Goal: Task Accomplishment & Management: Manage account settings

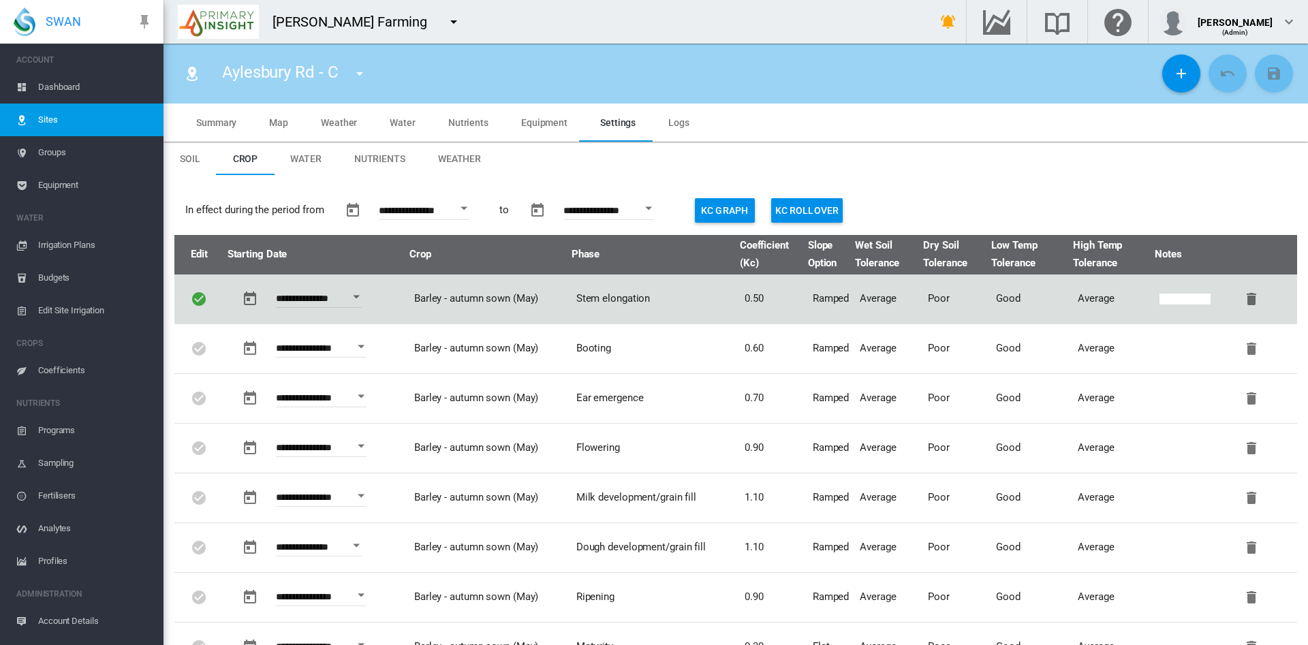
click at [44, 93] on span "Dashboard" at bounding box center [95, 87] width 114 height 33
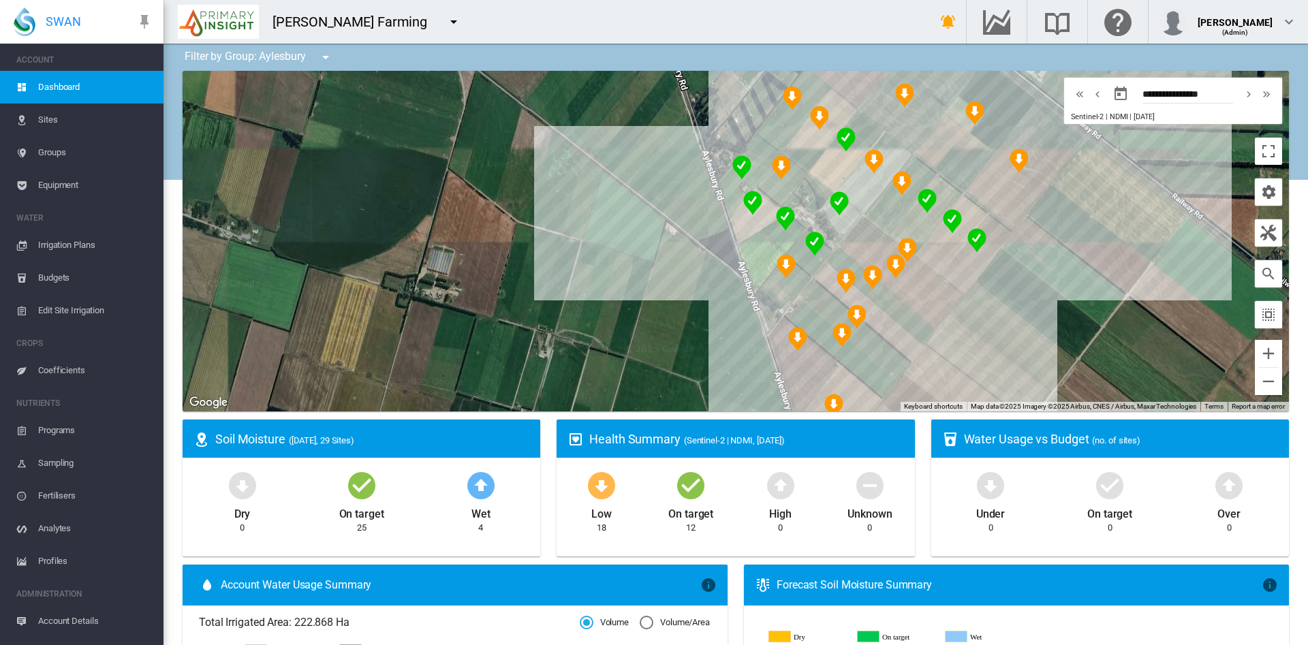
drag, startPoint x: 749, startPoint y: 253, endPoint x: 489, endPoint y: 251, distance: 260.3
click at [489, 251] on div "To navigate, press the arrow keys." at bounding box center [736, 241] width 1107 height 341
click at [746, 263] on div "To navigate, press the arrow keys. Aylesbury Rd - C (6.2 Ha)" at bounding box center [736, 241] width 1107 height 341
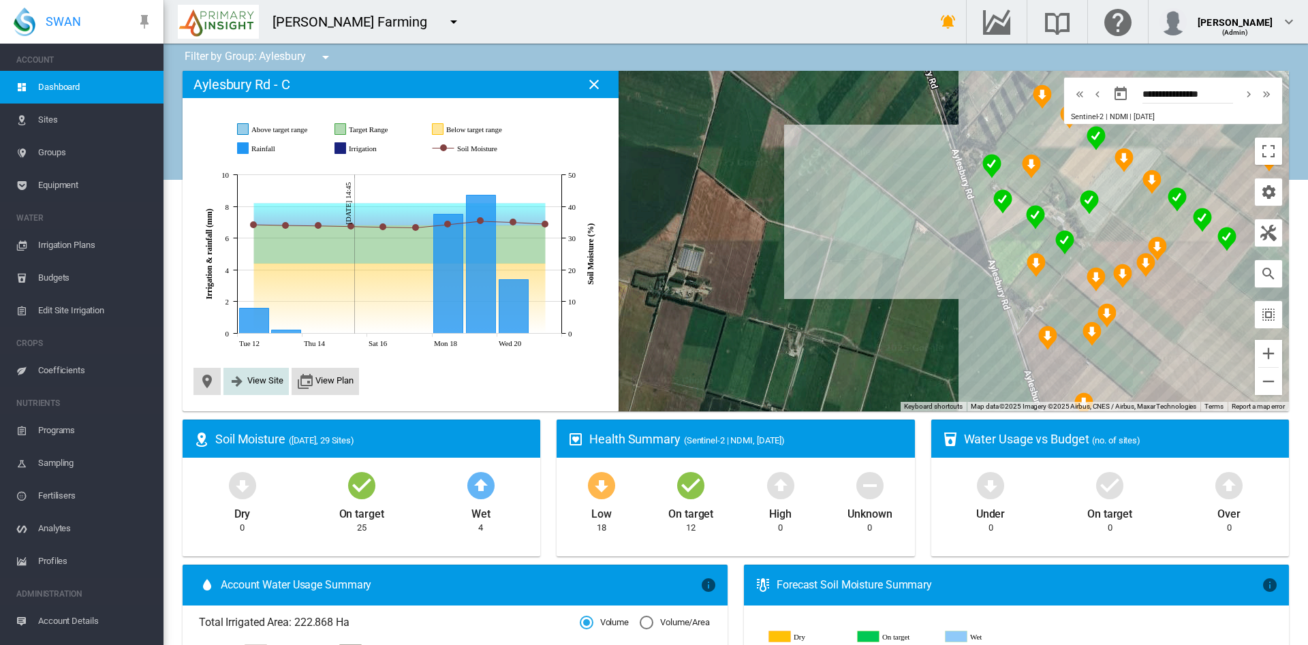
click at [269, 373] on button "View Site" at bounding box center [256, 381] width 55 height 16
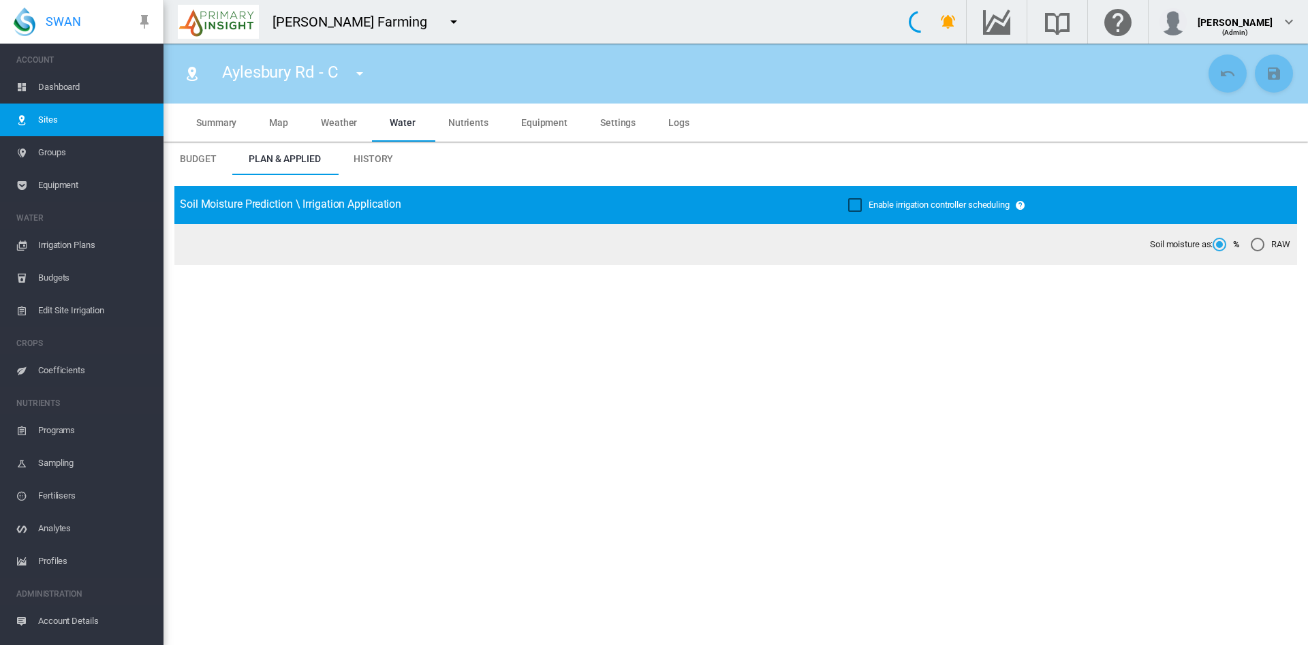
type input "**********"
type input "*****"
type input "*********"
type input "***"
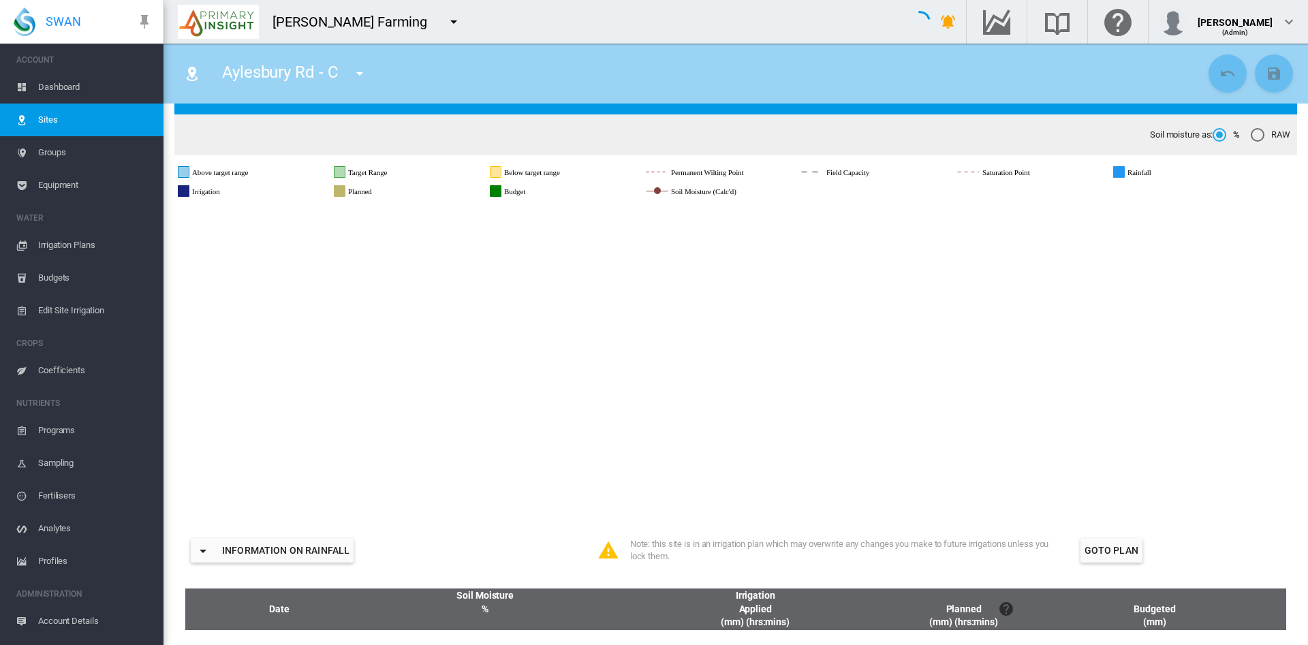
scroll to position [112, 0]
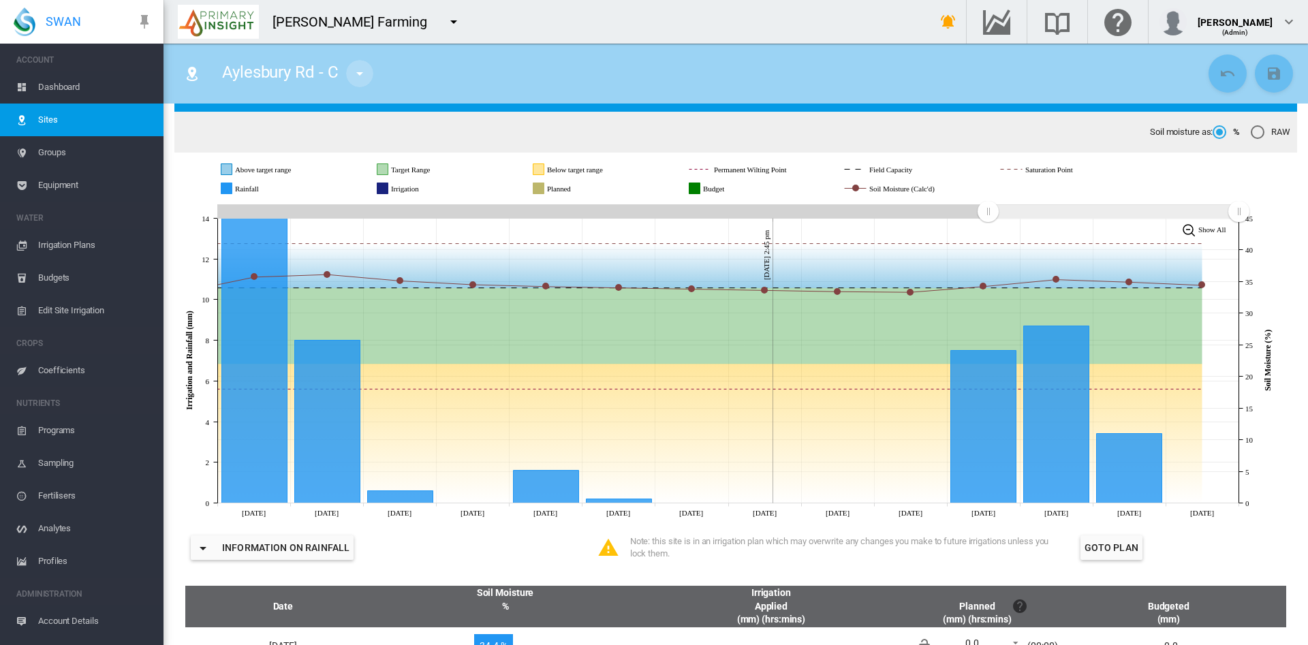
click at [361, 78] on md-icon "icon-menu-down" at bounding box center [360, 73] width 16 height 16
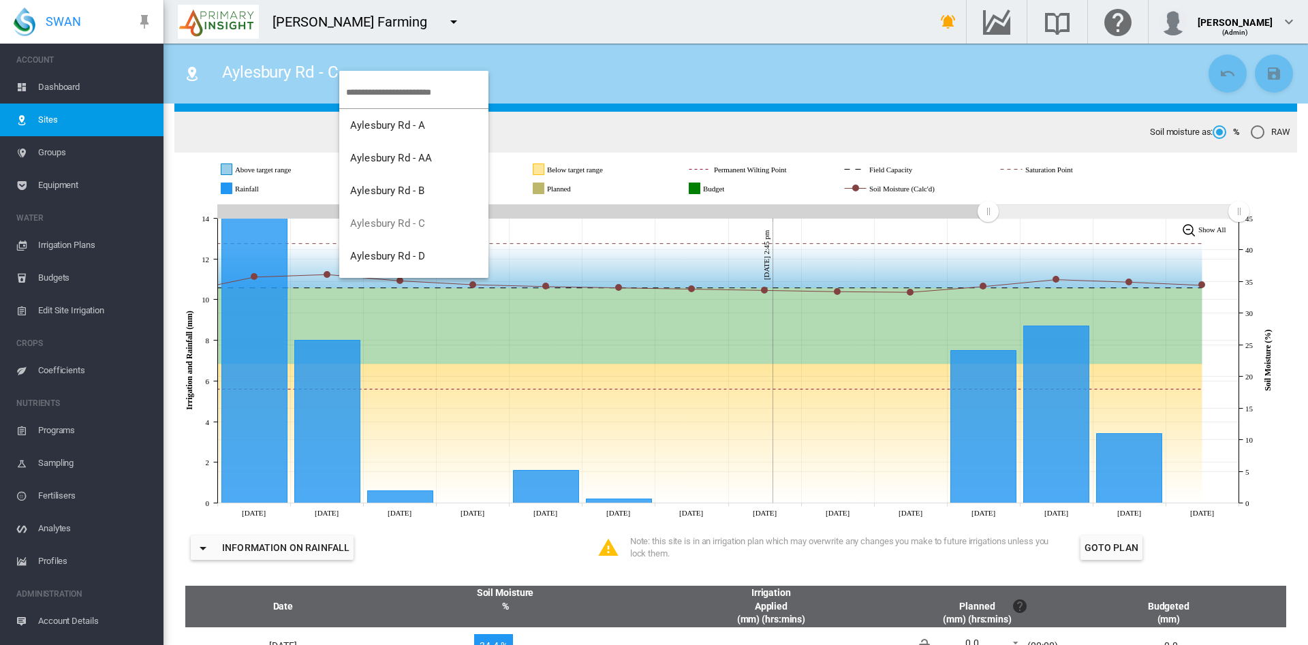
click at [614, 41] on md-backdrop at bounding box center [654, 322] width 1308 height 645
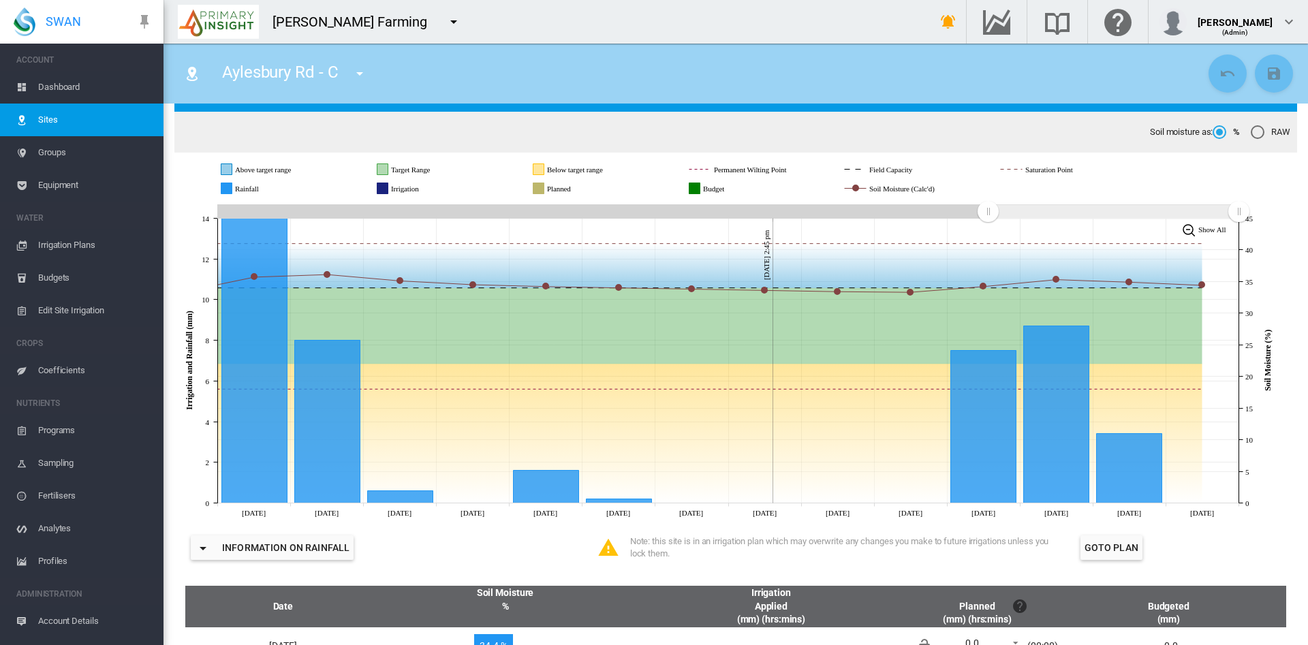
click at [587, 61] on div "Aylesbury Rd - C" at bounding box center [689, 74] width 1030 height 38
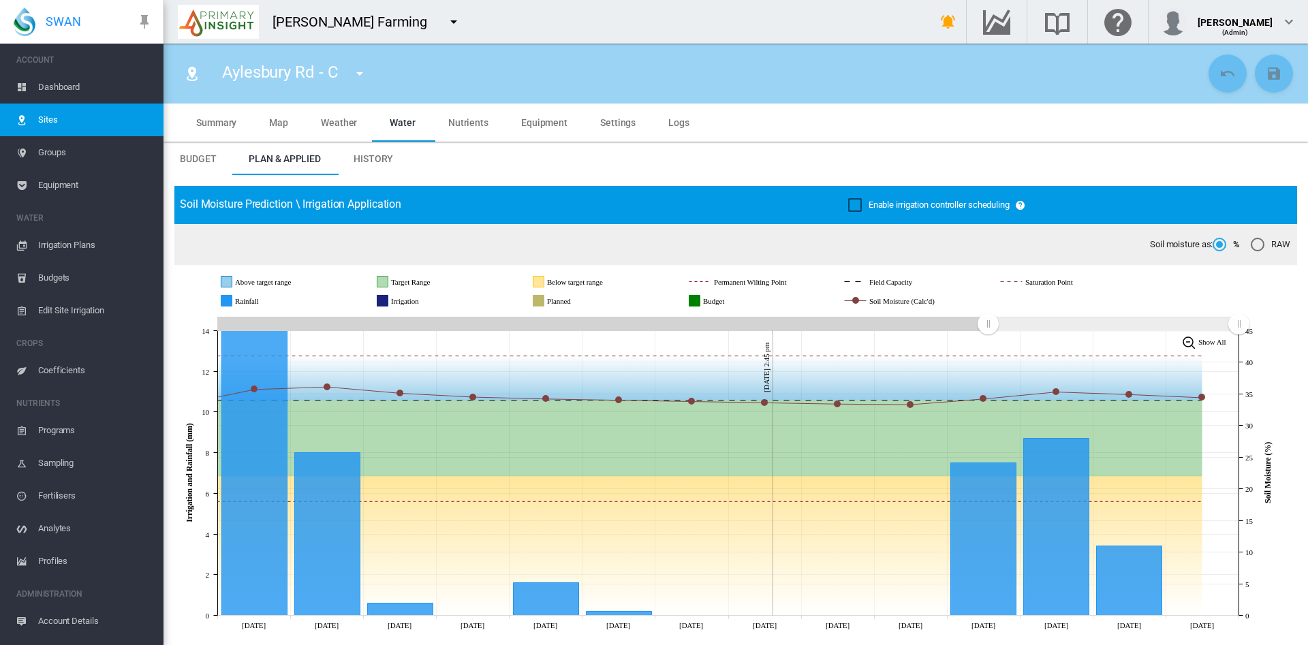
click at [379, 153] on span "History" at bounding box center [374, 158] width 40 height 11
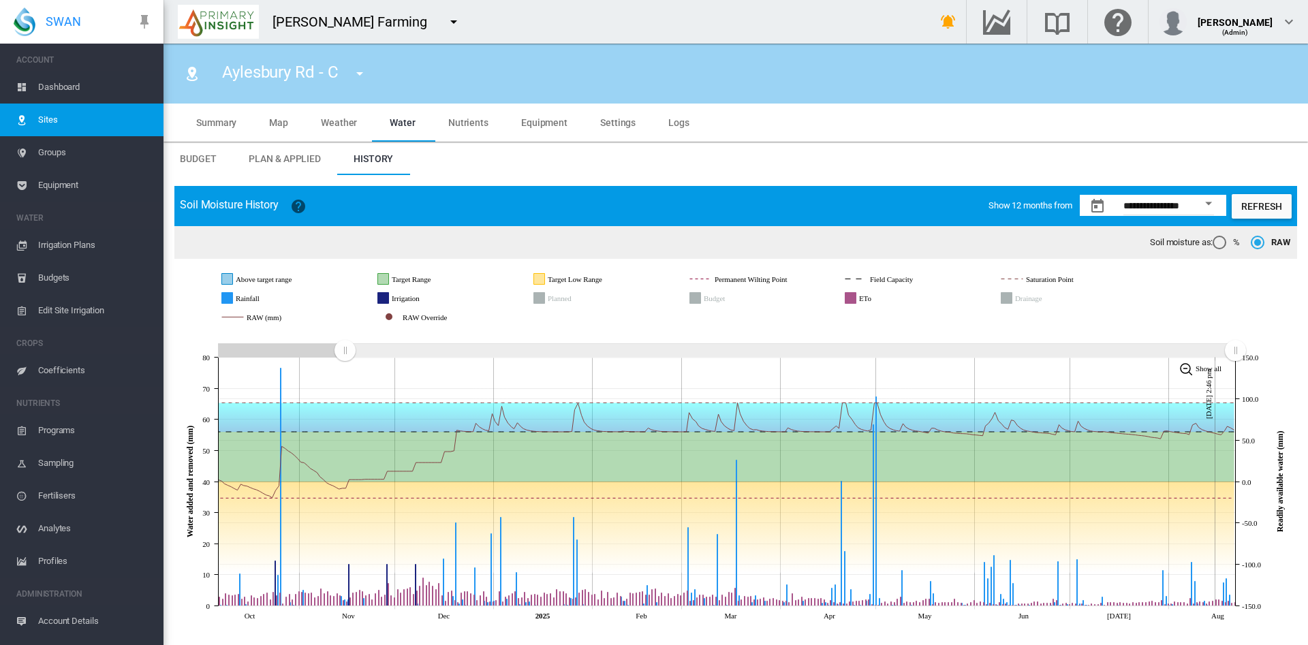
drag, startPoint x: 216, startPoint y: 356, endPoint x: 345, endPoint y: 352, distance: 128.9
click at [345, 352] on rect "Zoom chart using cursor arrows" at bounding box center [345, 352] width 17 height 14
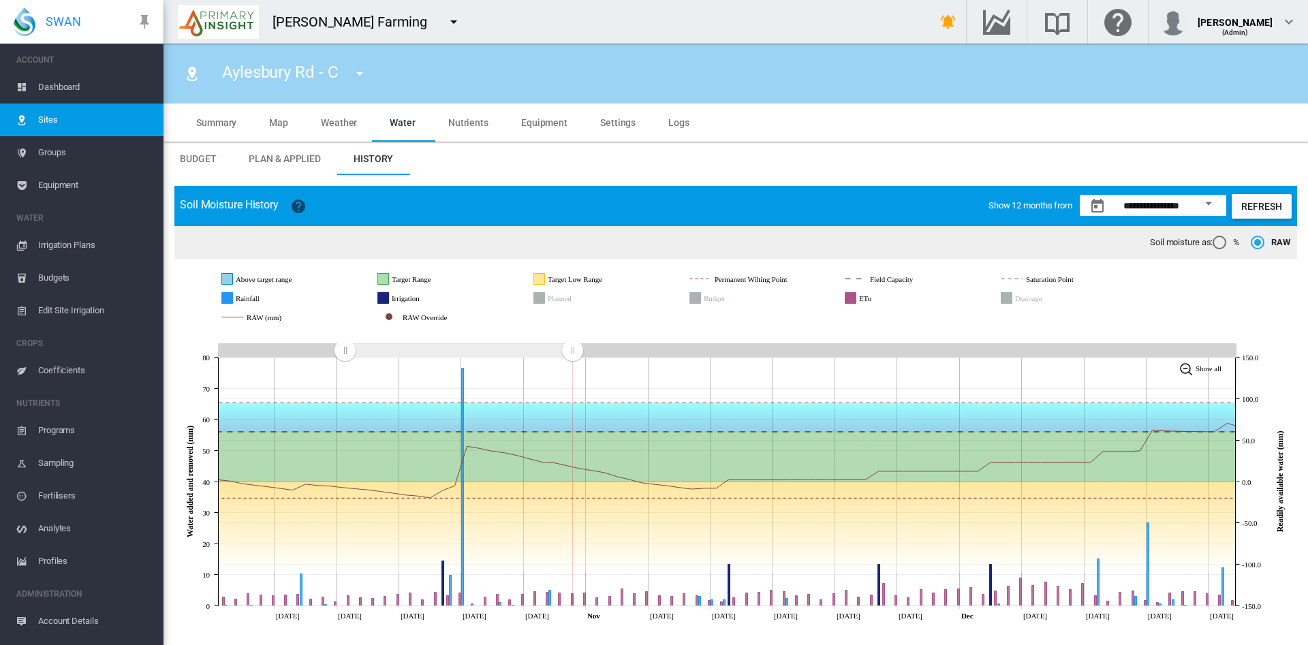
drag, startPoint x: 1231, startPoint y: 350, endPoint x: 572, endPoint y: 382, distance: 659.1
click at [572, 382] on icon "JavaScript chart by amCharts 3.21.15 Oct 11 Oct 16 Oct 21 Oct 26 Oct 31 Nov Nov…" at bounding box center [735, 478] width 1123 height 297
click at [42, 127] on span "Sites" at bounding box center [95, 120] width 114 height 33
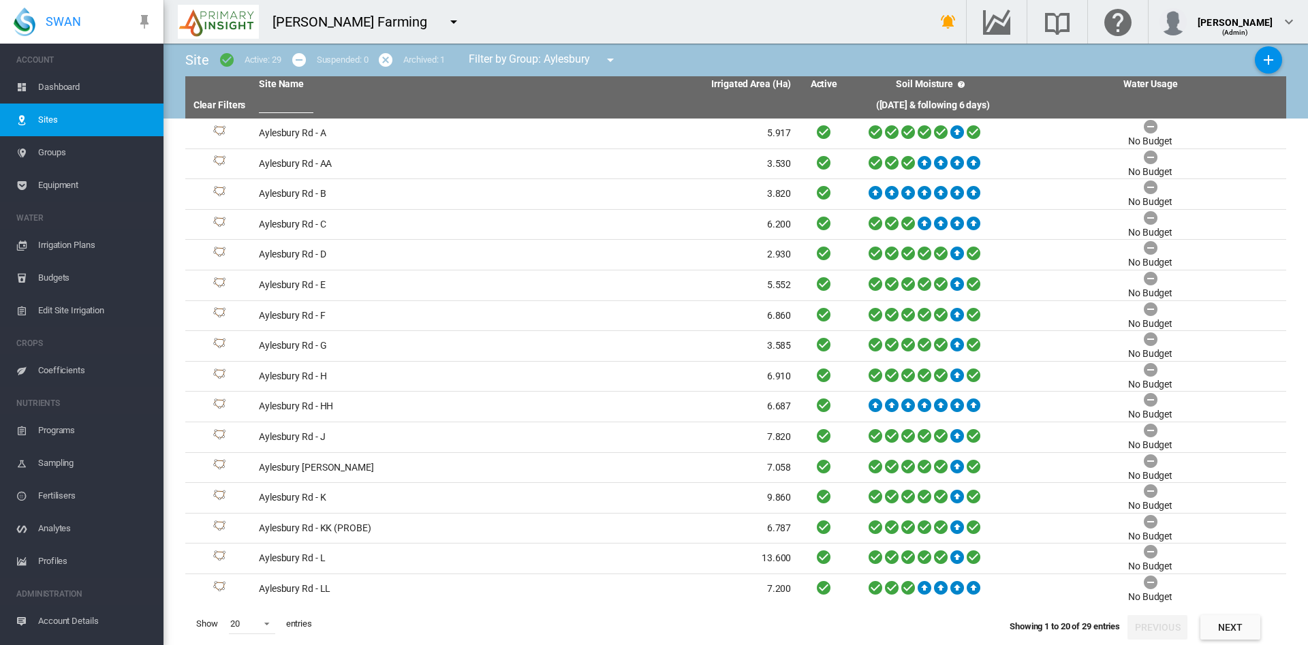
click at [73, 85] on span "Dashboard" at bounding box center [95, 87] width 114 height 33
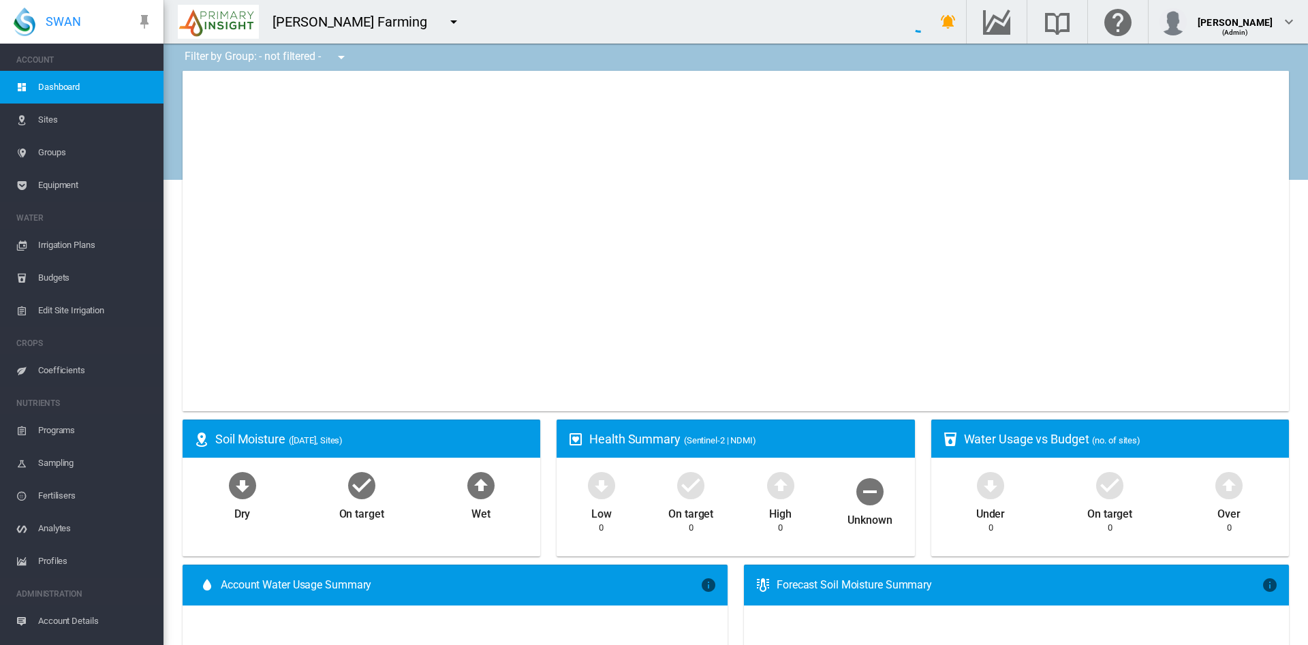
type input "**********"
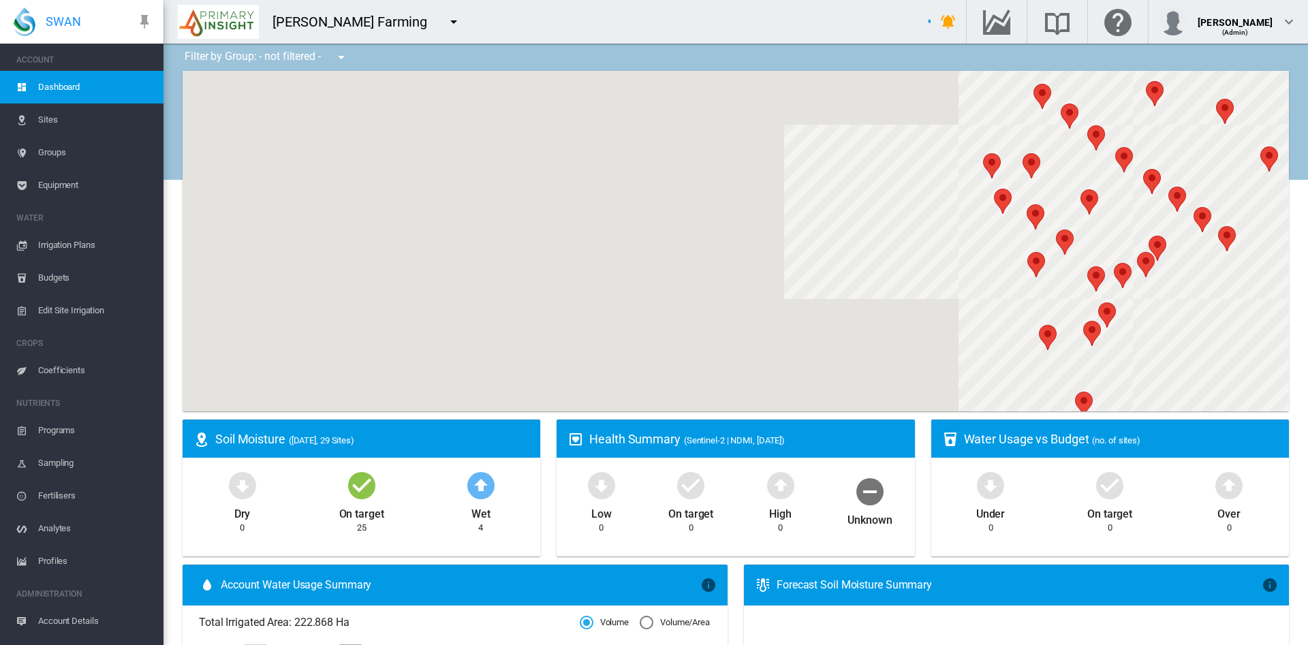
drag, startPoint x: 529, startPoint y: 234, endPoint x: 485, endPoint y: 352, distance: 125.9
click at [485, 352] on div "To navigate, press the arrow keys." at bounding box center [736, 241] width 1107 height 341
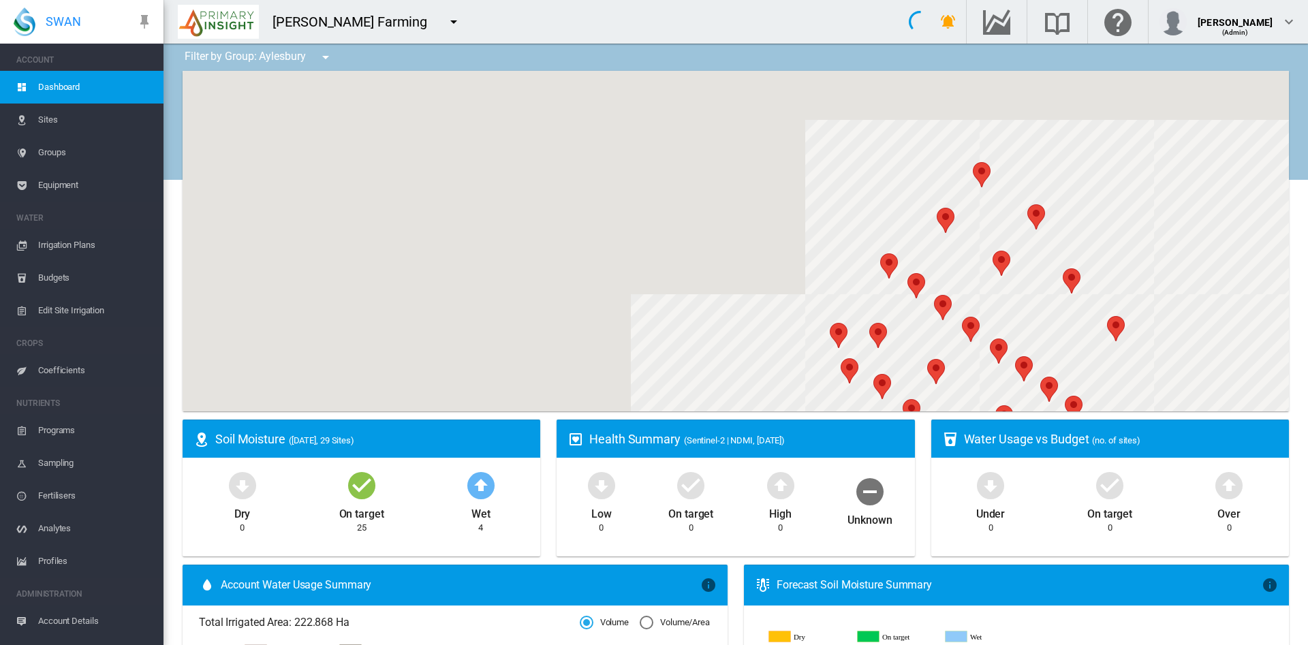
drag, startPoint x: 661, startPoint y: 247, endPoint x: 371, endPoint y: 545, distance: 415.4
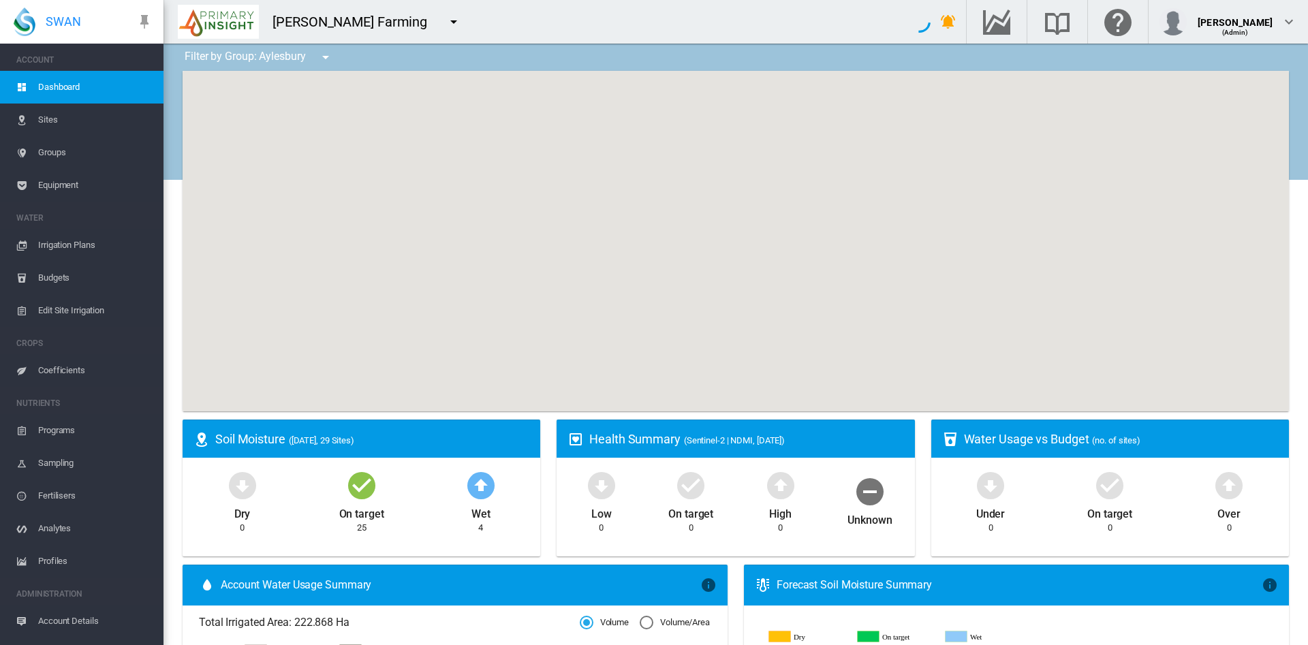
drag, startPoint x: 661, startPoint y: 121, endPoint x: 635, endPoint y: 482, distance: 361.4
drag, startPoint x: 631, startPoint y: 256, endPoint x: 630, endPoint y: 403, distance: 147.9
click at [630, 403] on div "To navigate, press the arrow keys." at bounding box center [736, 241] width 1107 height 341
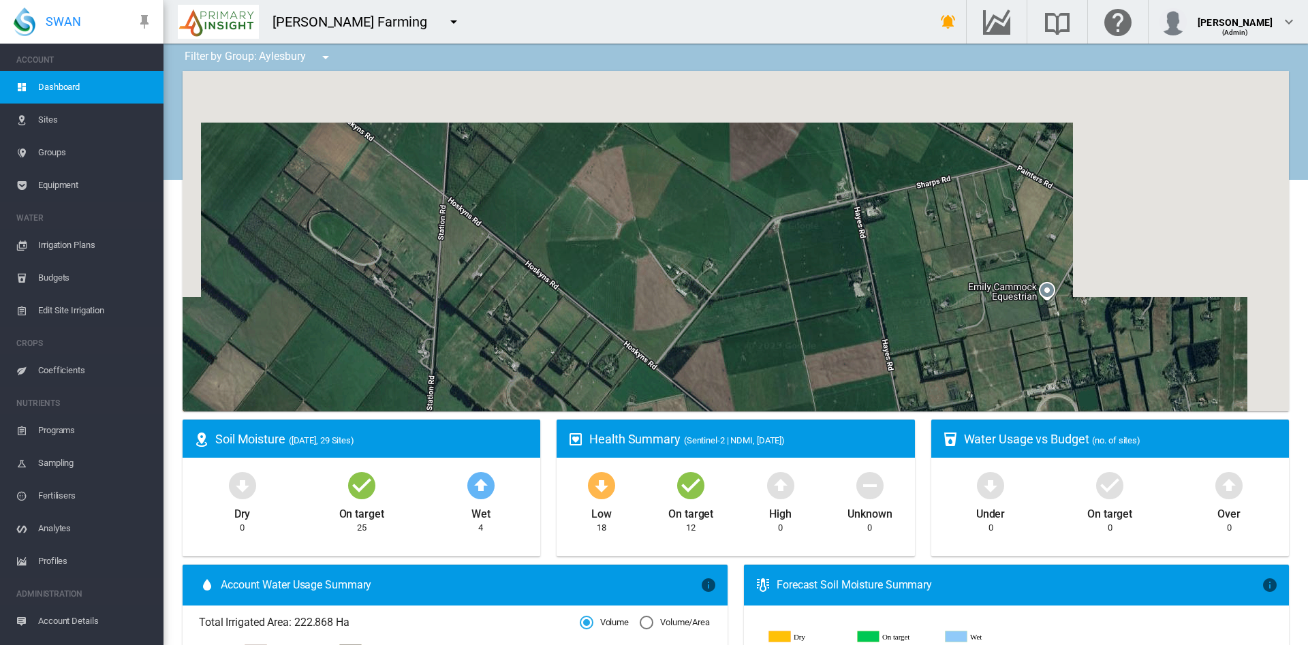
drag, startPoint x: 707, startPoint y: 228, endPoint x: 616, endPoint y: 316, distance: 127.2
click at [616, 316] on div "To navigate, press the arrow keys." at bounding box center [736, 241] width 1107 height 341
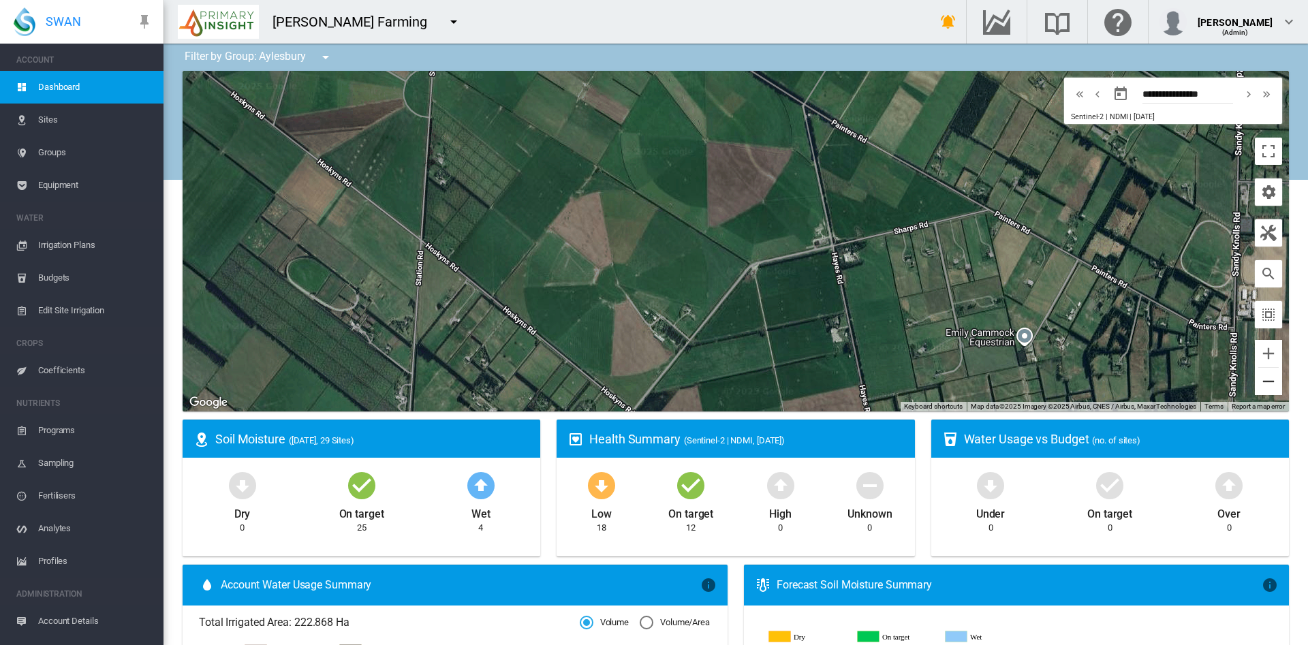
click at [1255, 384] on button "Zoom out" at bounding box center [1268, 381] width 27 height 27
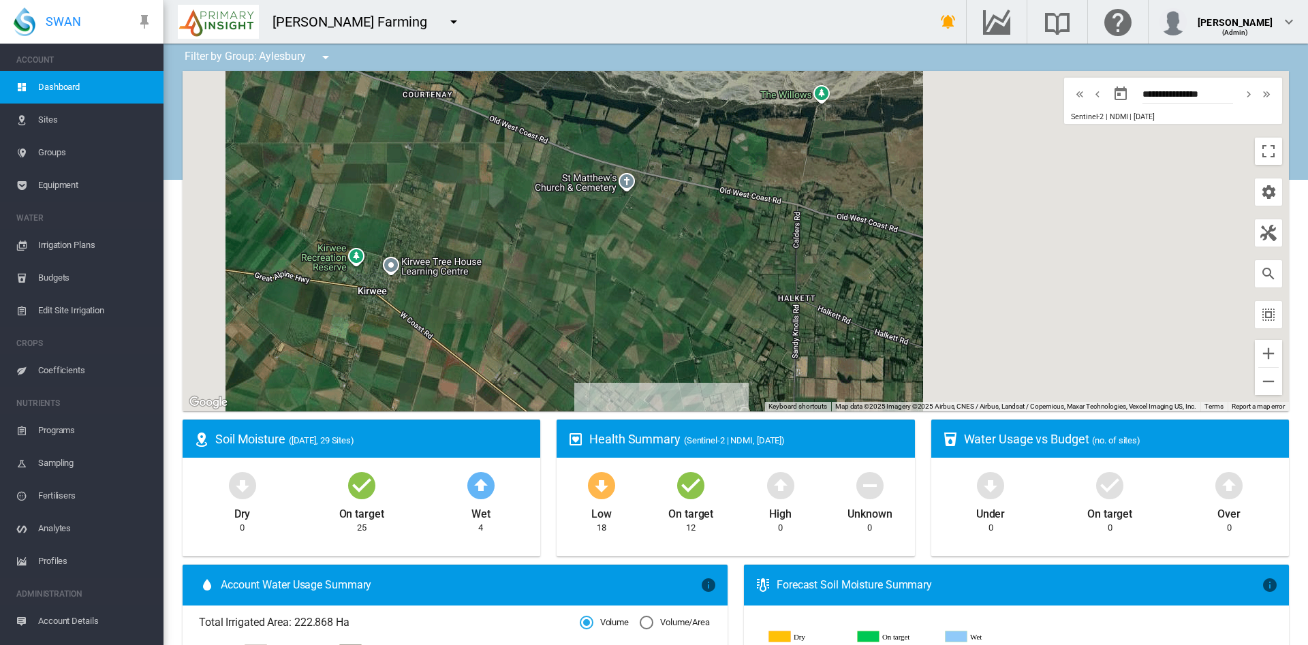
drag, startPoint x: 702, startPoint y: 167, endPoint x: 622, endPoint y: 330, distance: 181.3
click at [622, 330] on div "To navigate, press the arrow keys." at bounding box center [736, 241] width 1107 height 341
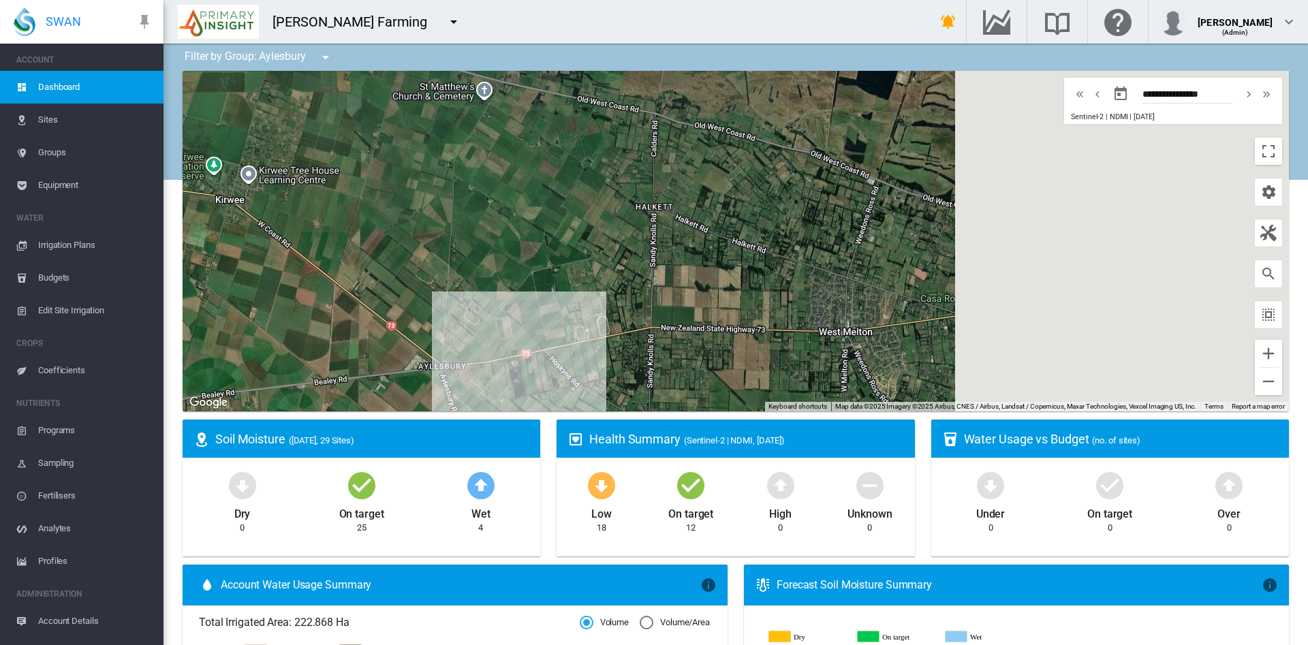
drag, startPoint x: 667, startPoint y: 338, endPoint x: 534, endPoint y: 195, distance: 195.3
click at [534, 195] on div "To navigate, press the arrow keys." at bounding box center [736, 241] width 1107 height 341
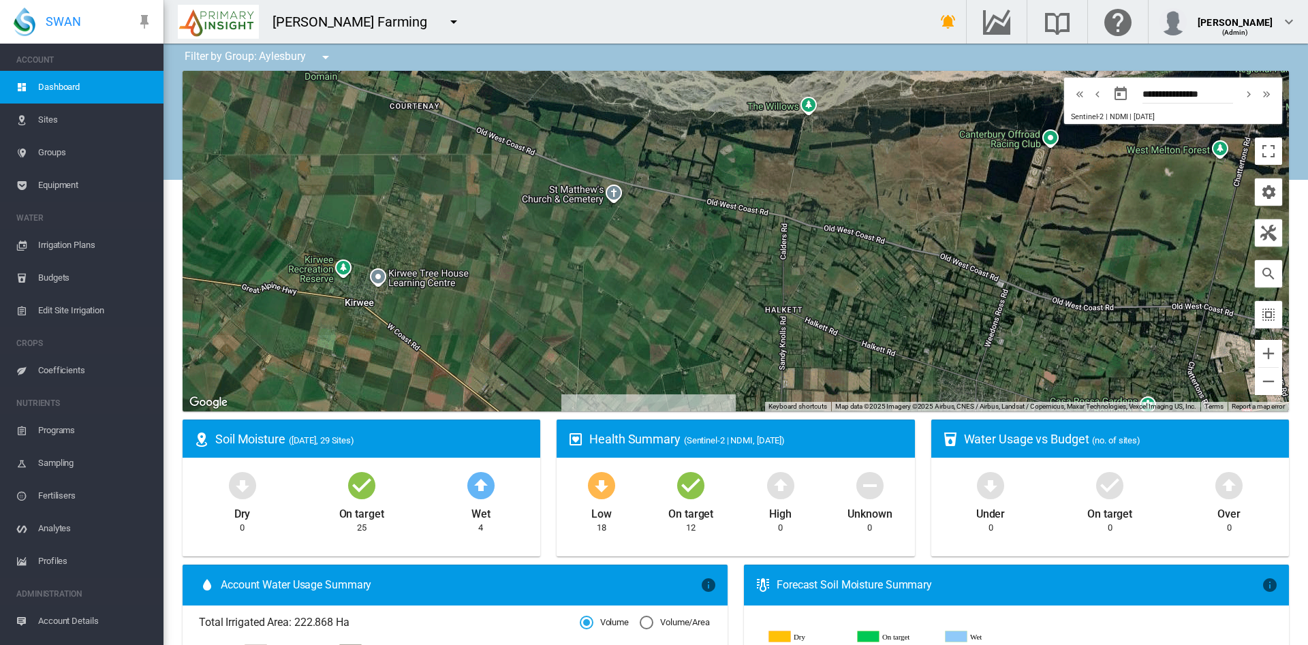
drag, startPoint x: 521, startPoint y: 273, endPoint x: 666, endPoint y: 397, distance: 190.9
click at [666, 397] on div "To navigate, press the arrow keys." at bounding box center [736, 241] width 1107 height 341
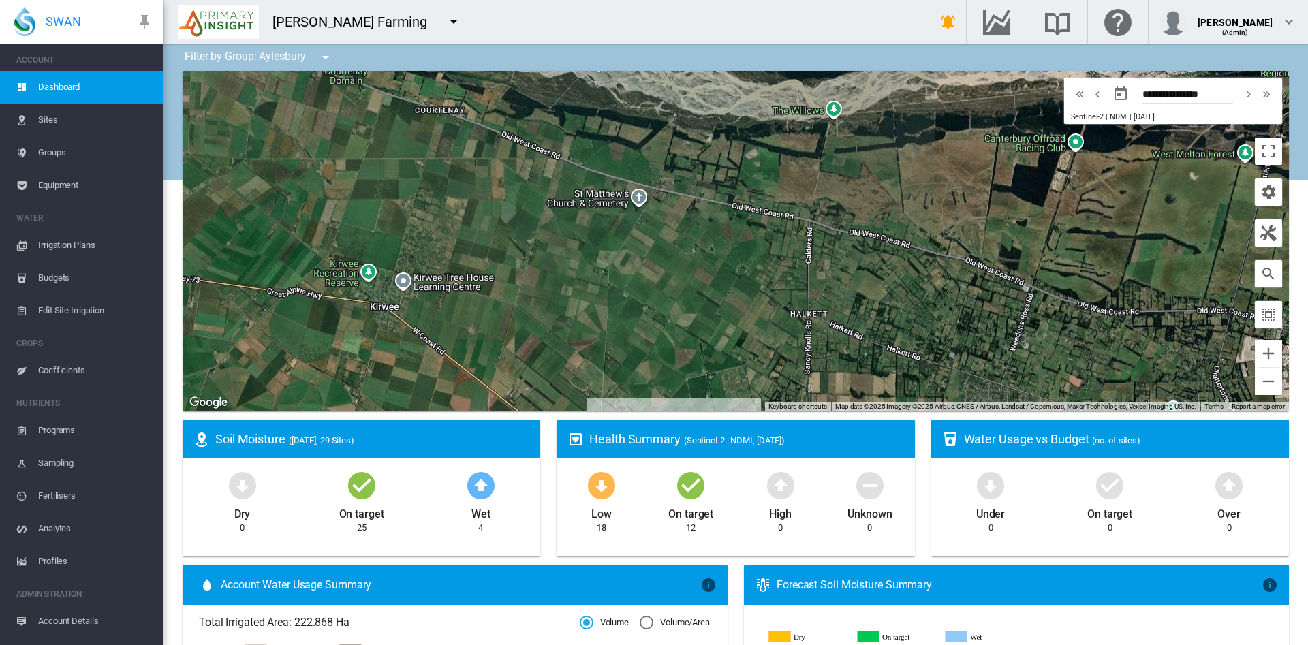
drag, startPoint x: 563, startPoint y: 279, endPoint x: 582, endPoint y: 281, distance: 19.2
click at [582, 281] on div "To navigate, press the arrow keys." at bounding box center [736, 241] width 1107 height 341
click at [326, 49] on md-icon "icon-menu-down" at bounding box center [326, 57] width 16 height 16
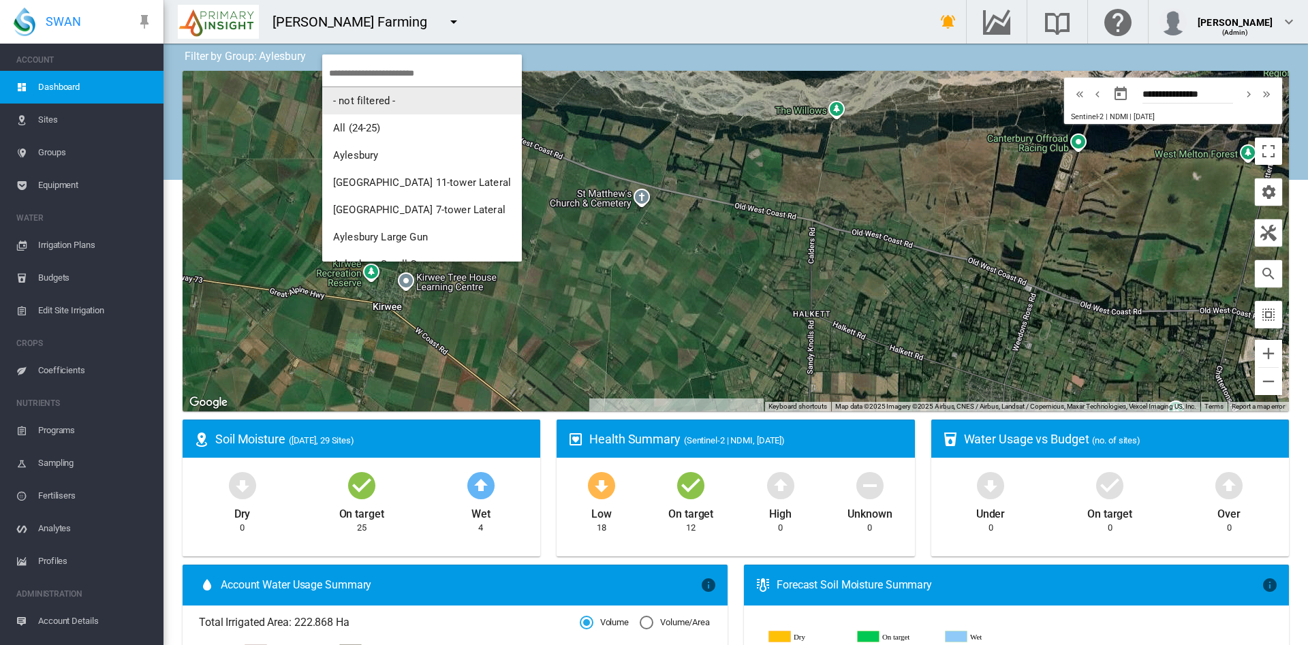
click at [381, 103] on span "- not filtered -" at bounding box center [364, 101] width 62 height 12
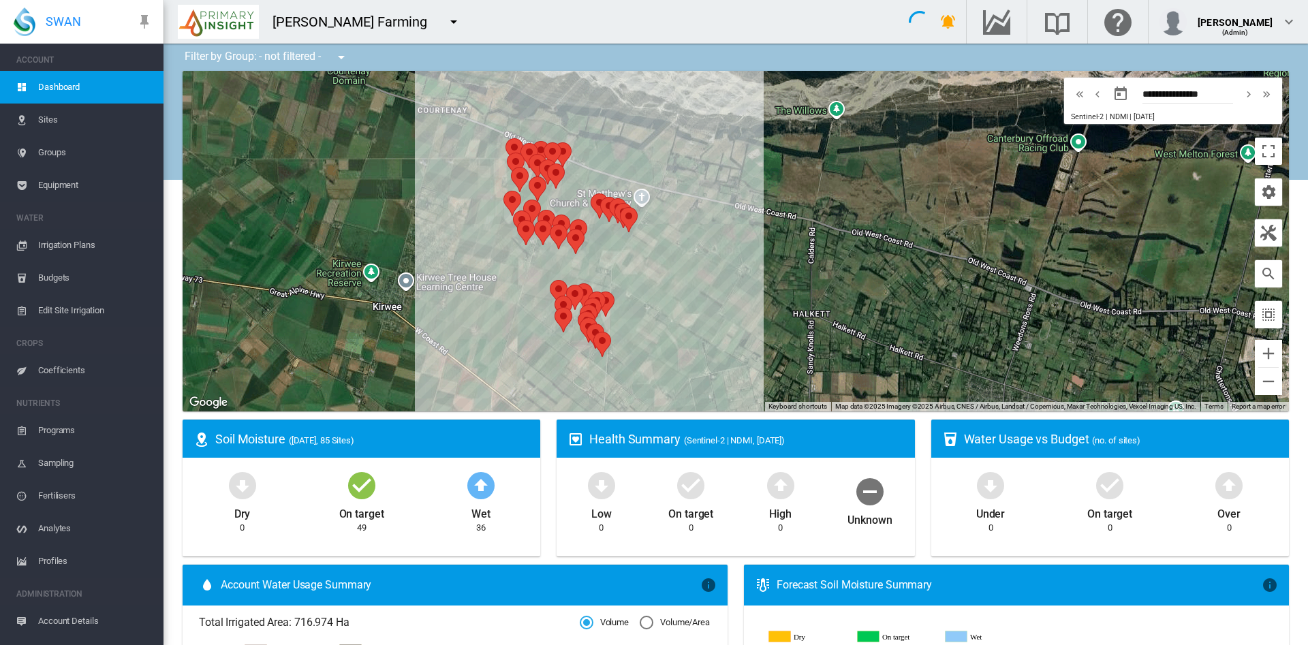
drag, startPoint x: 552, startPoint y: 324, endPoint x: 545, endPoint y: 262, distance: 63.1
click at [545, 262] on div "To navigate, press the arrow keys." at bounding box center [736, 241] width 1107 height 341
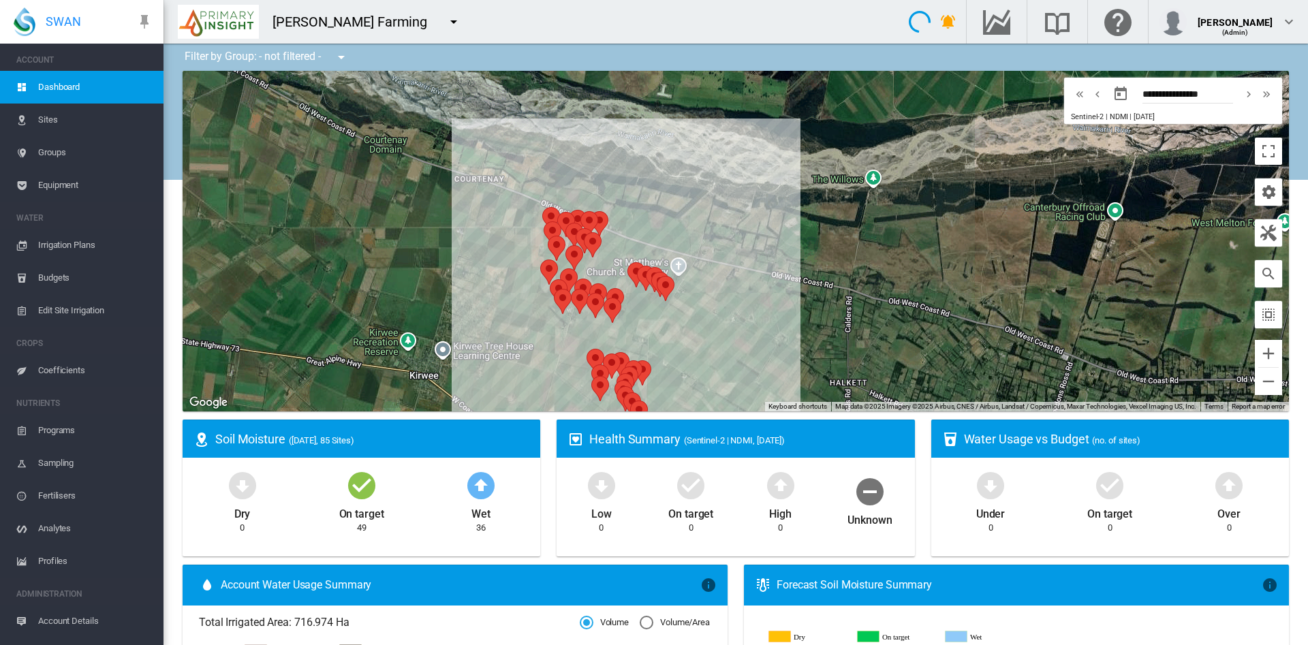
drag, startPoint x: 688, startPoint y: 290, endPoint x: 726, endPoint y: 363, distance: 81.4
click at [726, 363] on div "To navigate, press the arrow keys." at bounding box center [736, 241] width 1107 height 341
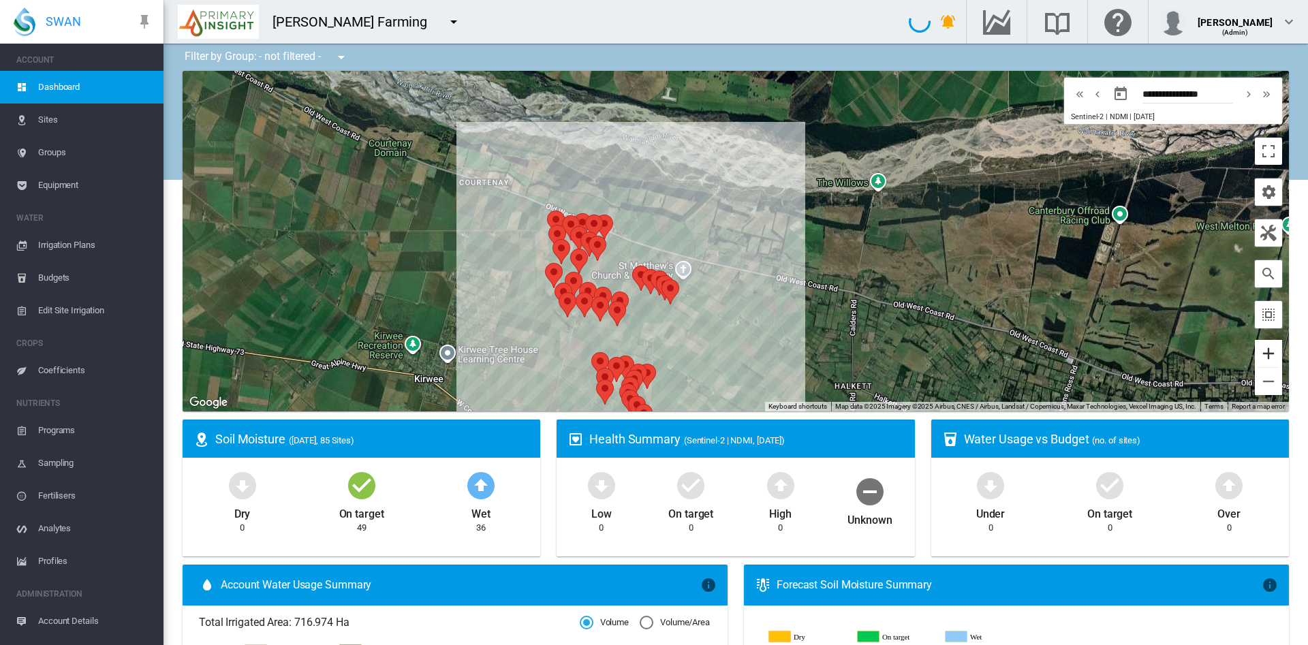
click at [1255, 360] on button "Zoom in" at bounding box center [1268, 353] width 27 height 27
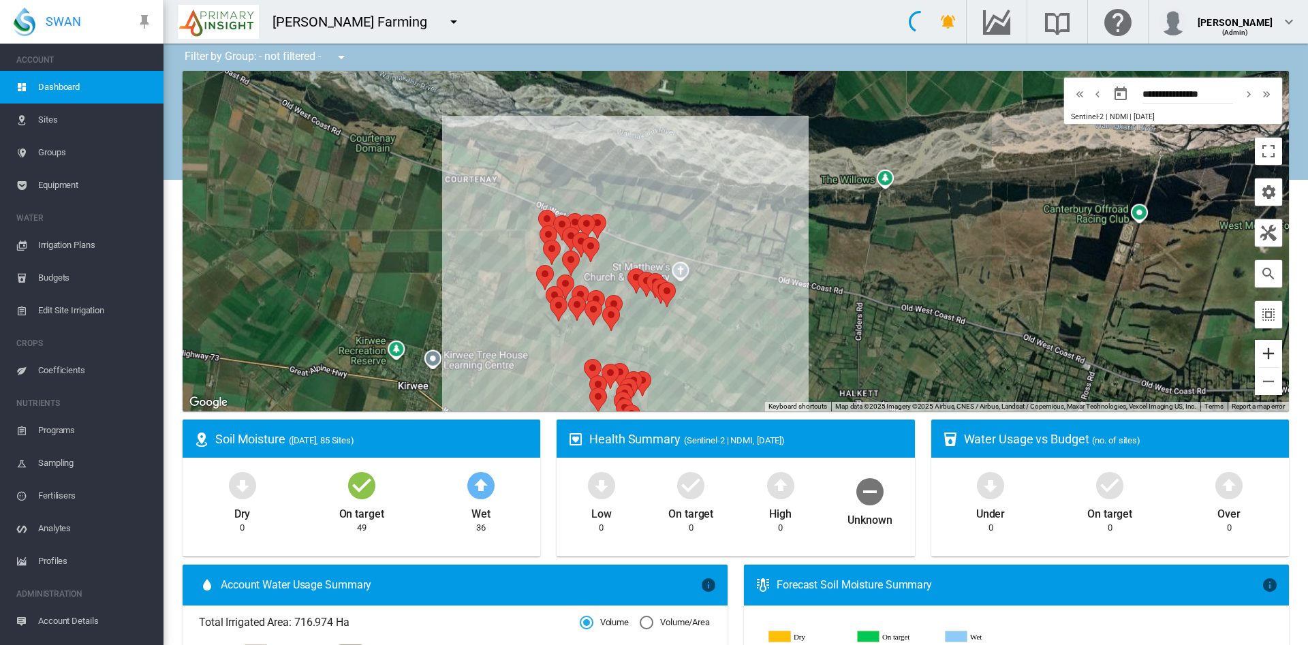
click at [1255, 360] on button "Zoom in" at bounding box center [1268, 353] width 27 height 27
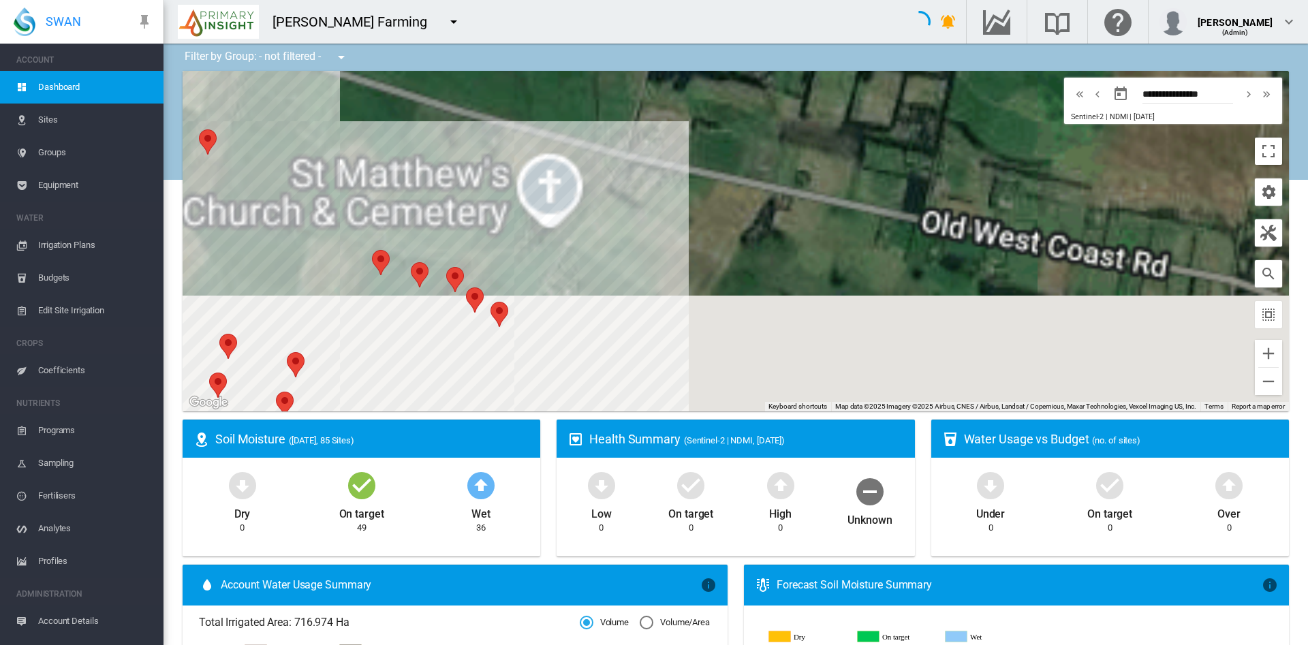
drag, startPoint x: 802, startPoint y: 224, endPoint x: 830, endPoint y: 59, distance: 167.3
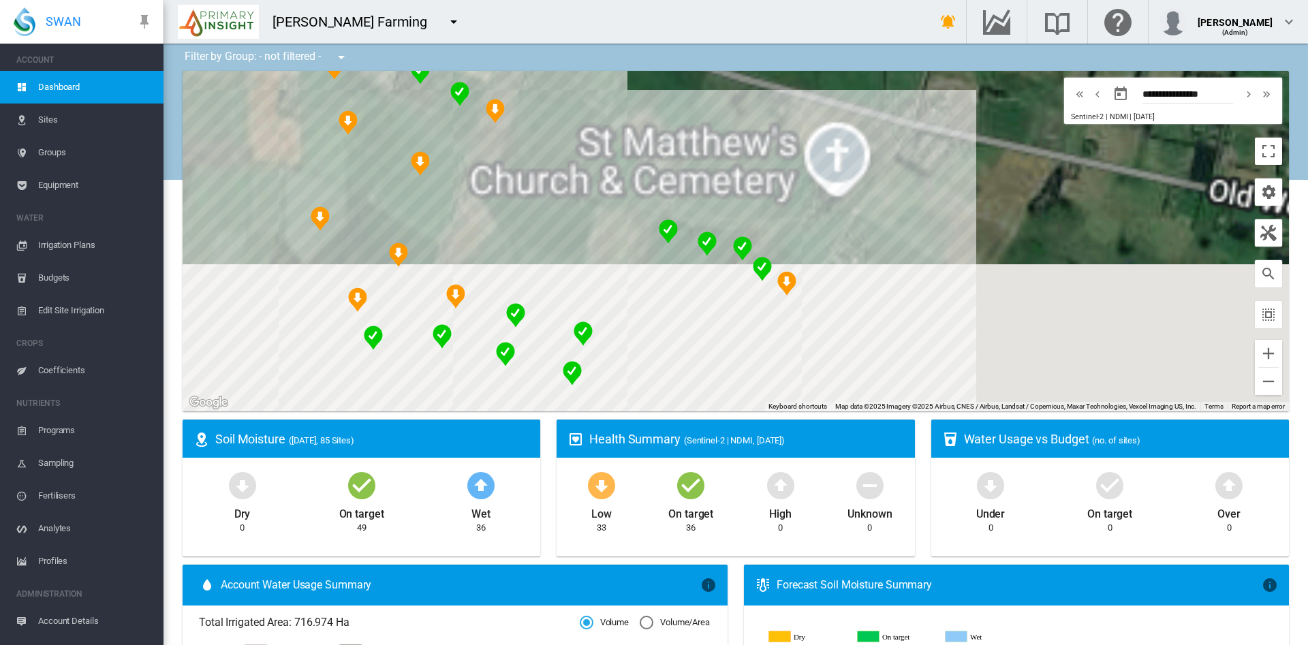
drag, startPoint x: 544, startPoint y: 223, endPoint x: 920, endPoint y: 179, distance: 378.8
click at [920, 179] on div "To navigate, press the arrow keys." at bounding box center [736, 241] width 1107 height 341
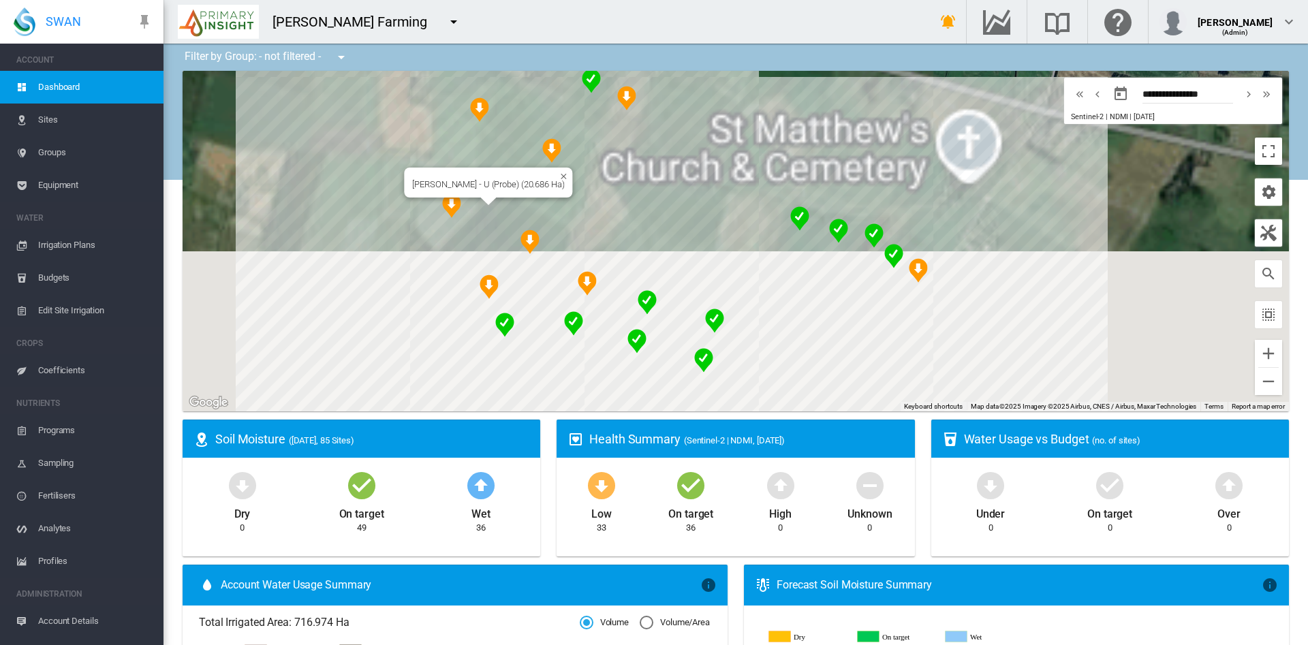
click at [439, 230] on div "To navigate, press the arrow keys. Highfield Rd - U (Probe) (20.686 Ha)" at bounding box center [736, 241] width 1107 height 341
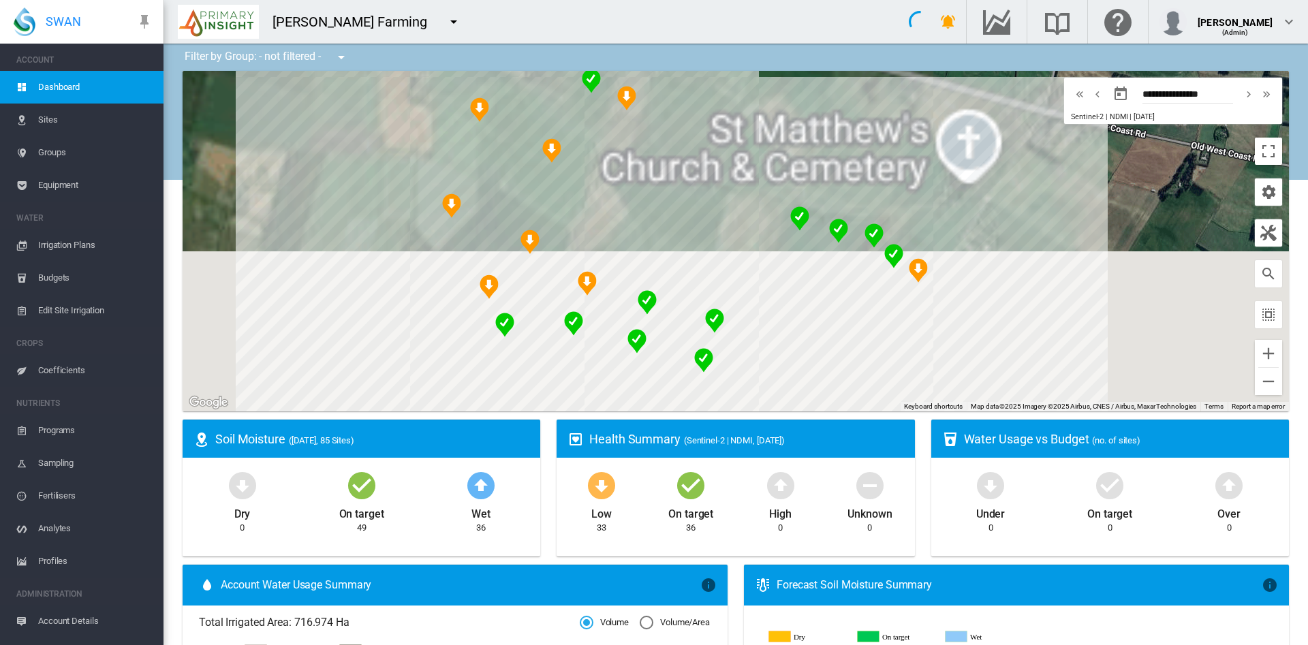
click at [457, 236] on div "To navigate, press the arrow keys." at bounding box center [736, 241] width 1107 height 341
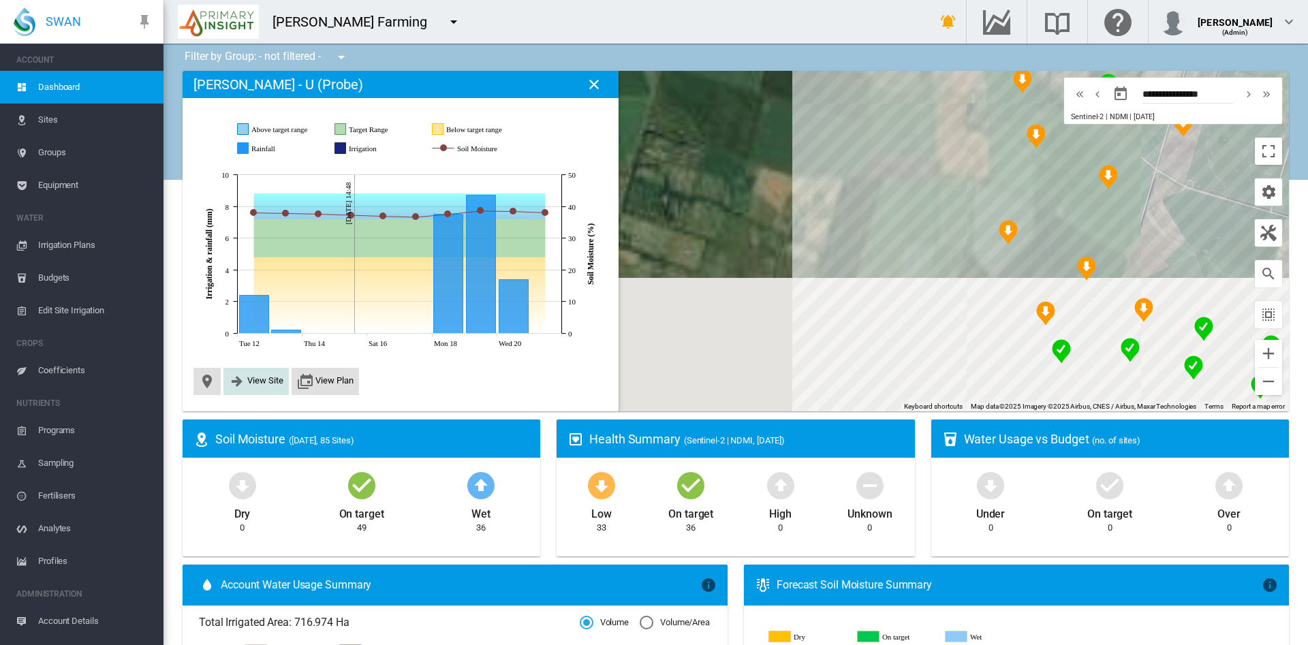
click at [260, 379] on span "View Site" at bounding box center [265, 381] width 36 height 10
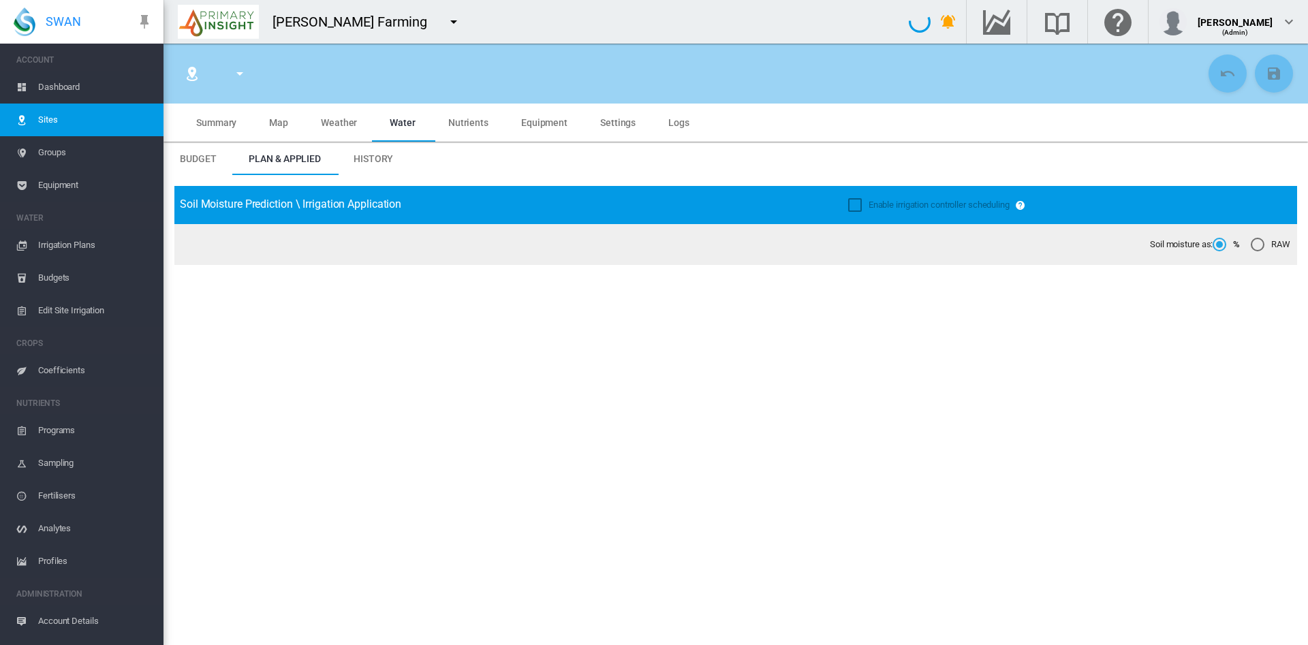
type input "**********"
type input "*********"
type input "***"
type input "******"
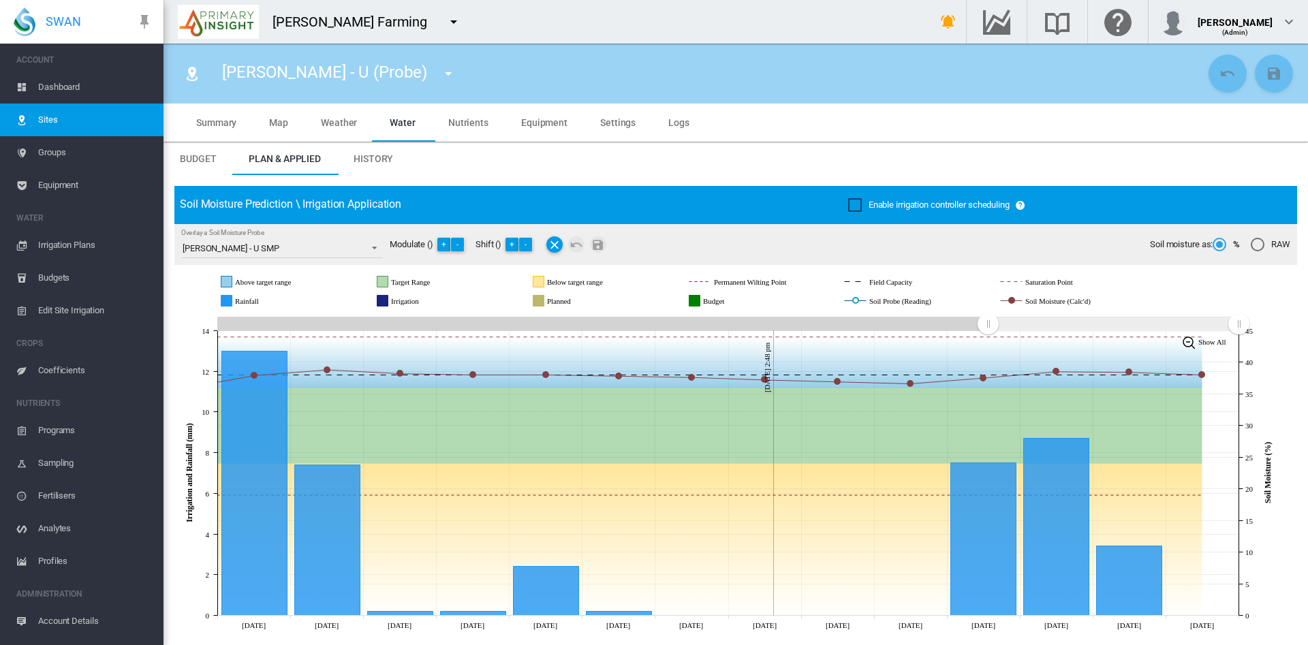
click at [628, 132] on md-tab-item "Settings" at bounding box center [618, 123] width 68 height 38
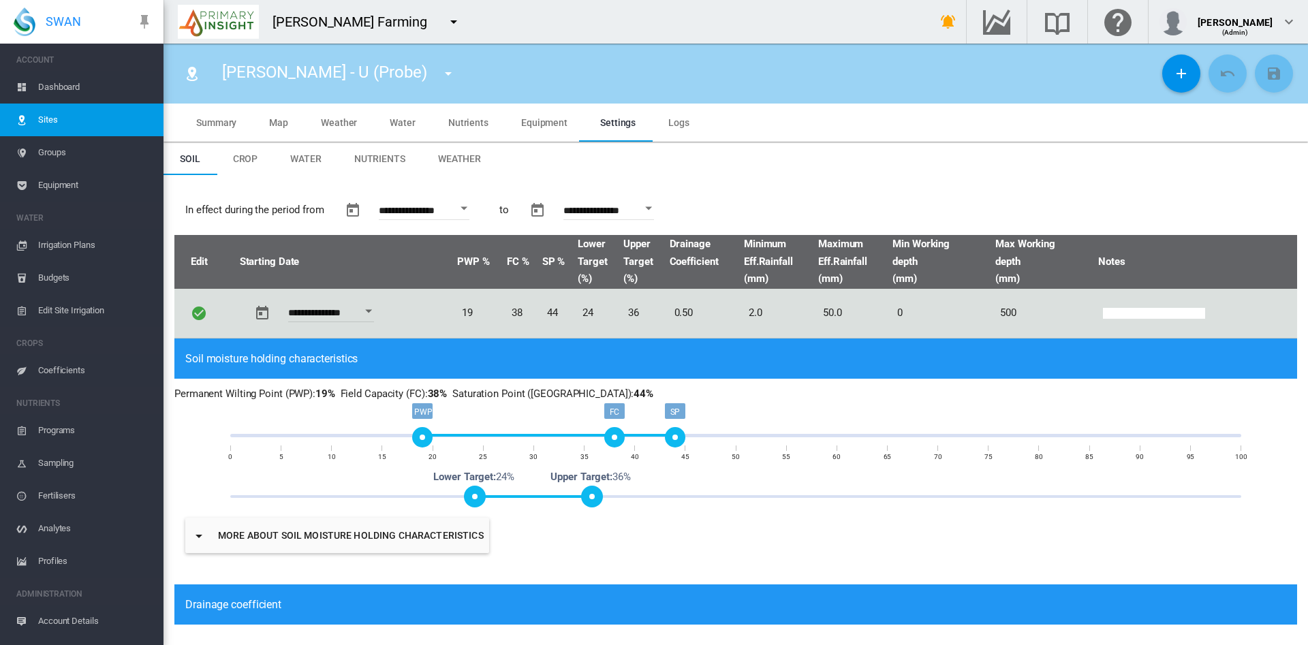
click at [243, 160] on span "Crop" at bounding box center [245, 158] width 25 height 11
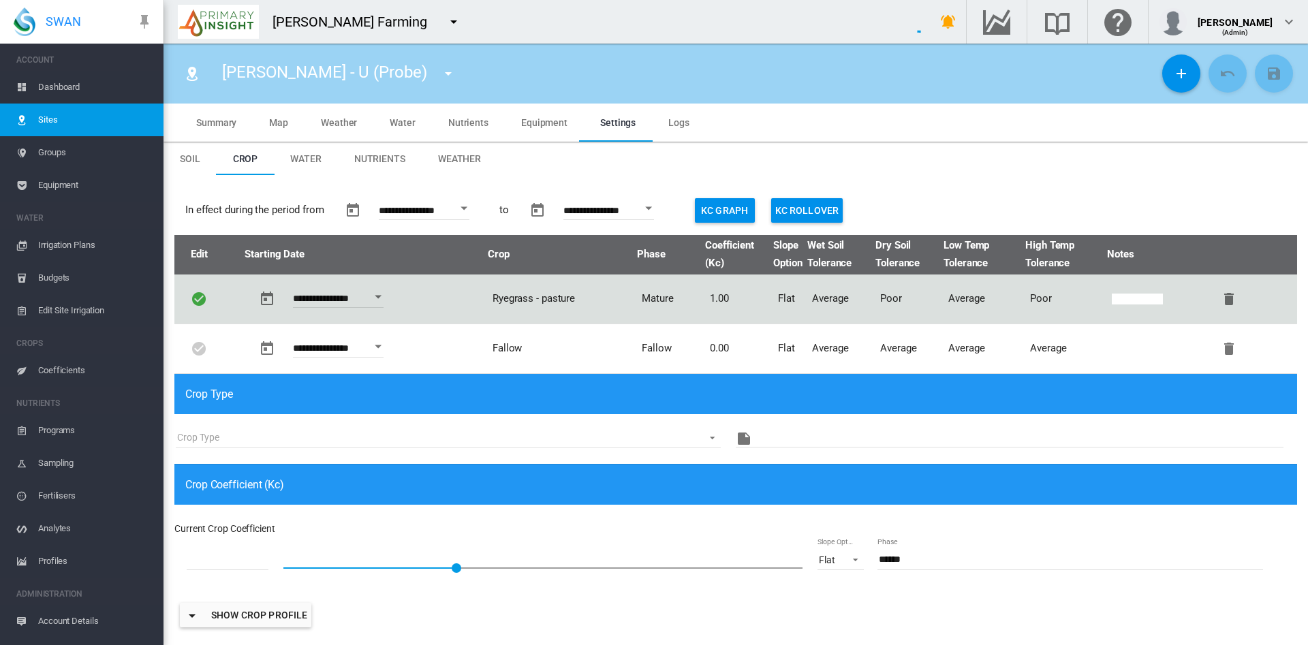
click at [738, 215] on button "Kc Graph" at bounding box center [725, 210] width 60 height 25
click at [309, 168] on md-tab-item "Water" at bounding box center [306, 158] width 64 height 33
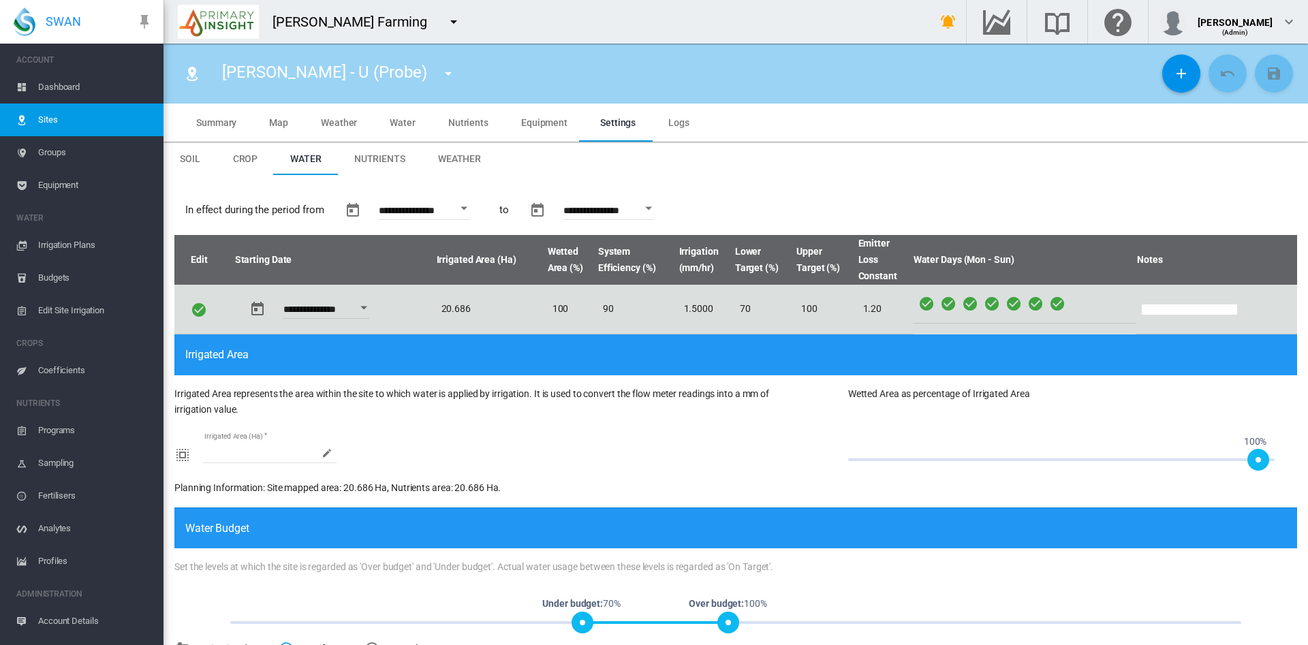
click at [440, 156] on span "Weather" at bounding box center [459, 158] width 43 height 11
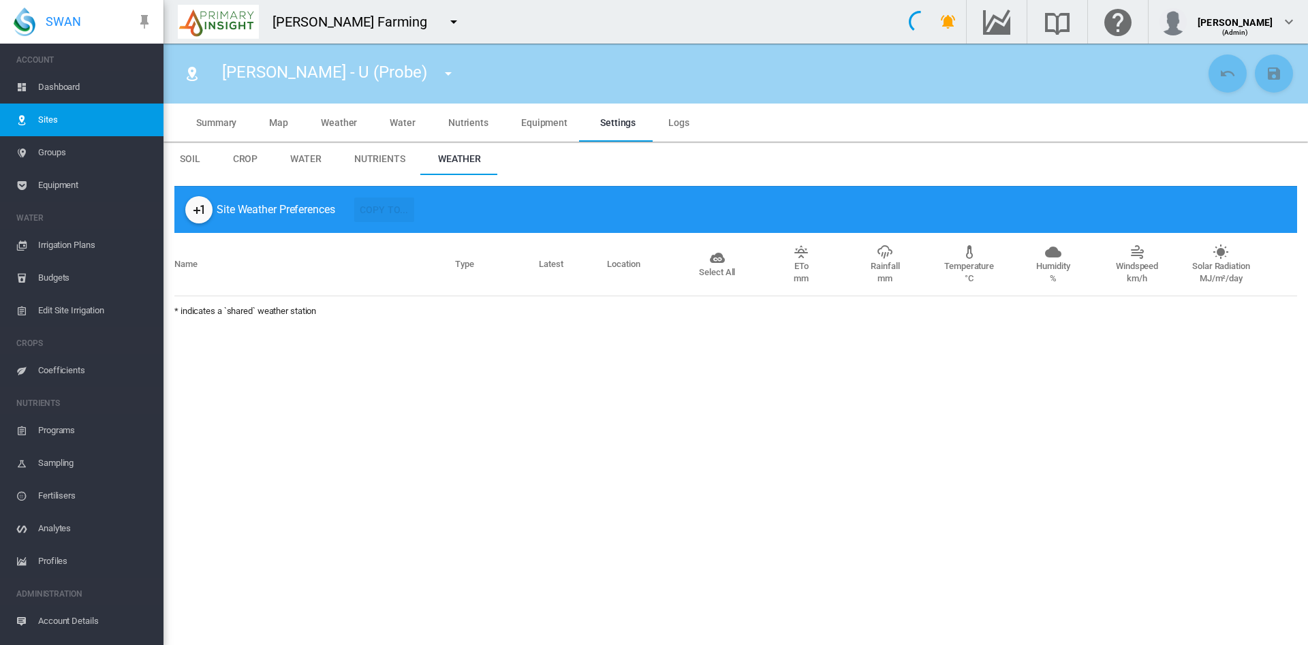
click at [471, 164] on span "Weather" at bounding box center [459, 158] width 43 height 11
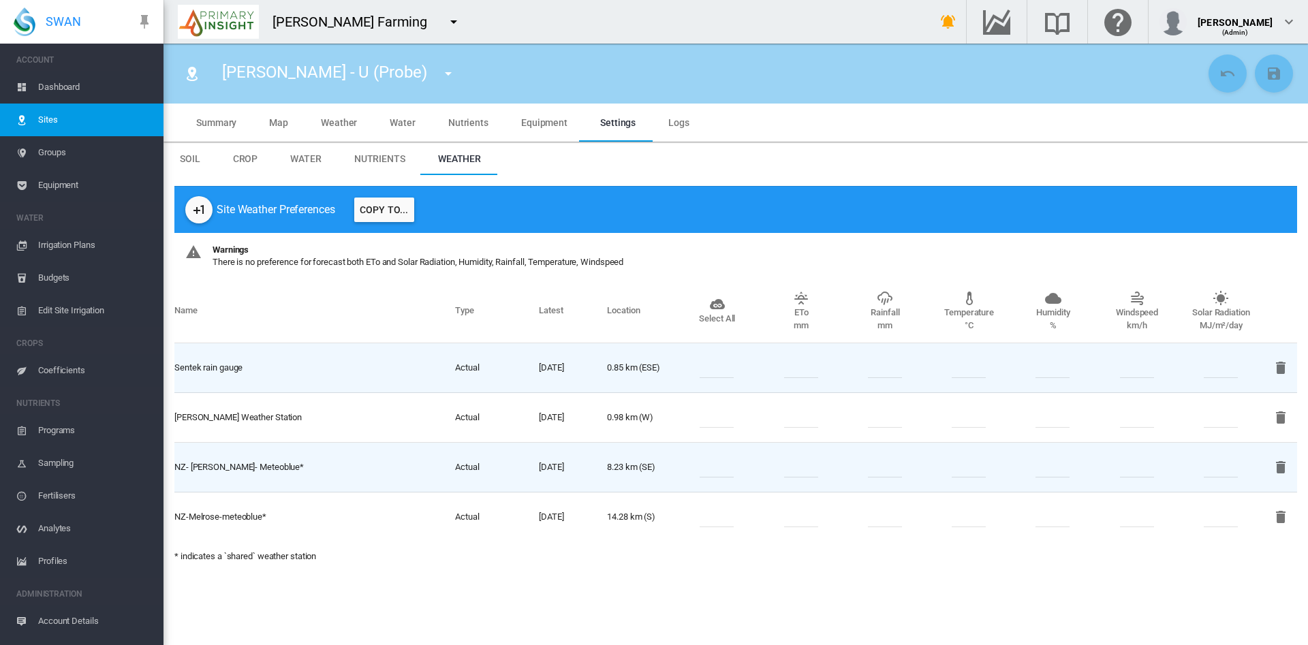
click at [49, 159] on span "Groups" at bounding box center [95, 152] width 114 height 33
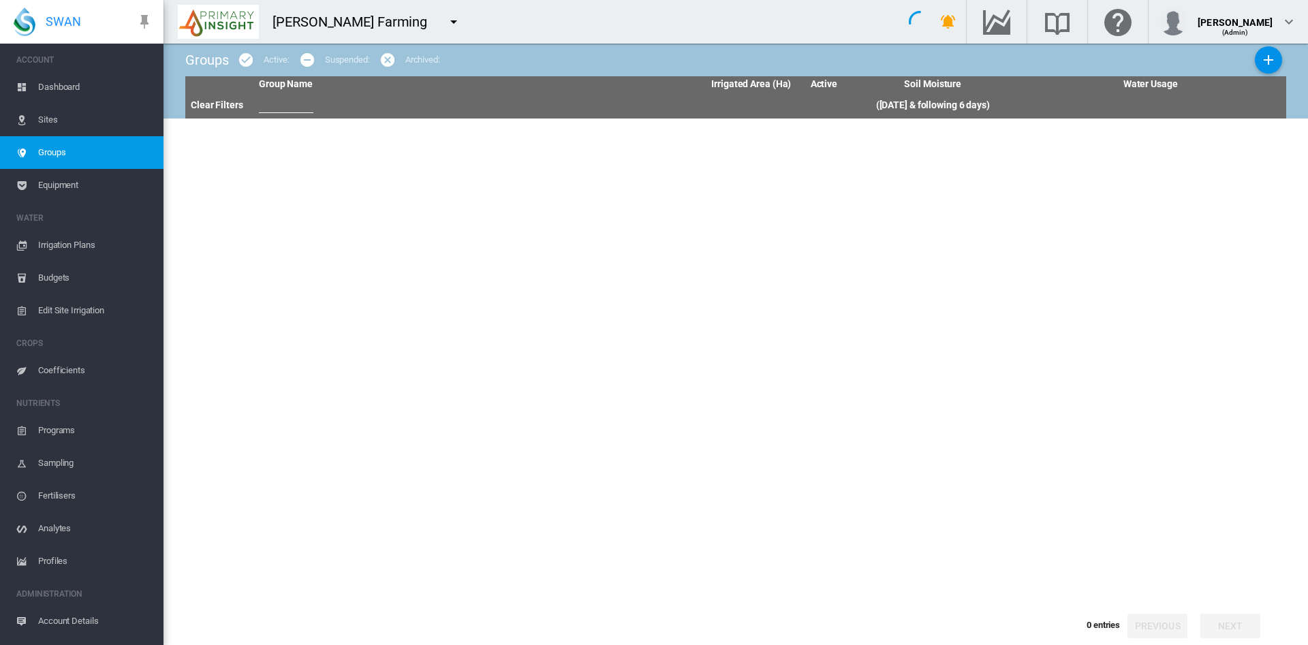
click at [49, 159] on span "Groups" at bounding box center [95, 152] width 114 height 33
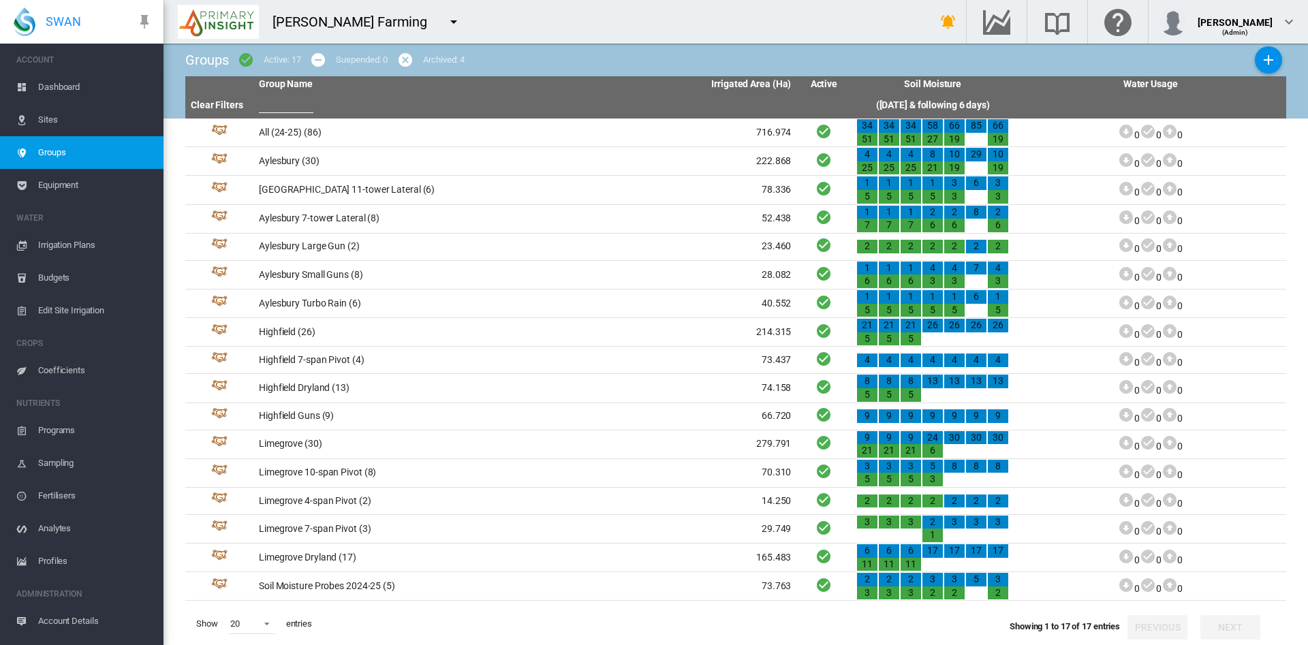
click at [67, 177] on span "Equipment" at bounding box center [95, 185] width 114 height 33
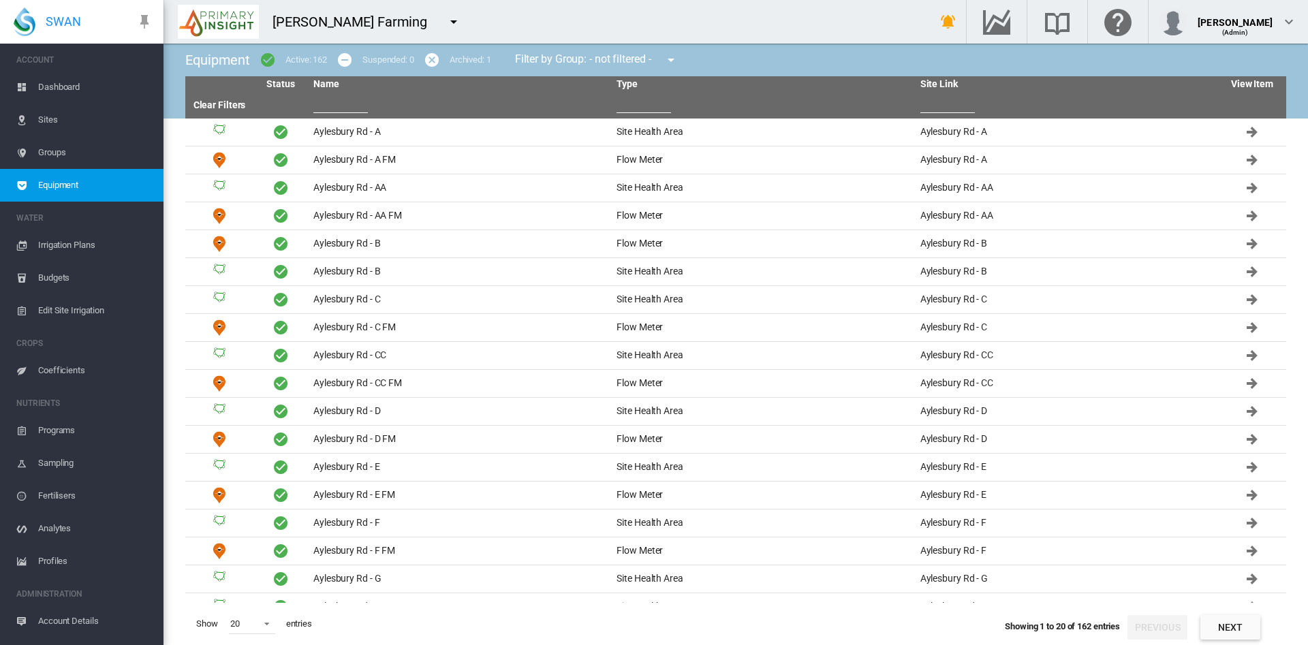
click at [67, 368] on span "Coefficients" at bounding box center [95, 370] width 114 height 33
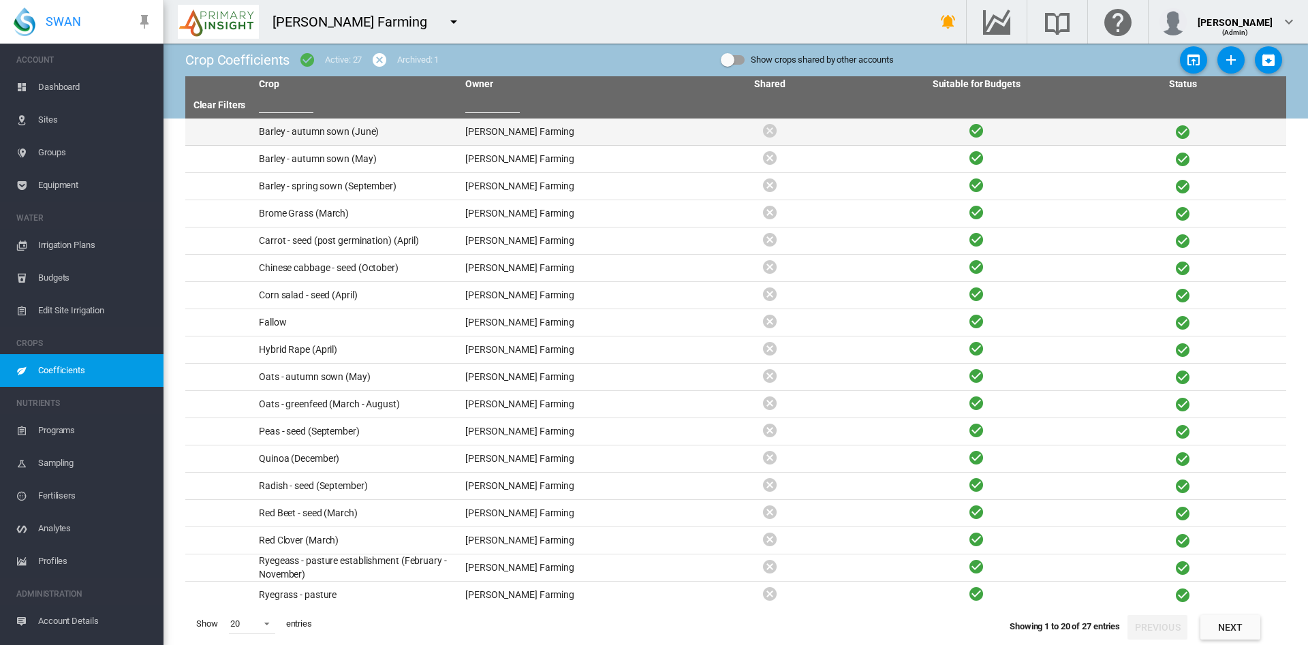
click at [325, 129] on td "Barley - autumn sown (June)" at bounding box center [357, 132] width 206 height 27
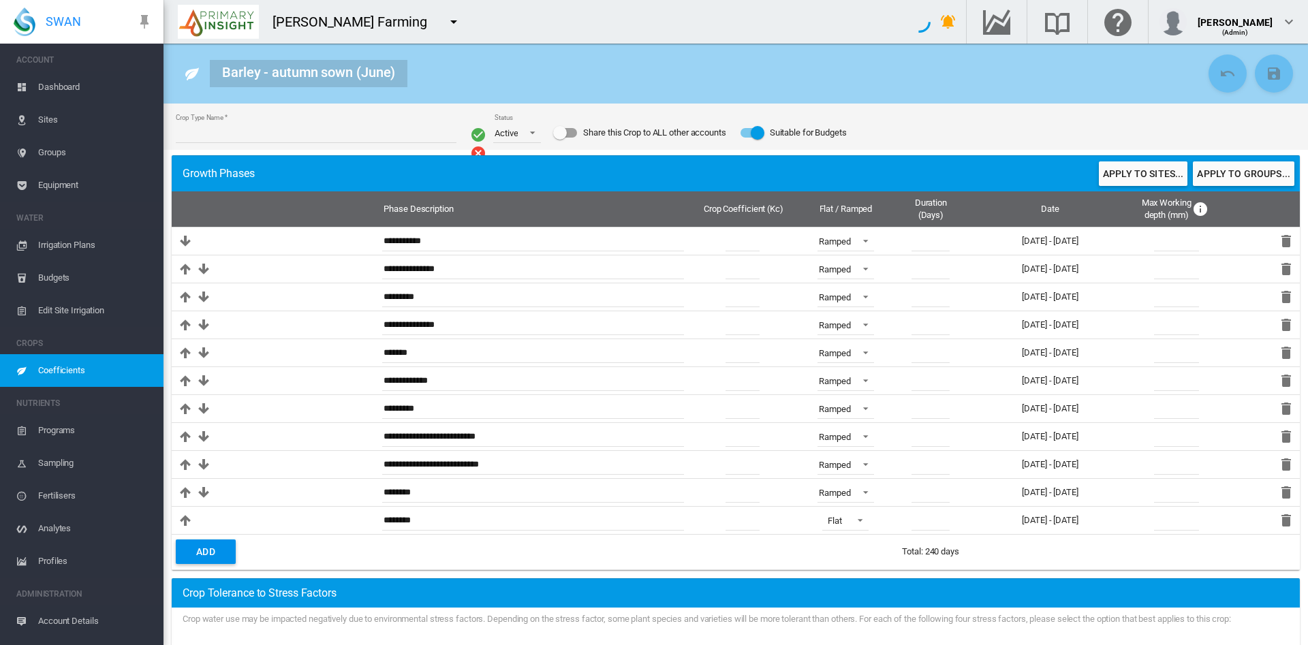
type input "**********"
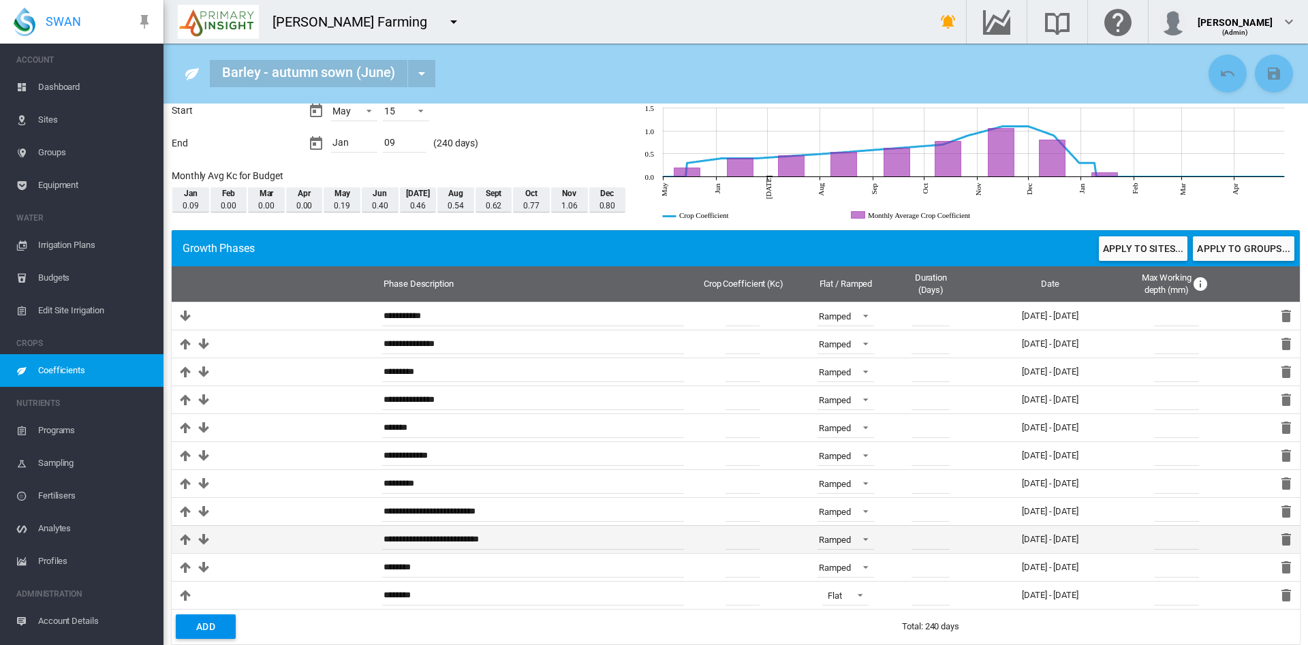
scroll to position [61, 0]
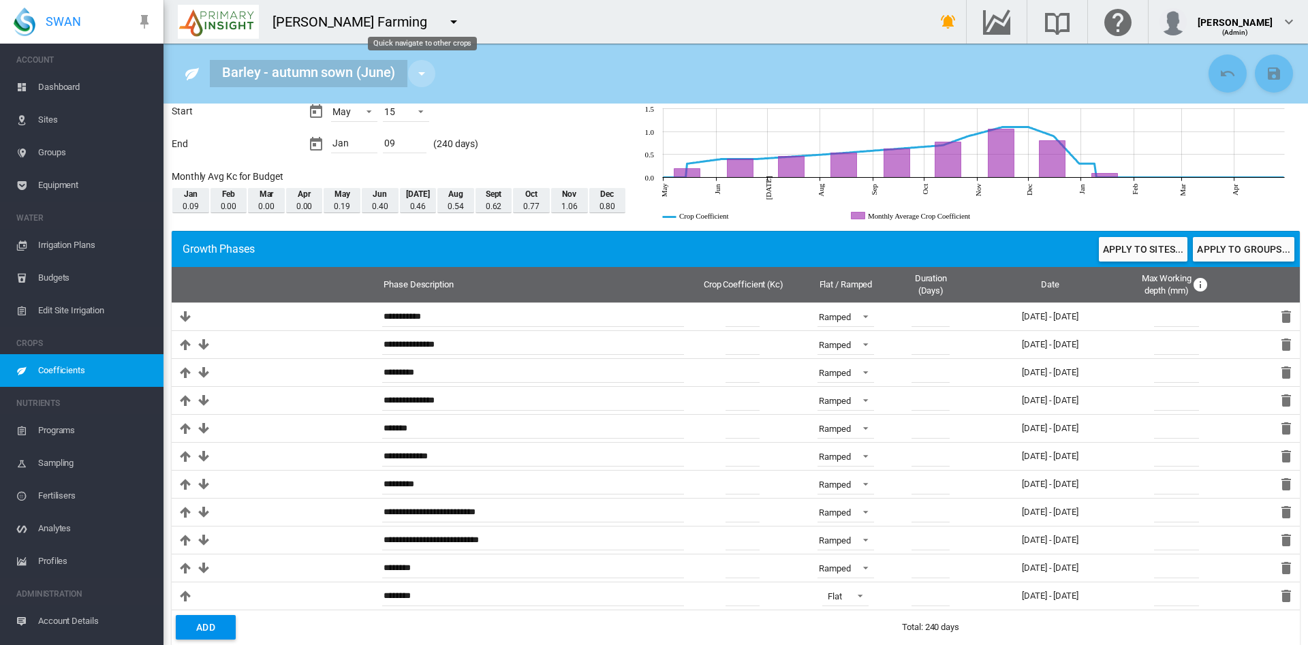
click at [418, 71] on md-icon "icon-menu-down" at bounding box center [422, 73] width 16 height 16
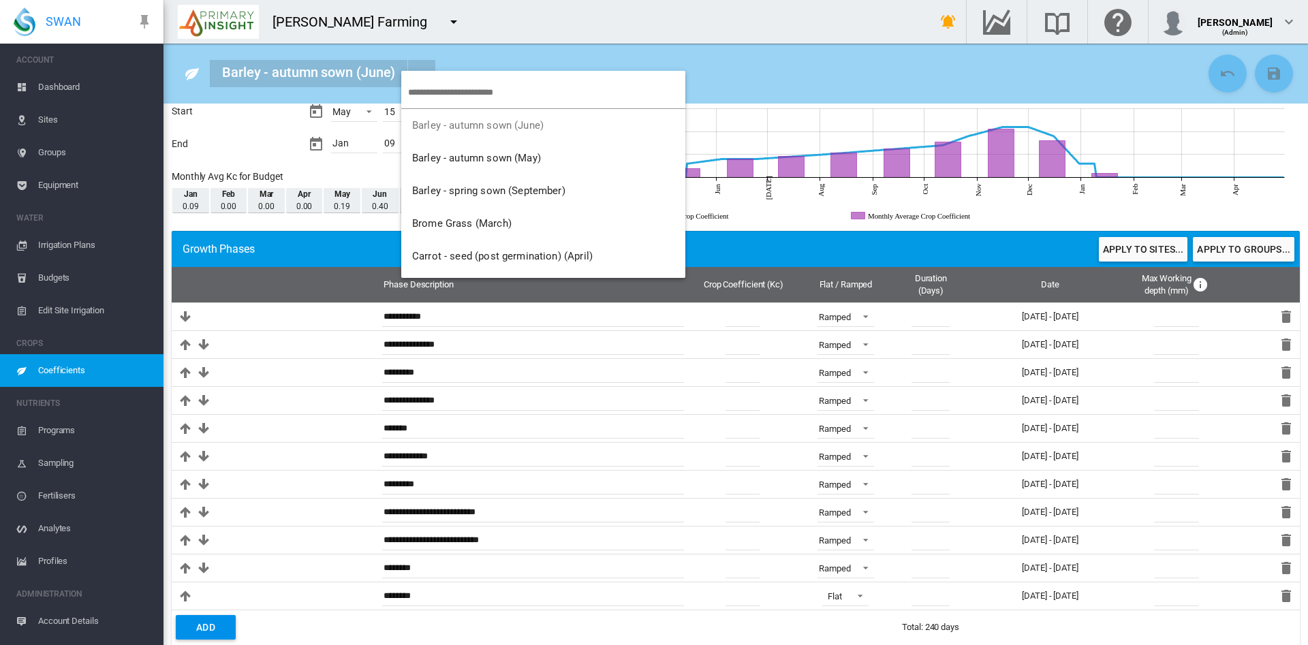
click at [40, 372] on md-backdrop at bounding box center [654, 322] width 1308 height 645
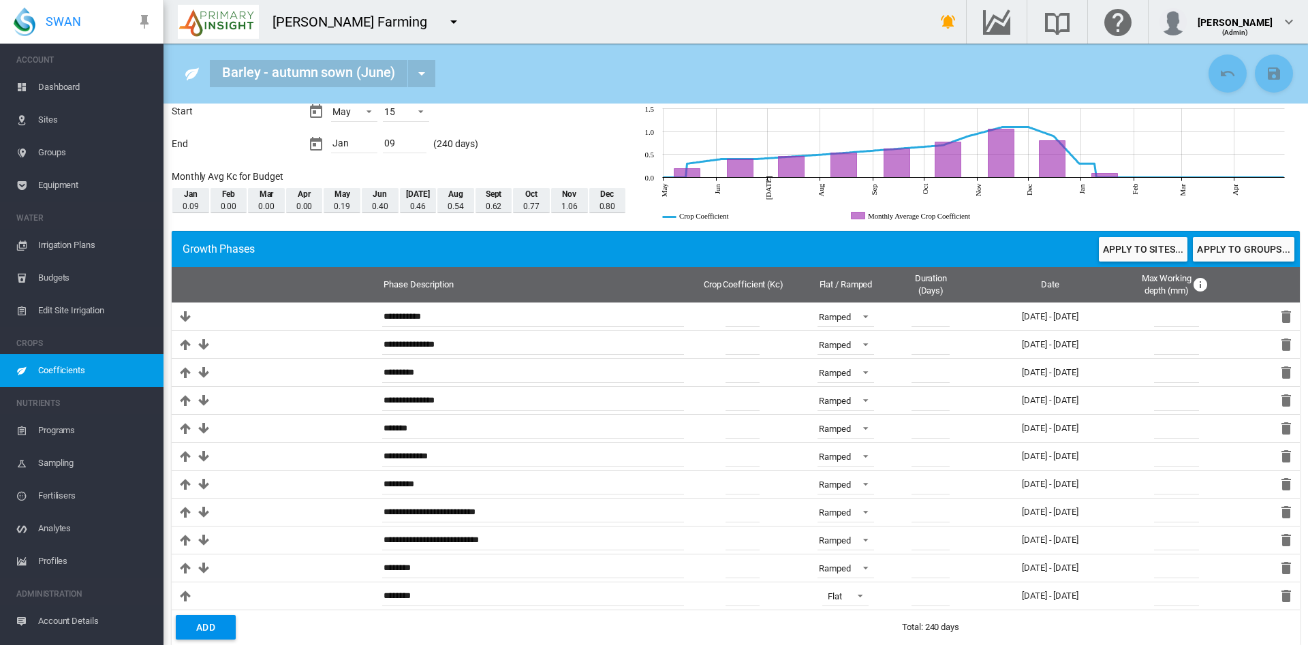
click at [67, 367] on span "Coefficients" at bounding box center [95, 370] width 114 height 33
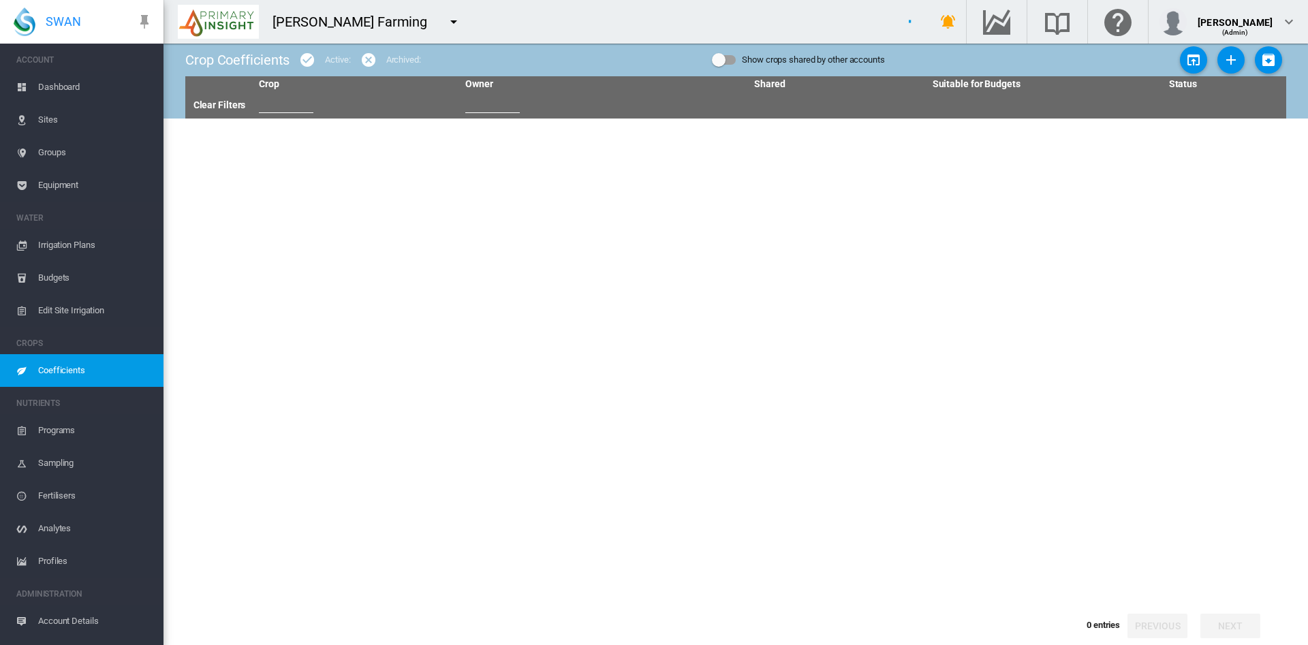
click at [67, 367] on span "Coefficients" at bounding box center [95, 370] width 114 height 33
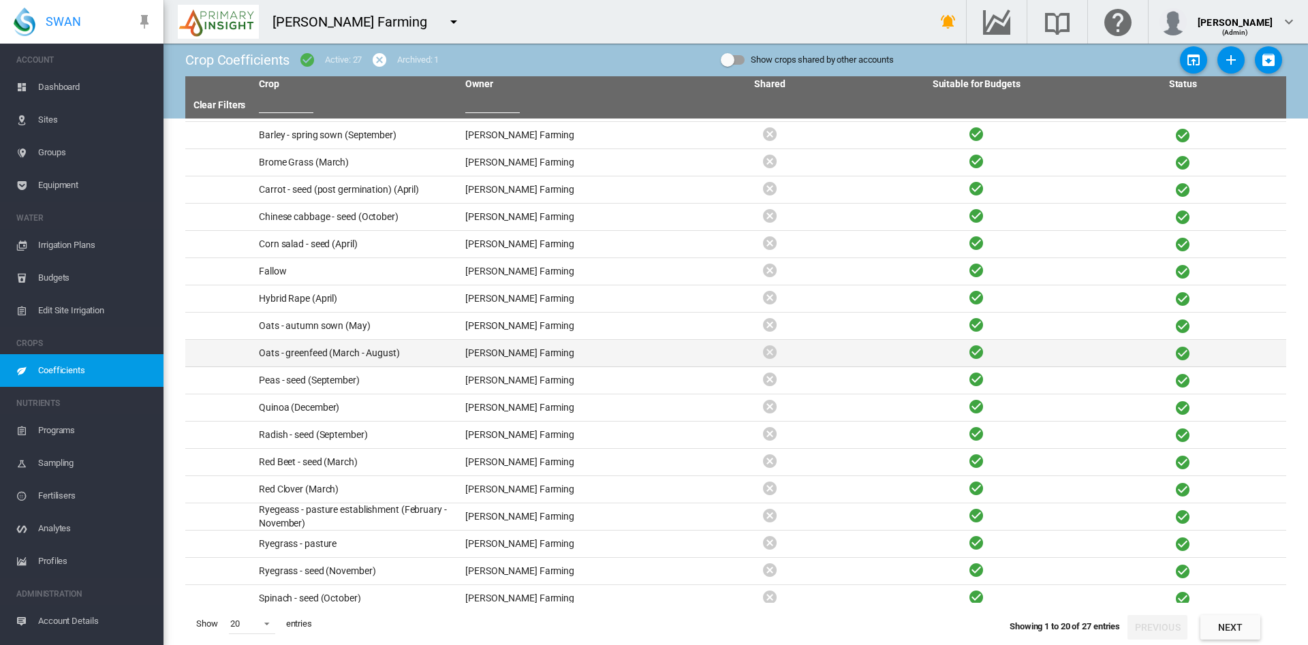
scroll to position [61, 0]
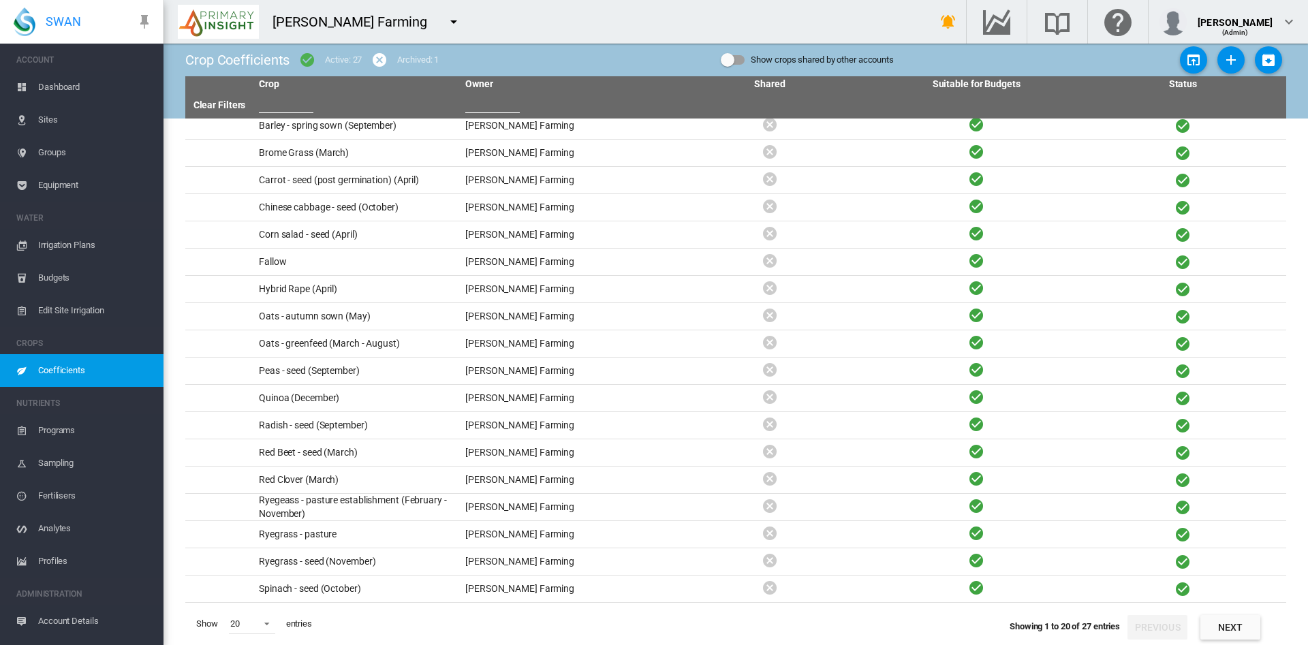
click at [85, 310] on span "Edit Site Irrigation" at bounding box center [95, 310] width 114 height 33
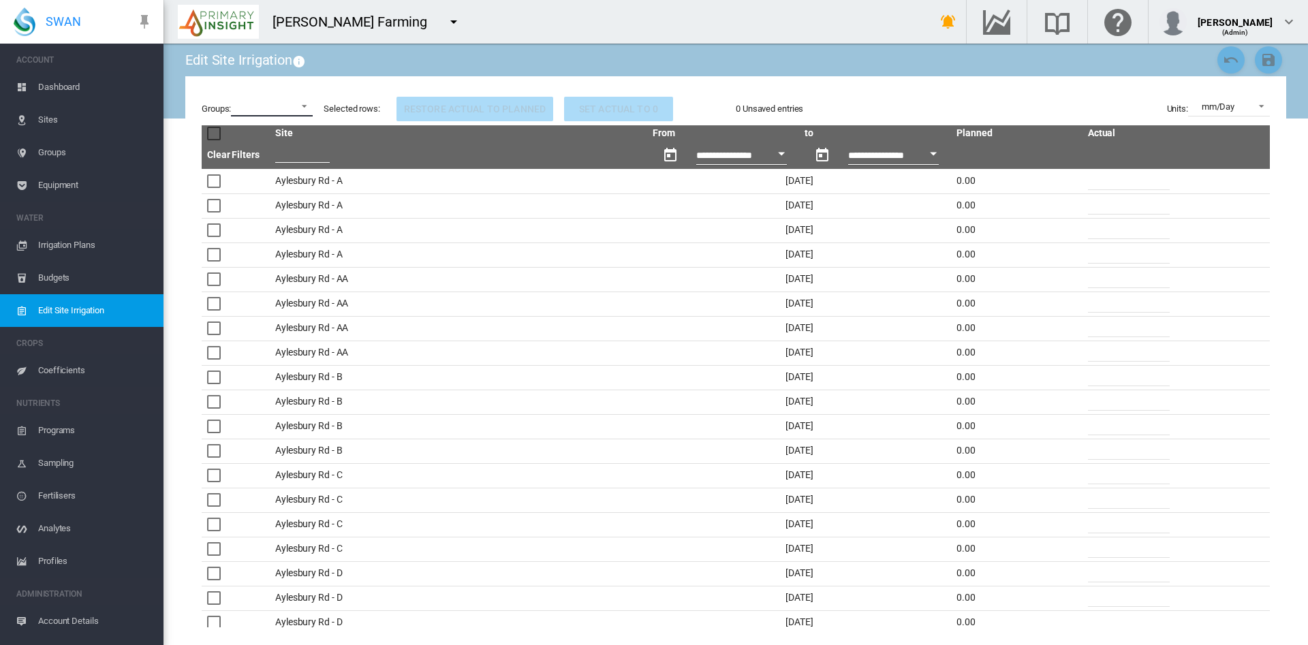
click at [310, 104] on md-select "All (24-25) Aylesbury Aylesbury 11-tower Lateral Aylesbury 7-tower Lateral Ayle…" at bounding box center [272, 106] width 82 height 20
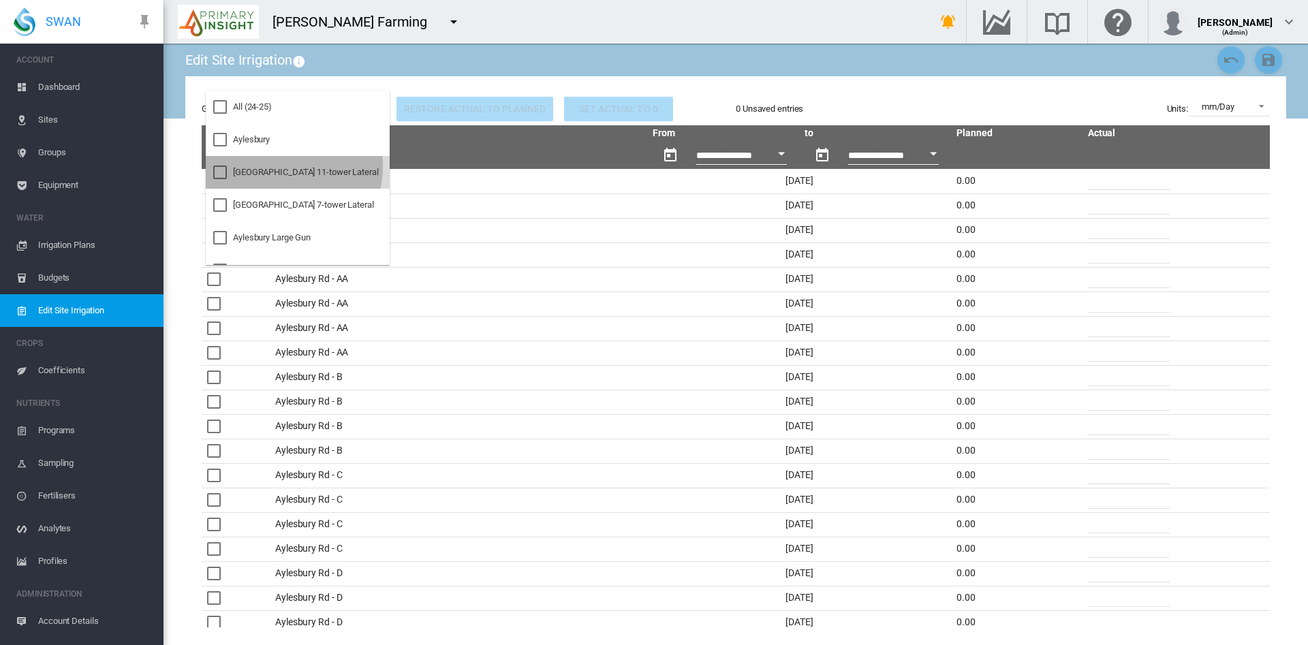
click at [293, 167] on div "[GEOGRAPHIC_DATA] 11-tower Lateral" at bounding box center [306, 172] width 146 height 12
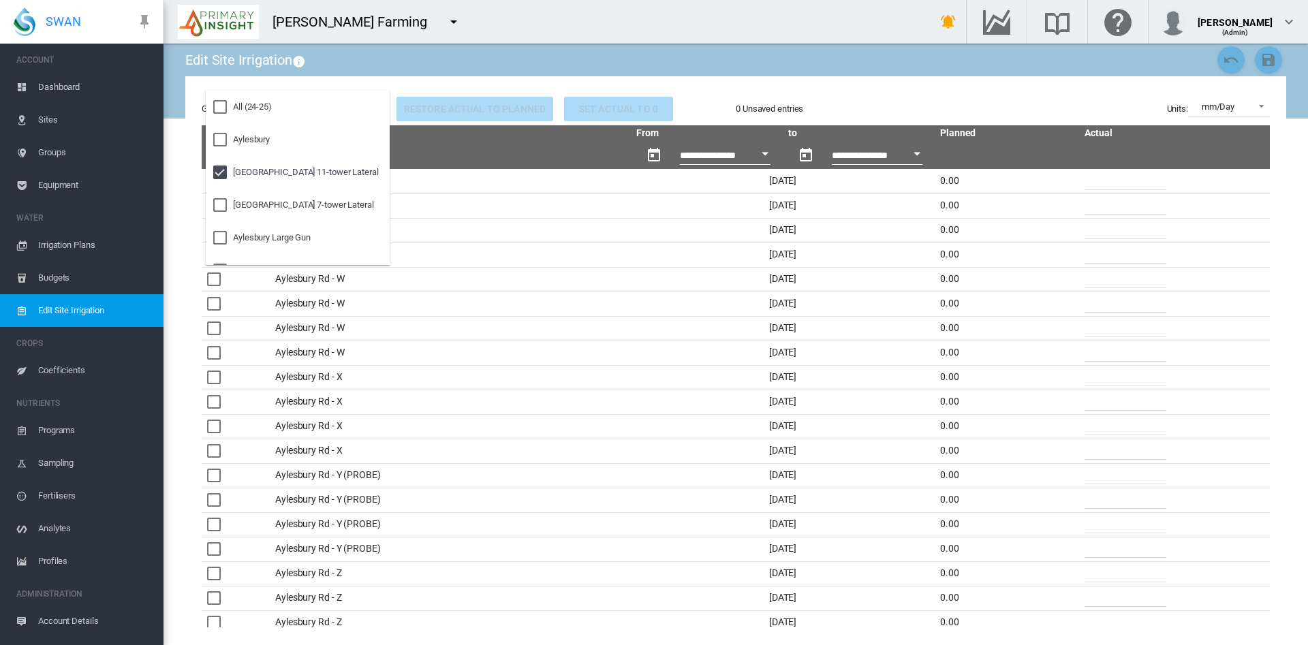
click at [415, 226] on md-backdrop at bounding box center [654, 322] width 1308 height 645
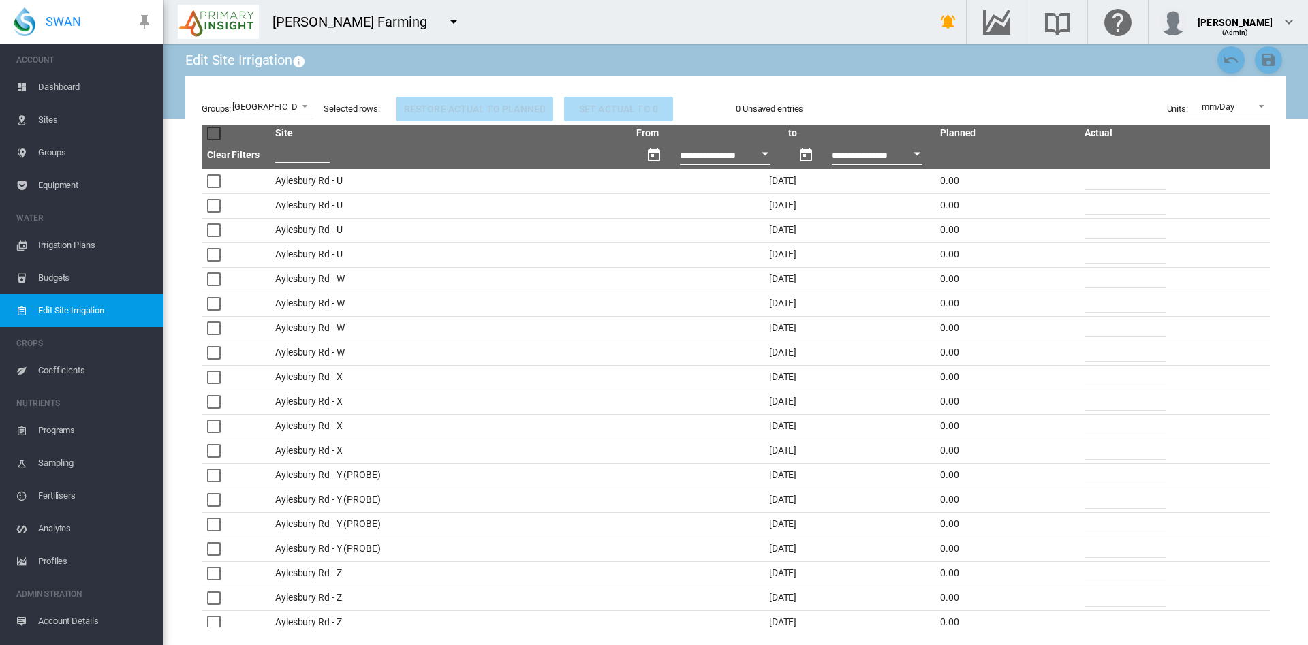
click at [735, 247] on td "14 Aug 2025" at bounding box center [783, 255] width 304 height 25
click at [762, 155] on div "Open calendar" at bounding box center [765, 154] width 7 height 3
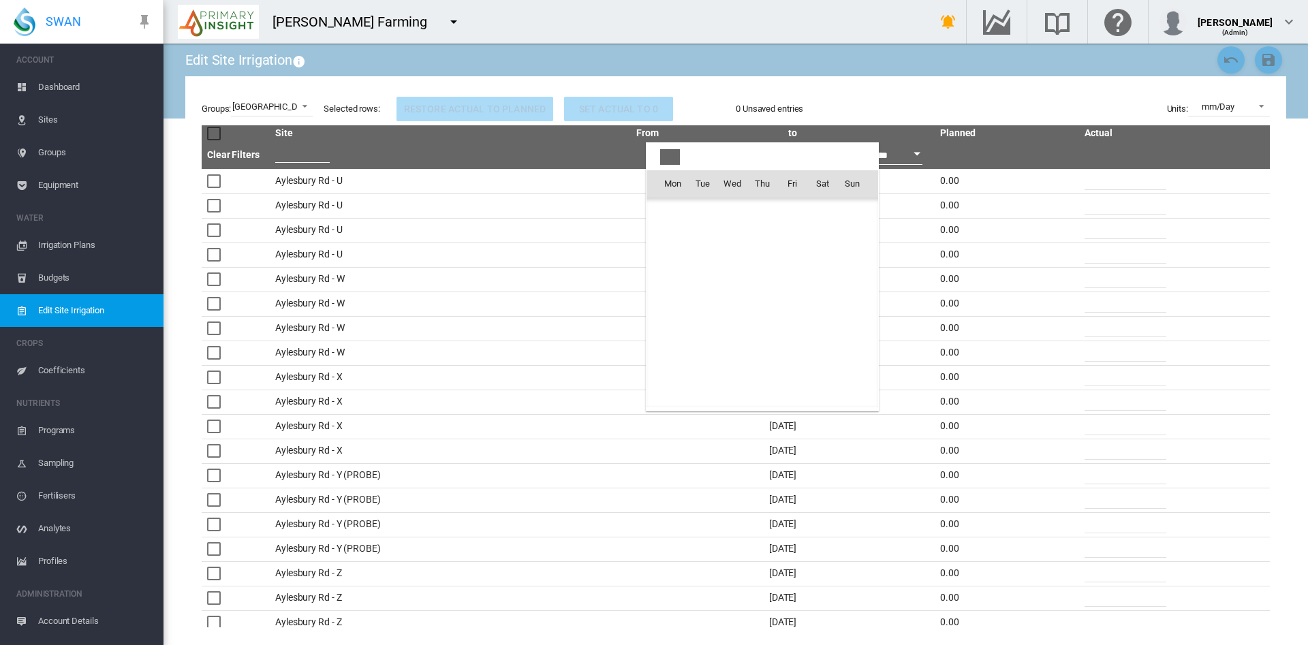
scroll to position [33772, 0]
click at [801, 247] on span "8" at bounding box center [792, 243] width 27 height 27
type input "**********"
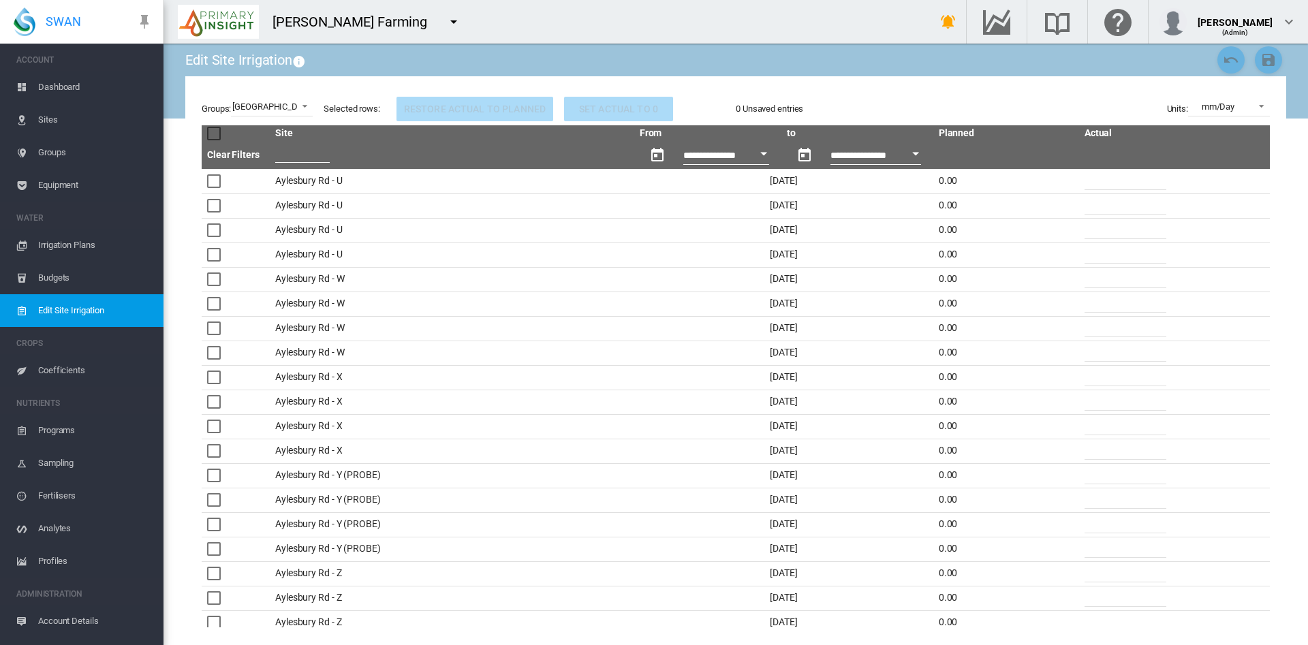
click at [1092, 182] on input "*" at bounding box center [1126, 180] width 82 height 20
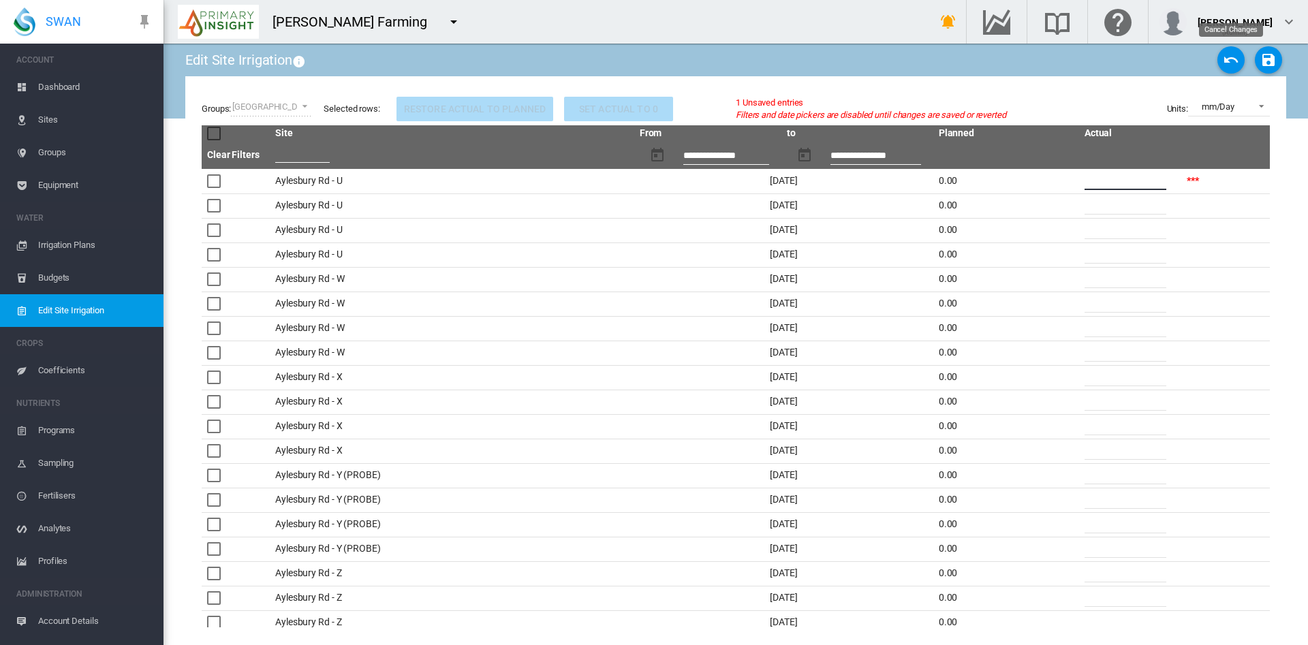
click at [1222, 59] on button "Cancel Changes" at bounding box center [1231, 59] width 27 height 27
type input "*"
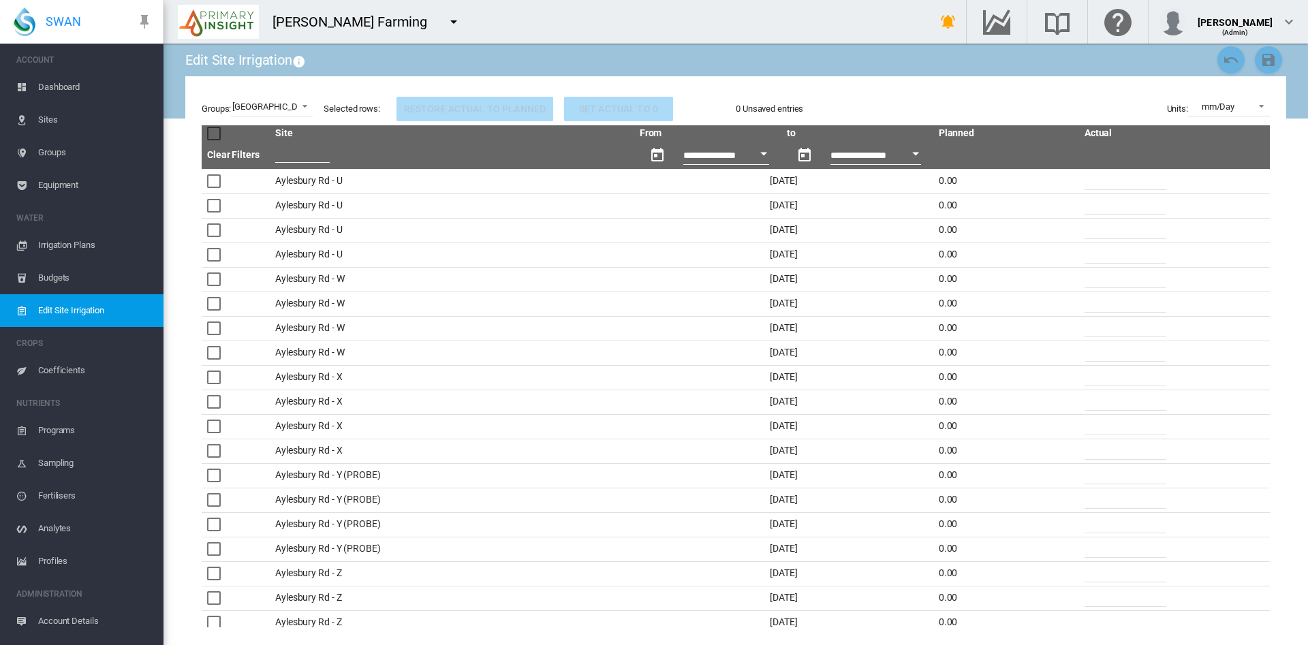
click at [74, 236] on span "Irrigation Plans" at bounding box center [95, 245] width 114 height 33
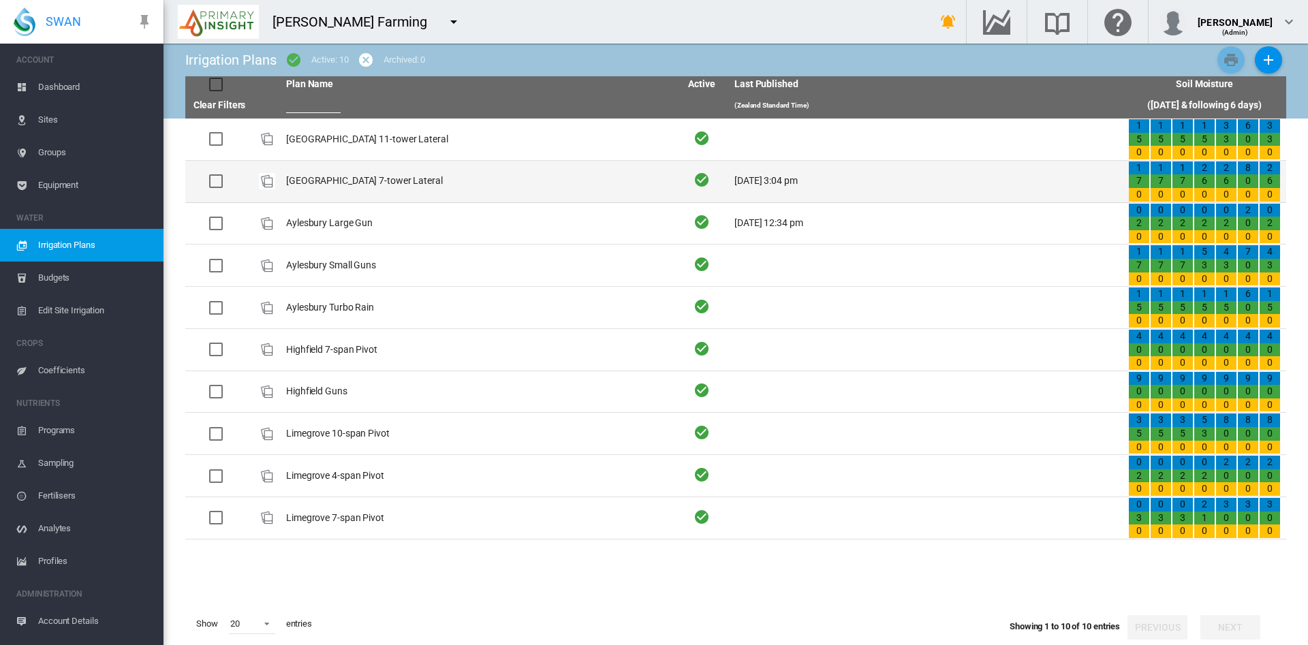
click at [311, 180] on td "[GEOGRAPHIC_DATA] 7-tower Lateral" at bounding box center [478, 182] width 394 height 42
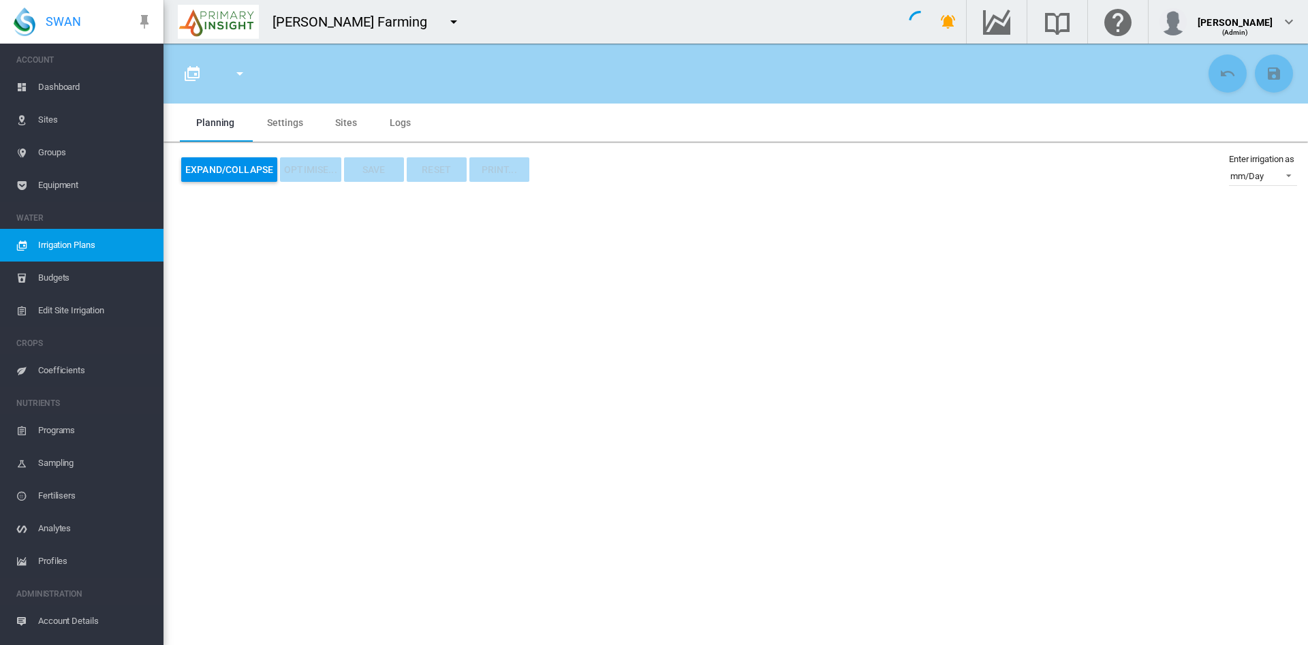
type input "**********"
type input "*"
type input "****"
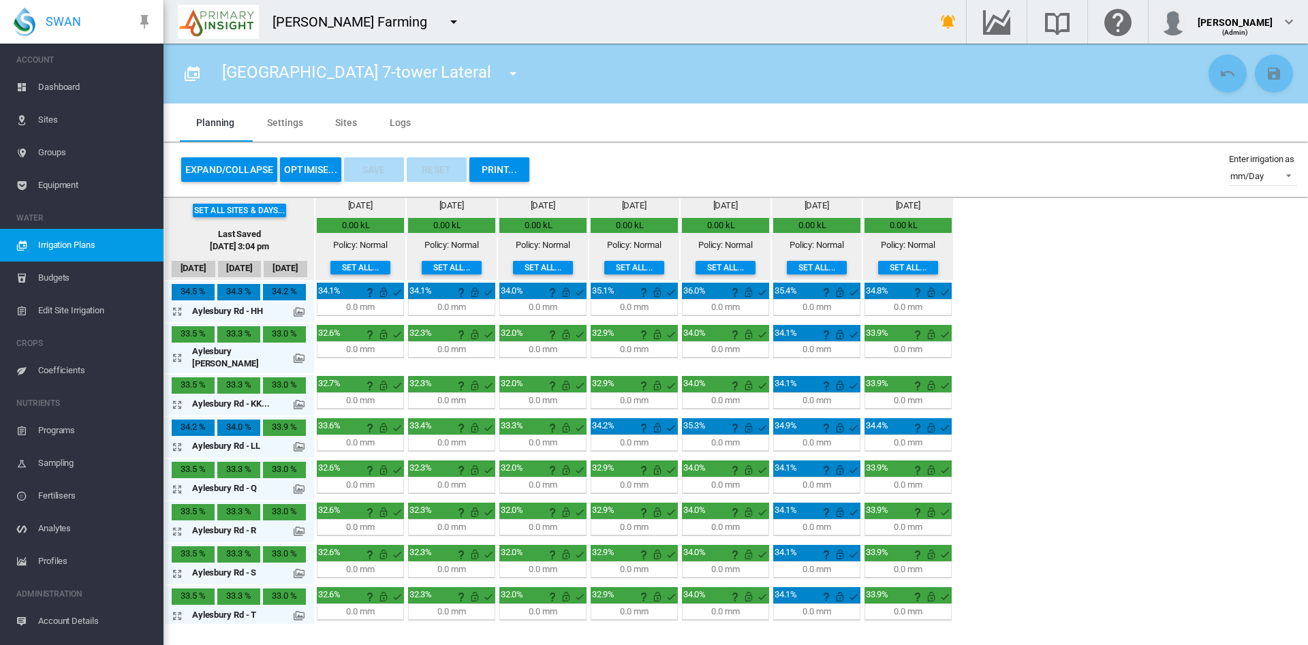
click at [340, 121] on md-tab-item "Sites" at bounding box center [346, 123] width 55 height 38
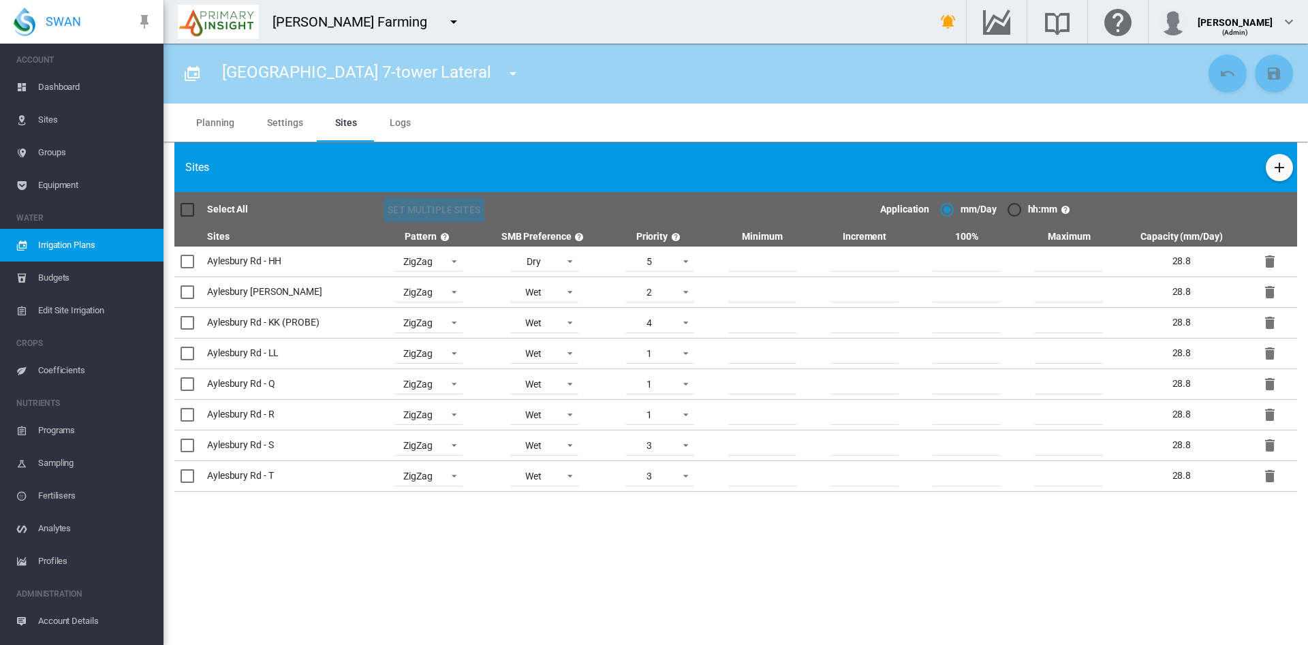
click at [271, 119] on md-tab-item "Settings" at bounding box center [285, 123] width 68 height 38
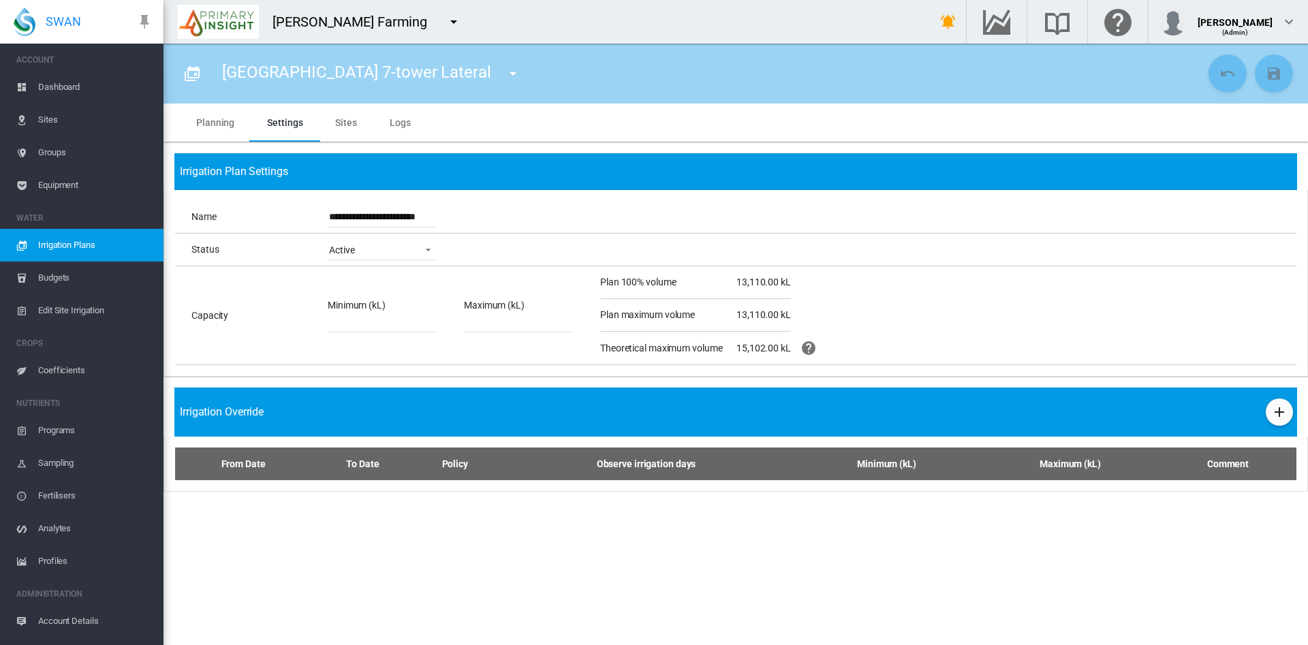
click at [217, 115] on md-tab-item "Planning" at bounding box center [215, 123] width 71 height 38
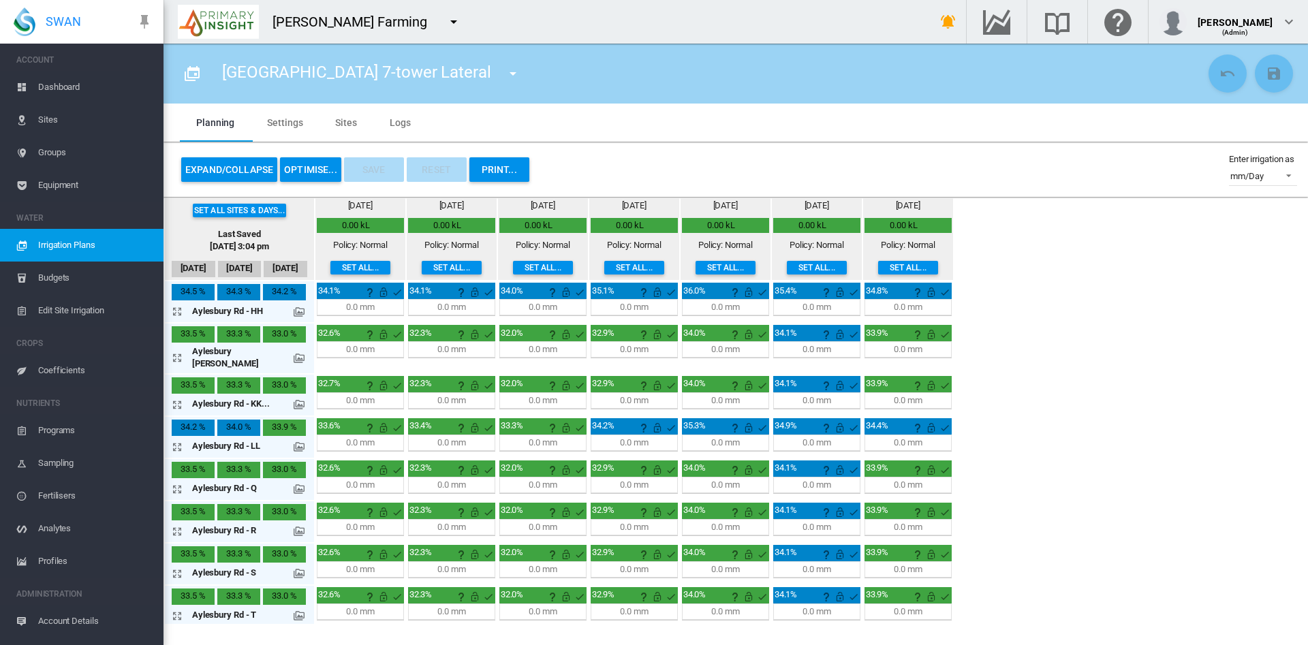
click at [294, 313] on md-icon at bounding box center [299, 312] width 11 height 11
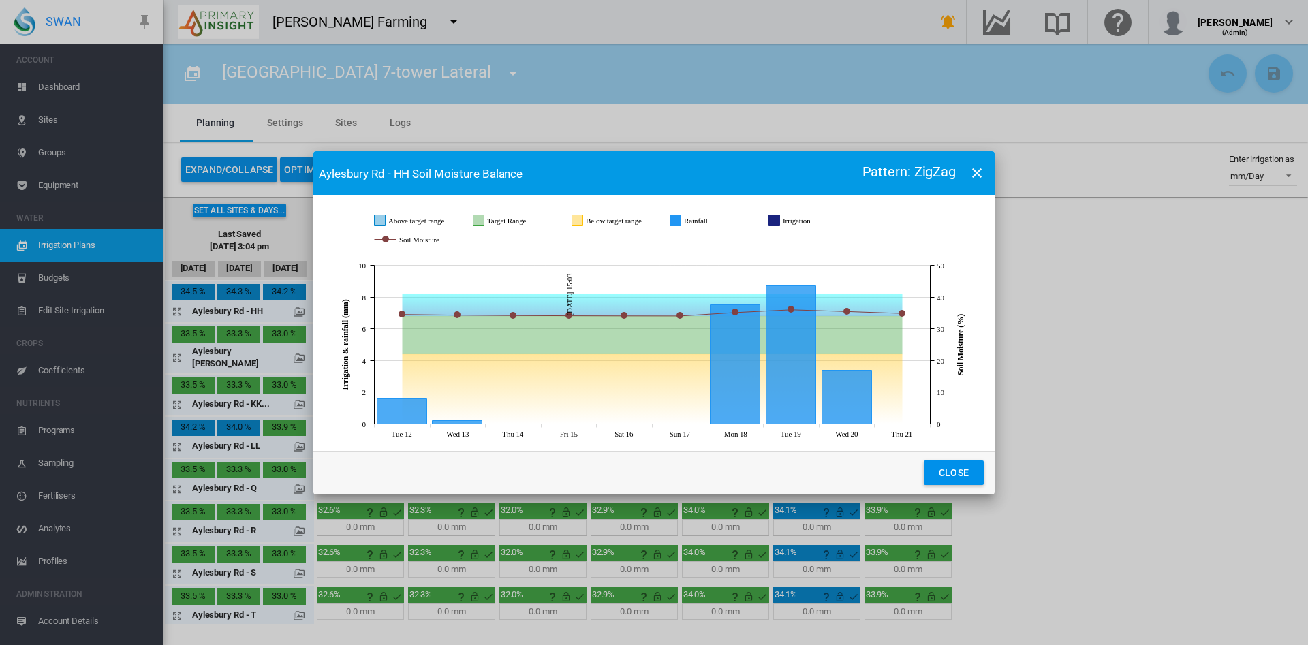
click at [285, 309] on div "Aylesbury Rd - HH Soil Moisture Balance Pattern: ZigZag JavaScript chart by amC…" at bounding box center [654, 322] width 1308 height 645
click at [949, 469] on button "Close" at bounding box center [954, 473] width 60 height 25
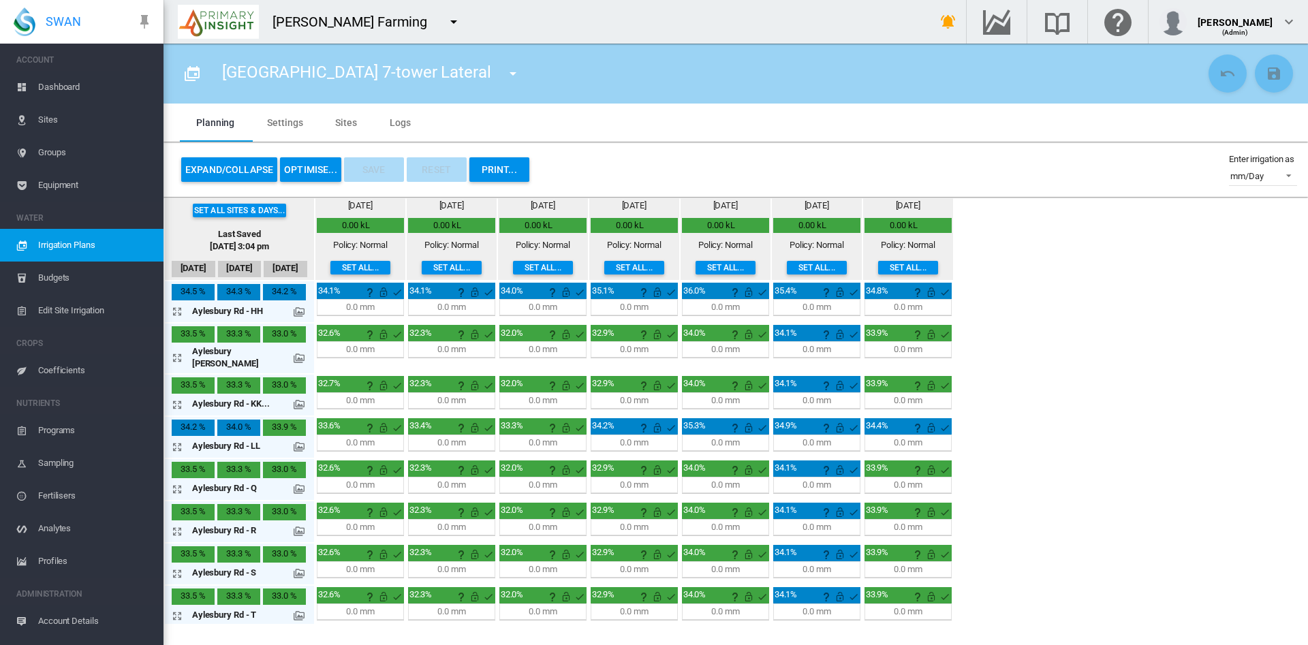
click at [949, 469] on div "Set all sites & days... Last Saved 22 Jan 2025, 3:04 pm 12 Aug 13 Aug 14 Aug Fr…" at bounding box center [736, 410] width 1145 height 427
click at [294, 353] on md-icon at bounding box center [299, 358] width 11 height 11
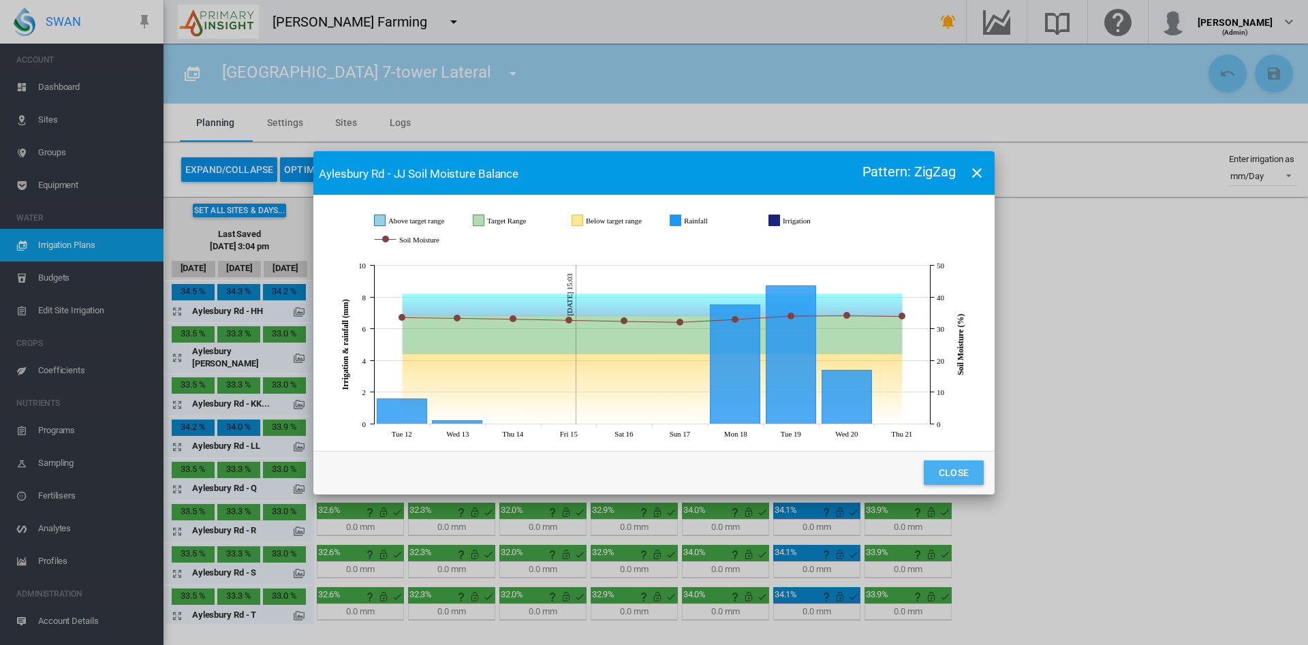
click at [954, 465] on button "Close" at bounding box center [954, 473] width 60 height 25
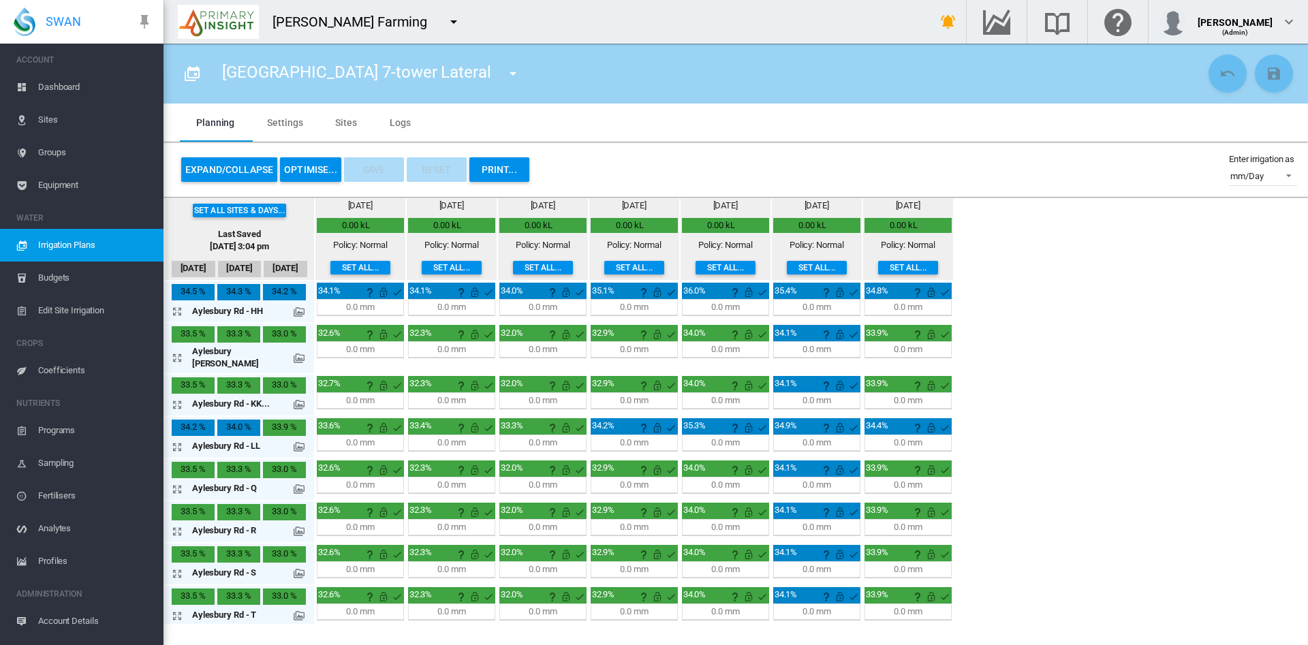
click at [55, 94] on span "Dashboard" at bounding box center [95, 87] width 114 height 33
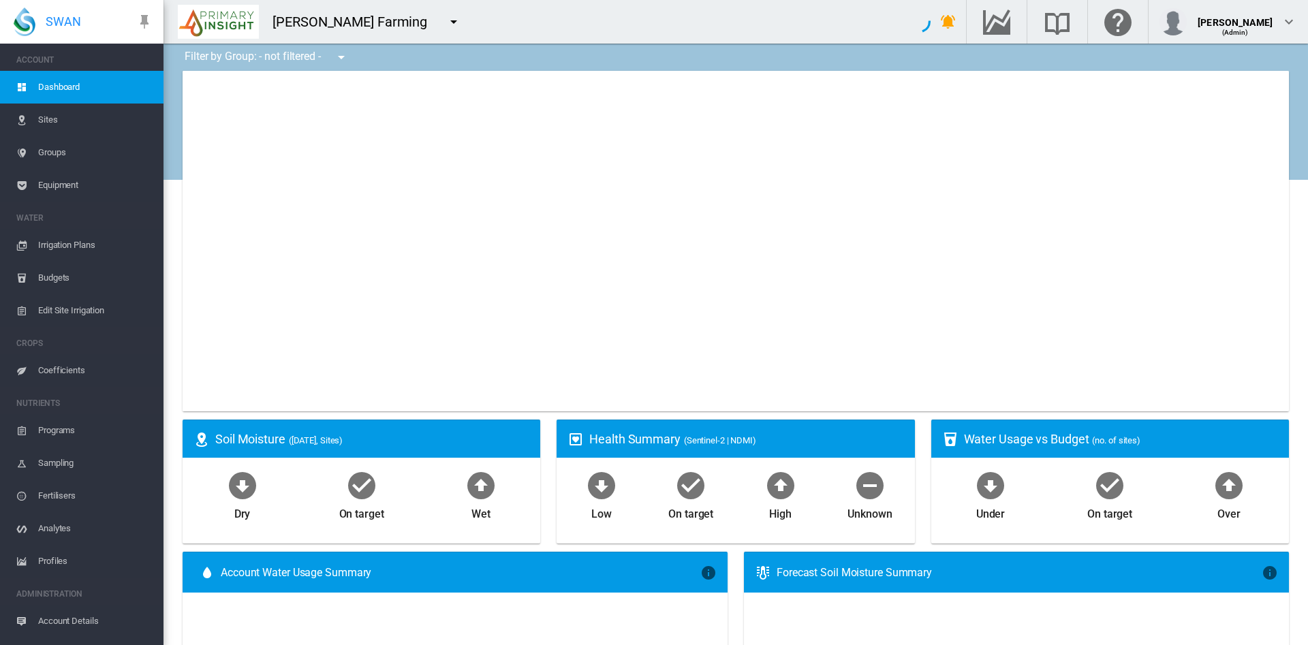
type input "**********"
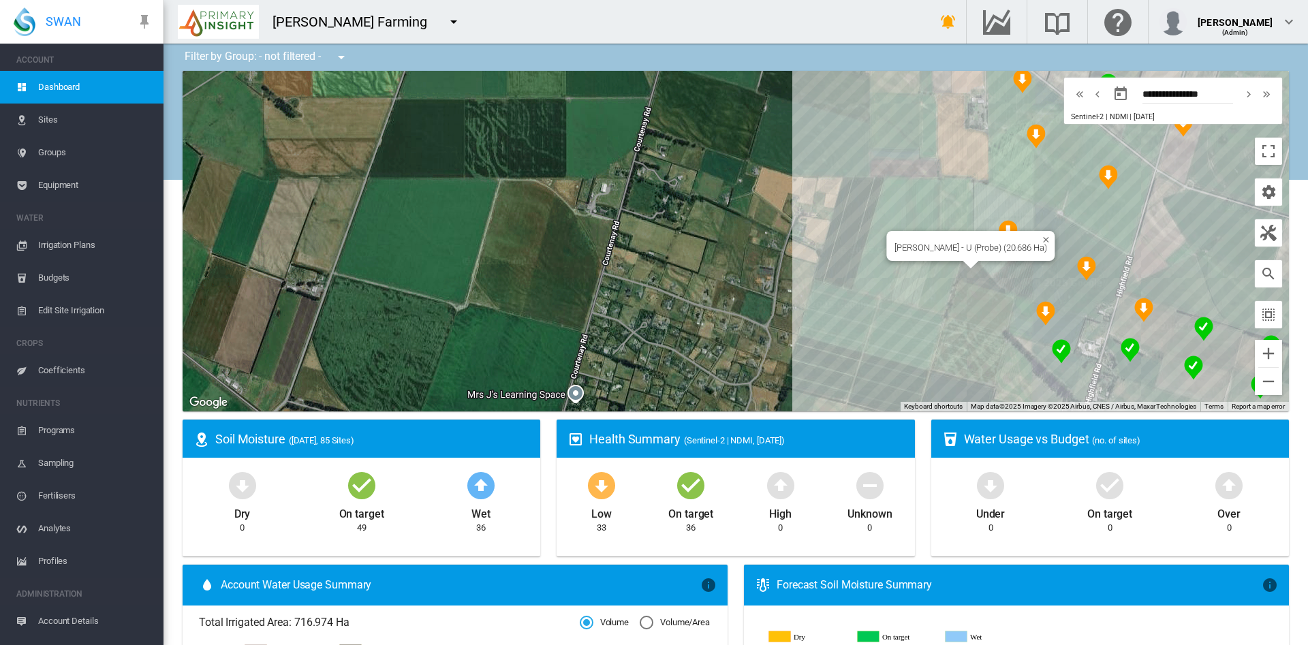
click at [1000, 266] on div "To navigate, press the arrow keys. Highfield Rd - U (Probe) (20.686 Ha)" at bounding box center [736, 241] width 1107 height 341
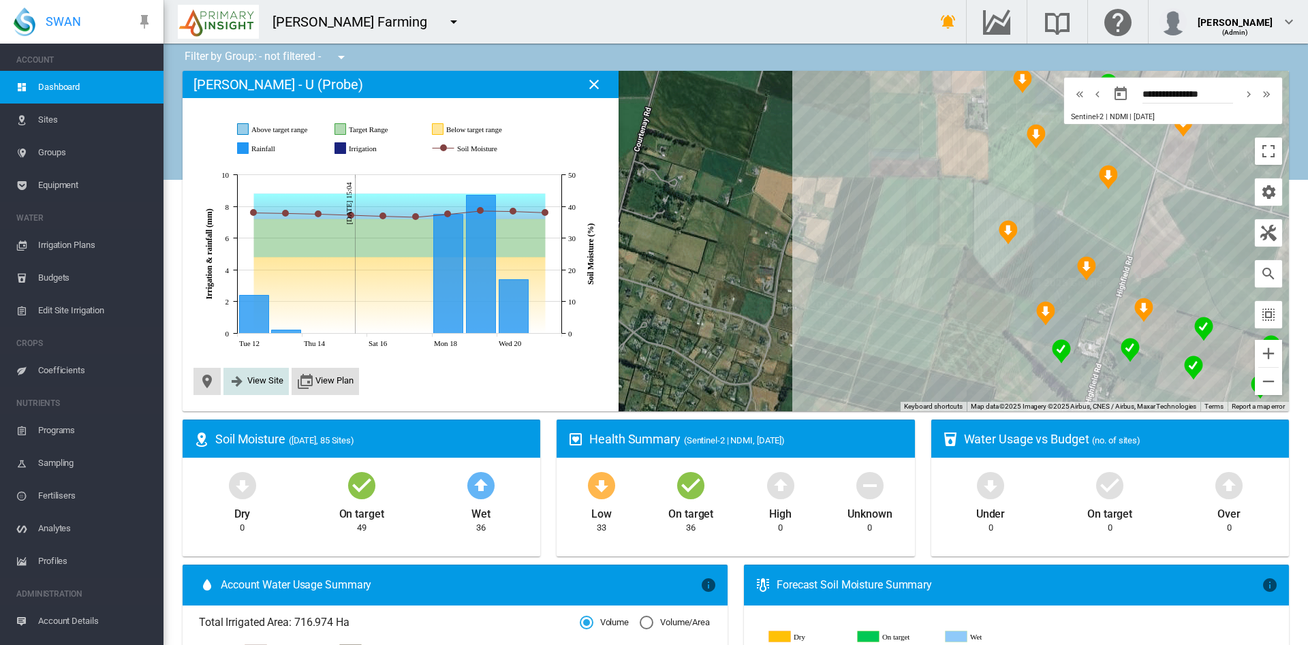
click at [245, 373] on button "View Site" at bounding box center [256, 381] width 55 height 16
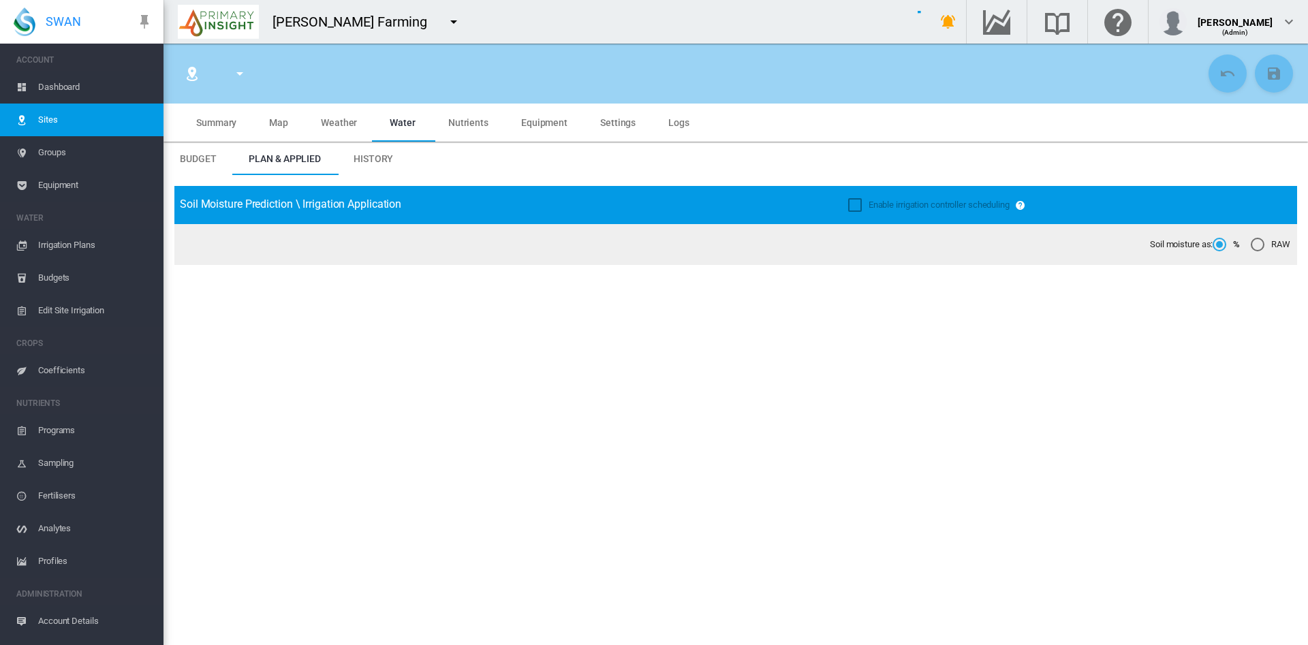
click at [380, 163] on span "History" at bounding box center [374, 158] width 40 height 11
type input "******"
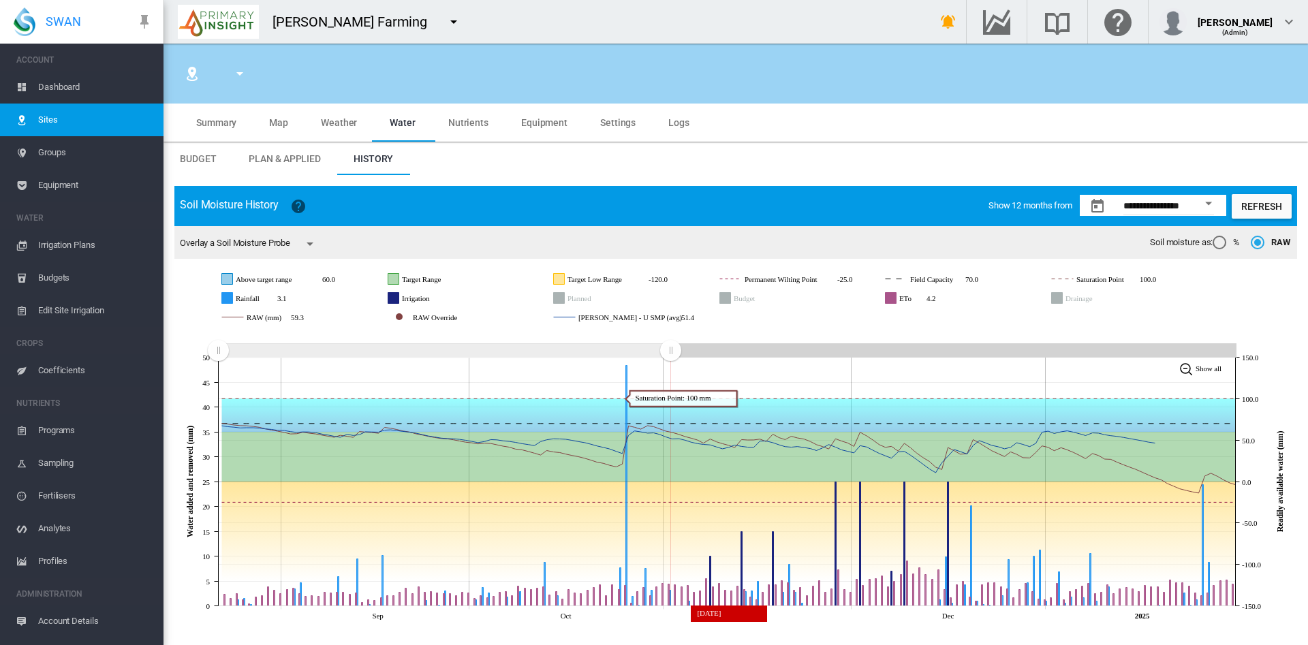
drag, startPoint x: 1242, startPoint y: 348, endPoint x: 671, endPoint y: 395, distance: 573.0
click at [671, 395] on icon "JavaScript chart by amCharts 3.21.15 Sep Oct Nov Dec 2025 0 5 10 15 20 25 30 35…" at bounding box center [735, 478] width 1123 height 297
click at [63, 371] on span "Coefficients" at bounding box center [95, 370] width 114 height 33
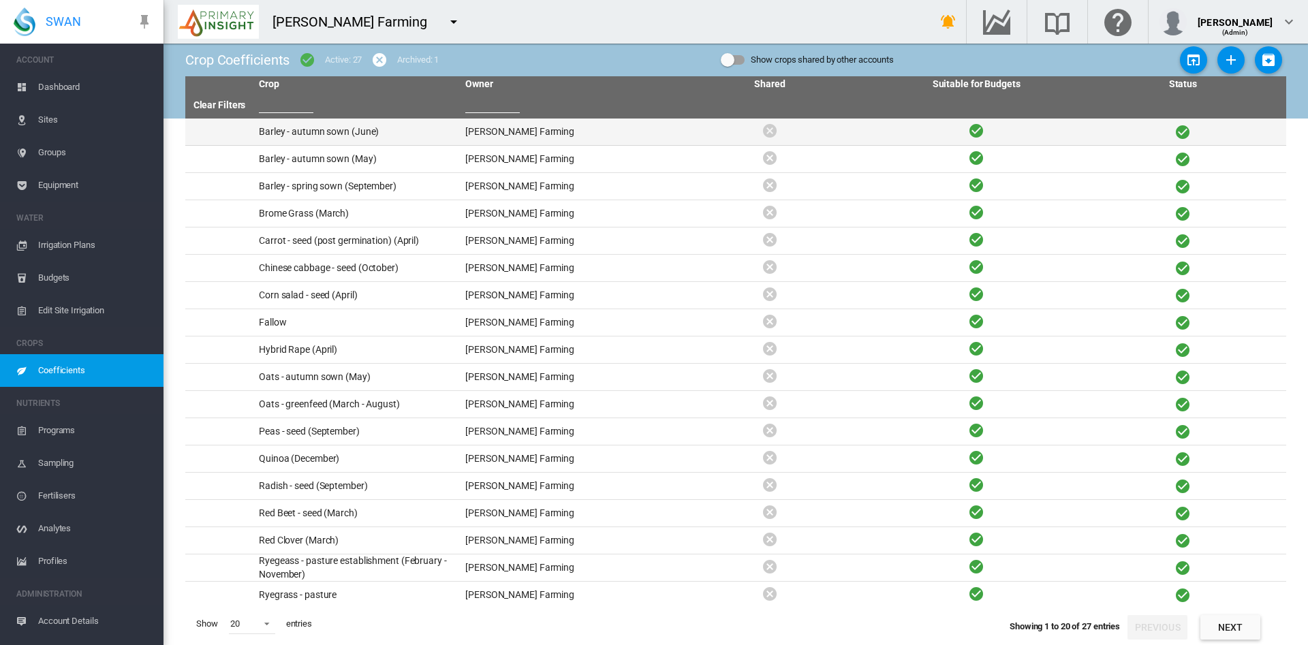
click at [343, 135] on td "Barley - autumn sown (June)" at bounding box center [357, 132] width 206 height 27
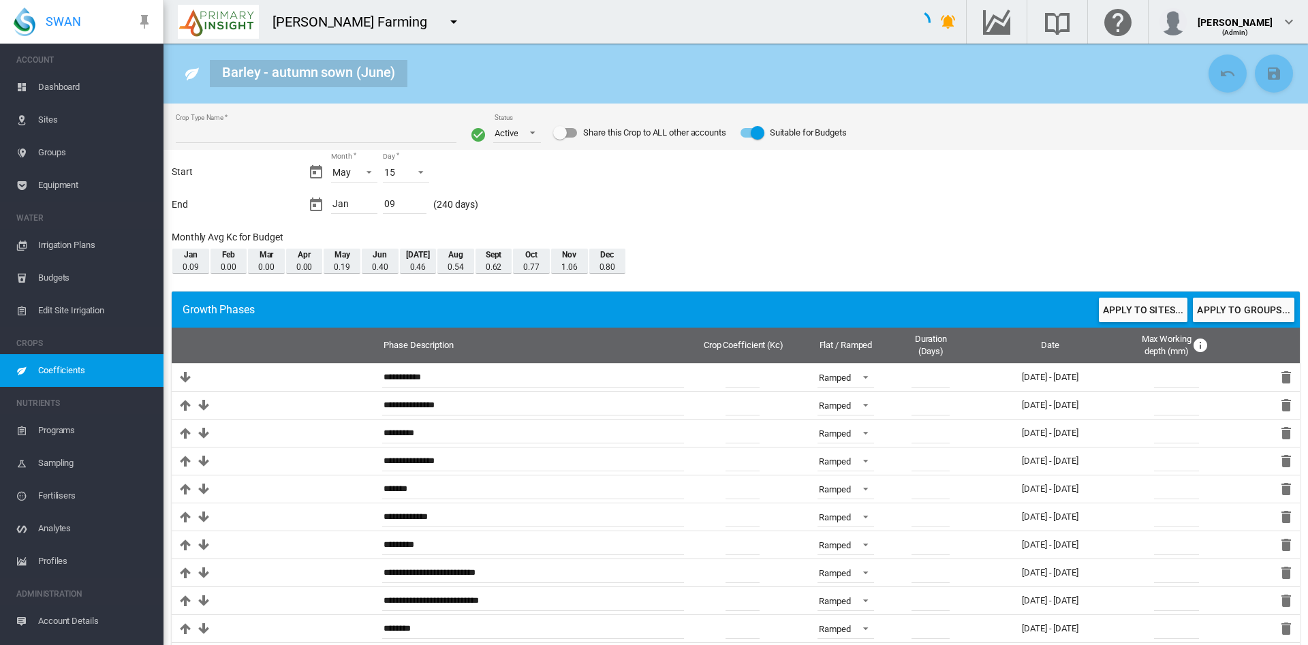
type input "**********"
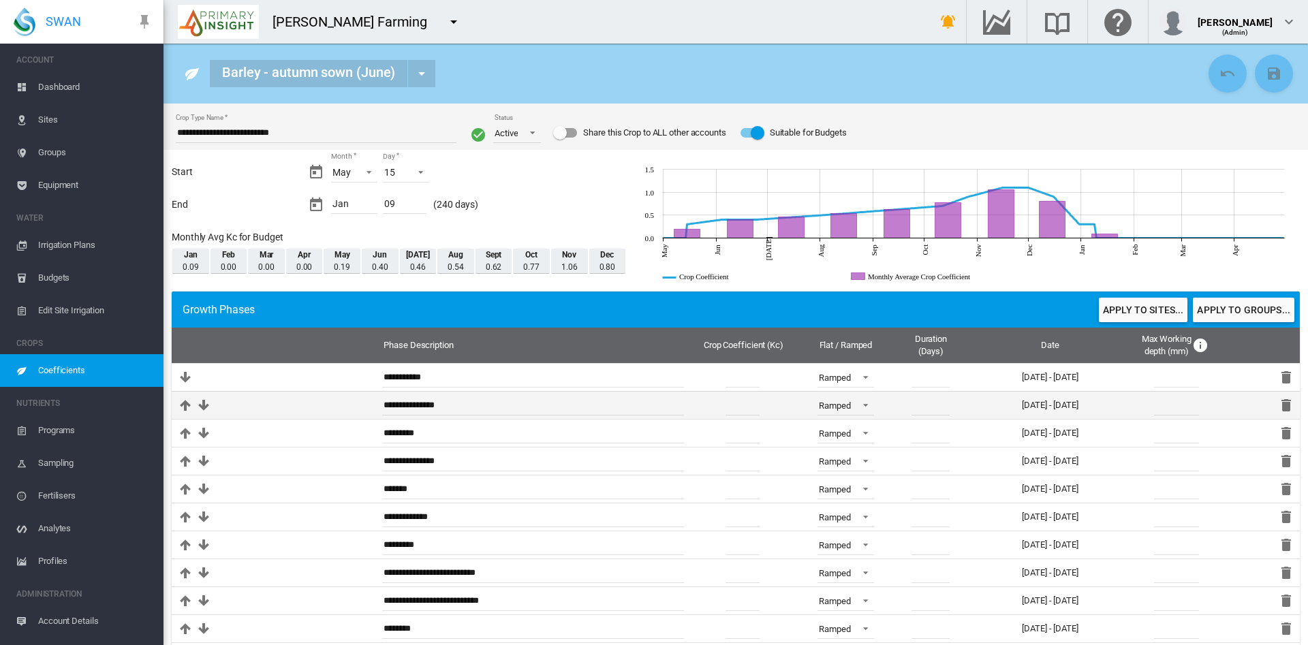
scroll to position [37, 0]
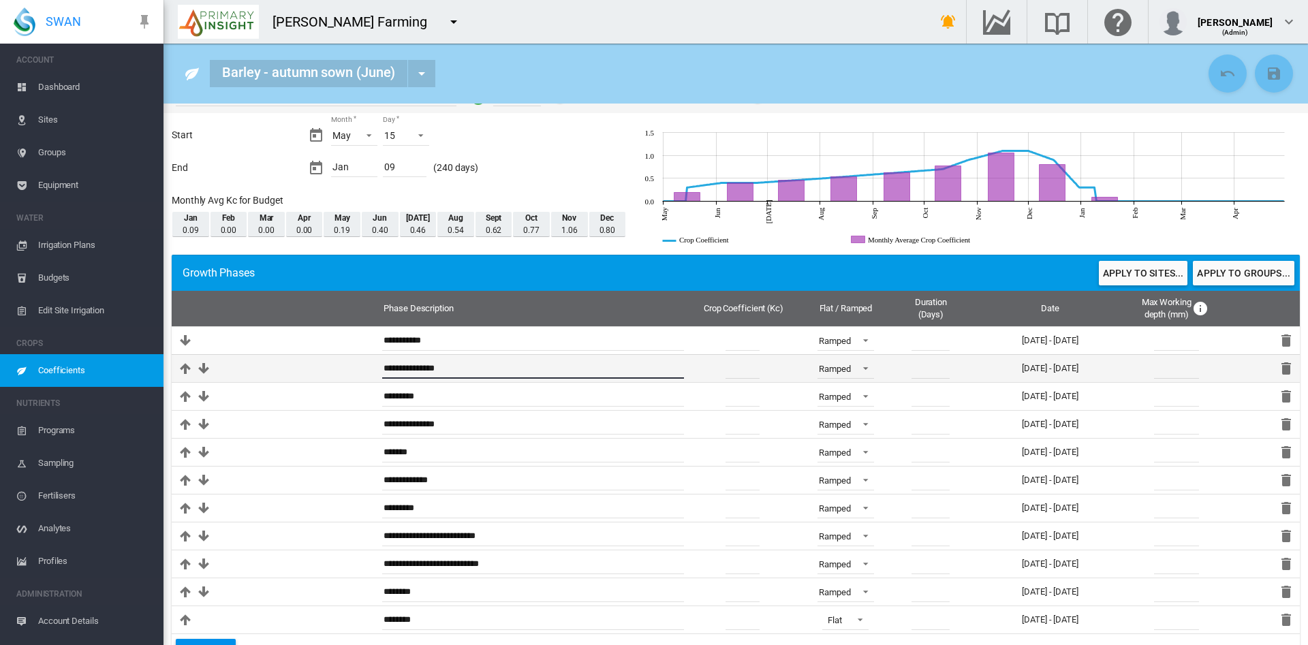
click at [519, 367] on input "**********" at bounding box center [533, 368] width 302 height 20
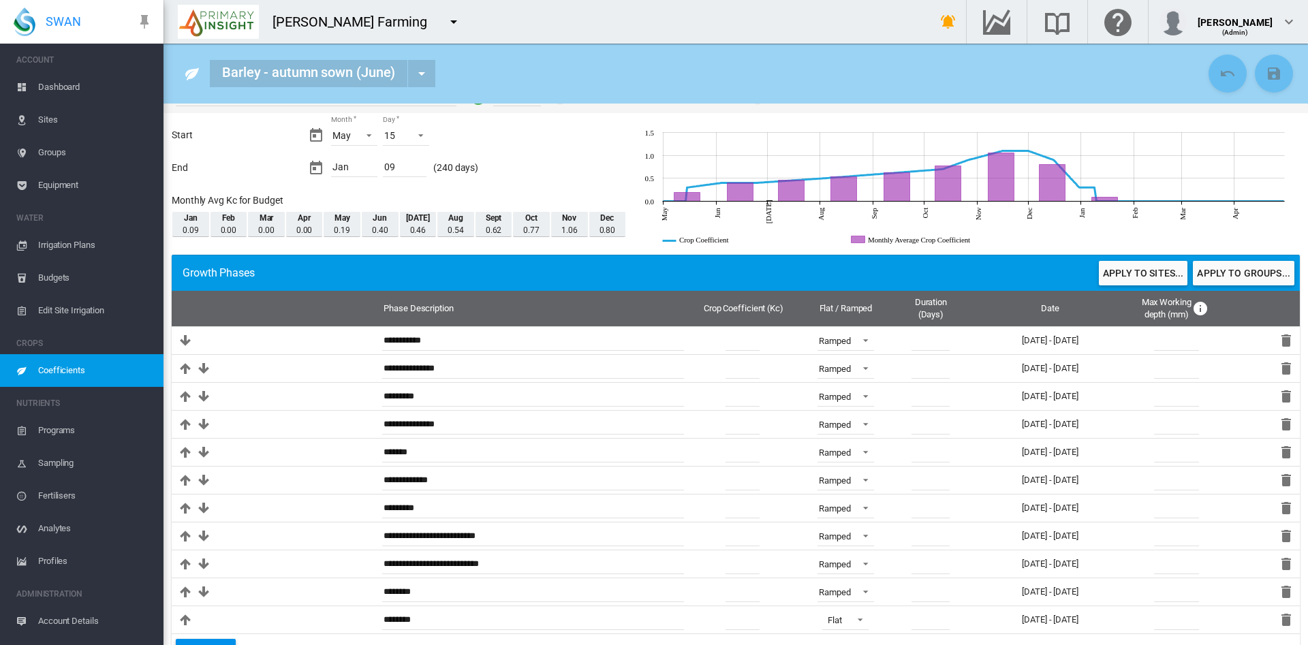
click at [33, 117] on link "Sites" at bounding box center [82, 120] width 164 height 33
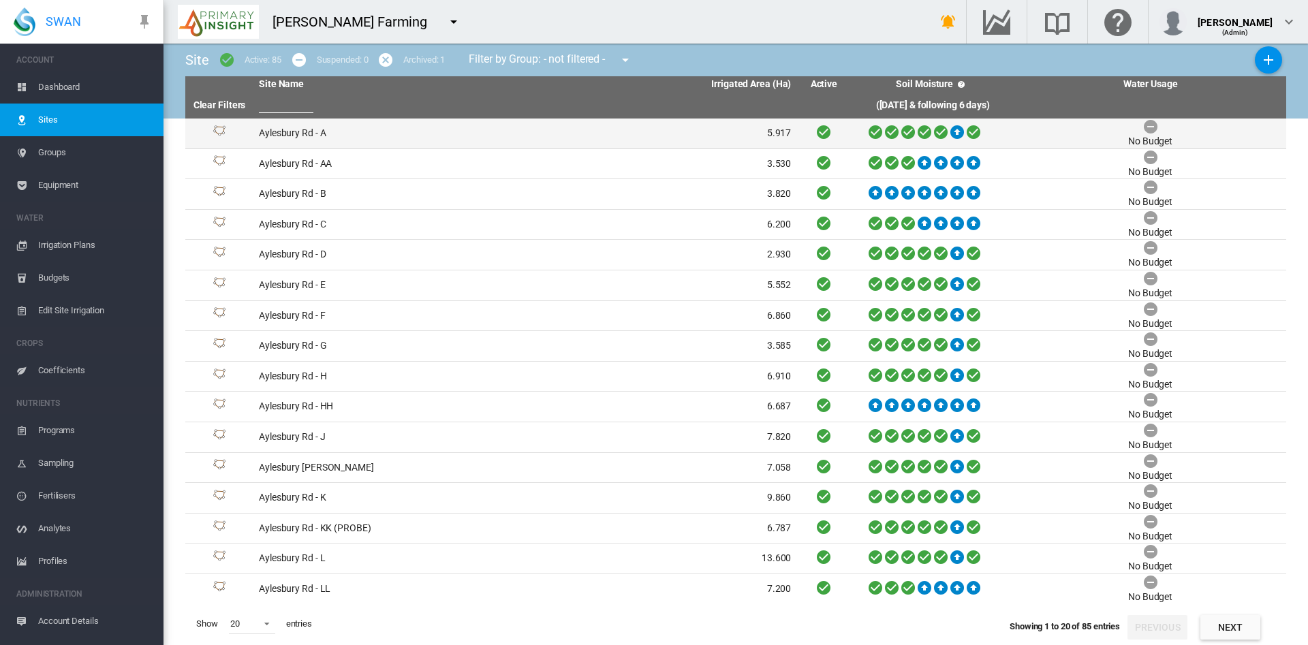
click at [315, 139] on td "Aylesbury Rd - A" at bounding box center [390, 134] width 272 height 30
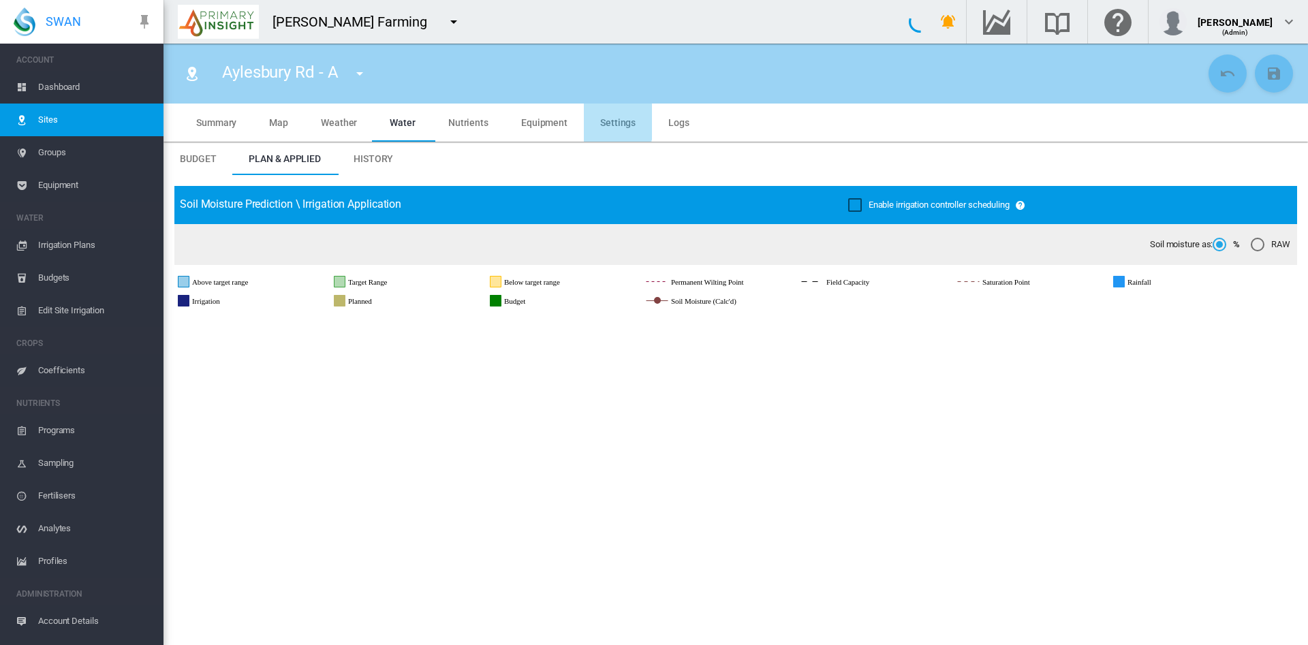
click at [610, 122] on span "Settings" at bounding box center [617, 122] width 35 height 11
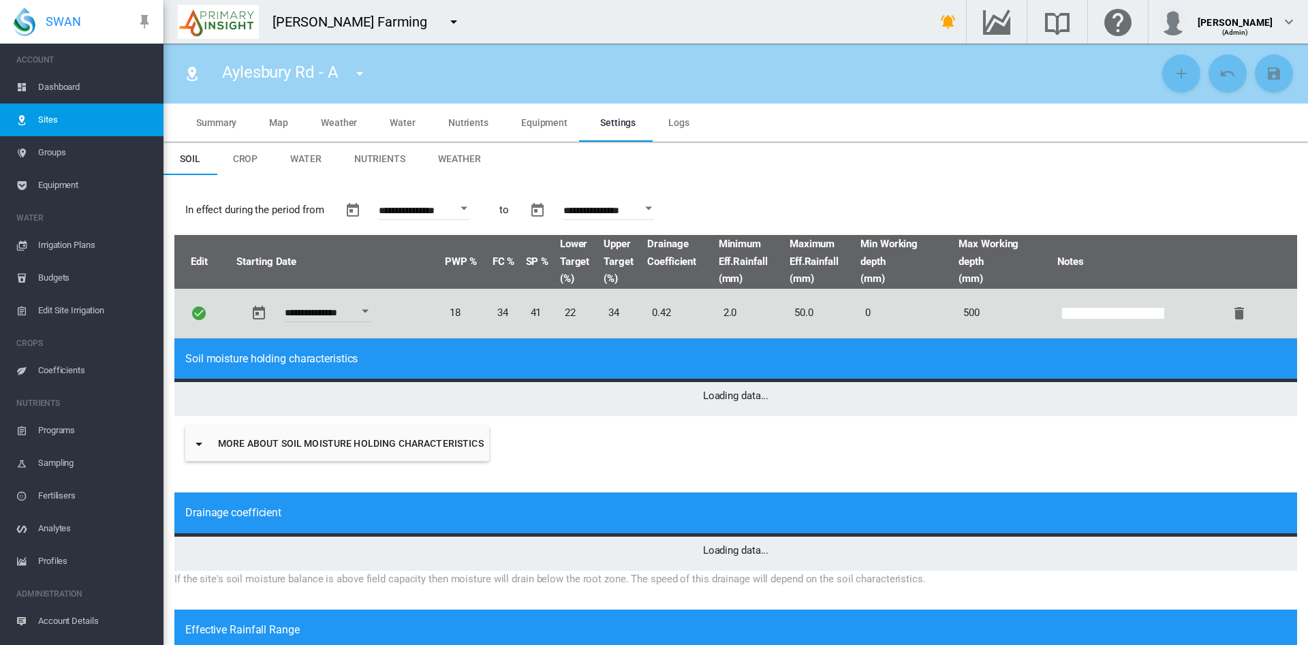
type input "*"
type input "**"
type input "*****"
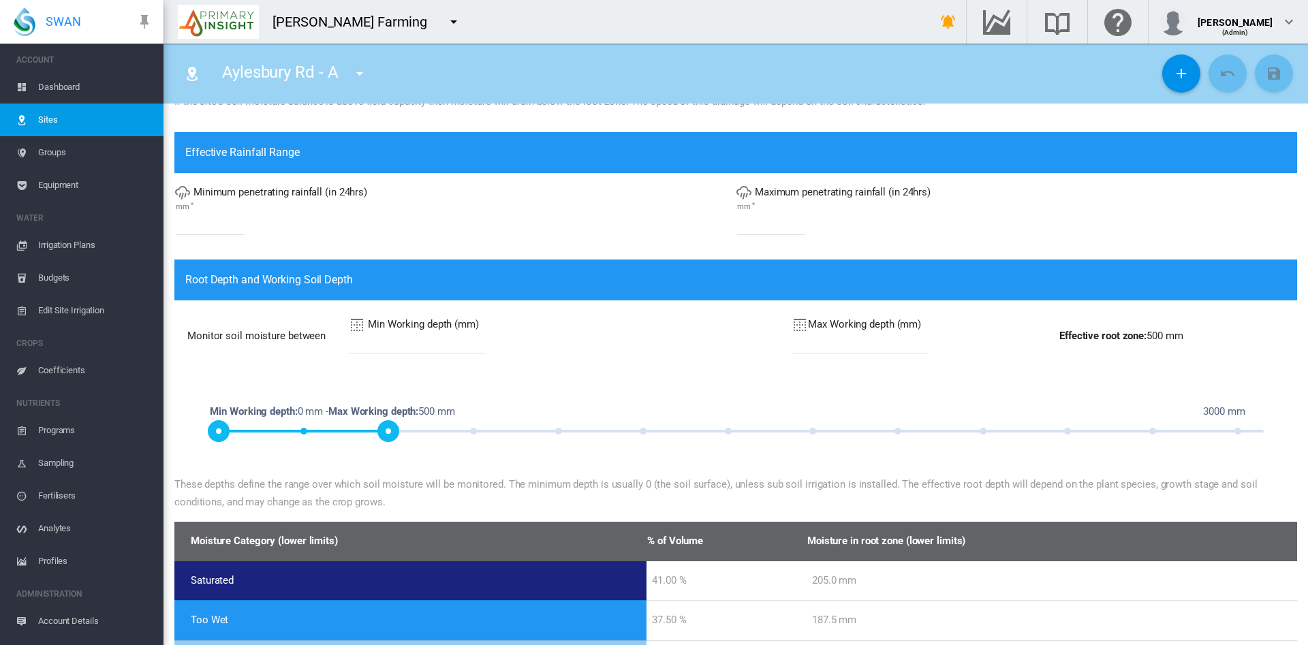
scroll to position [639, 0]
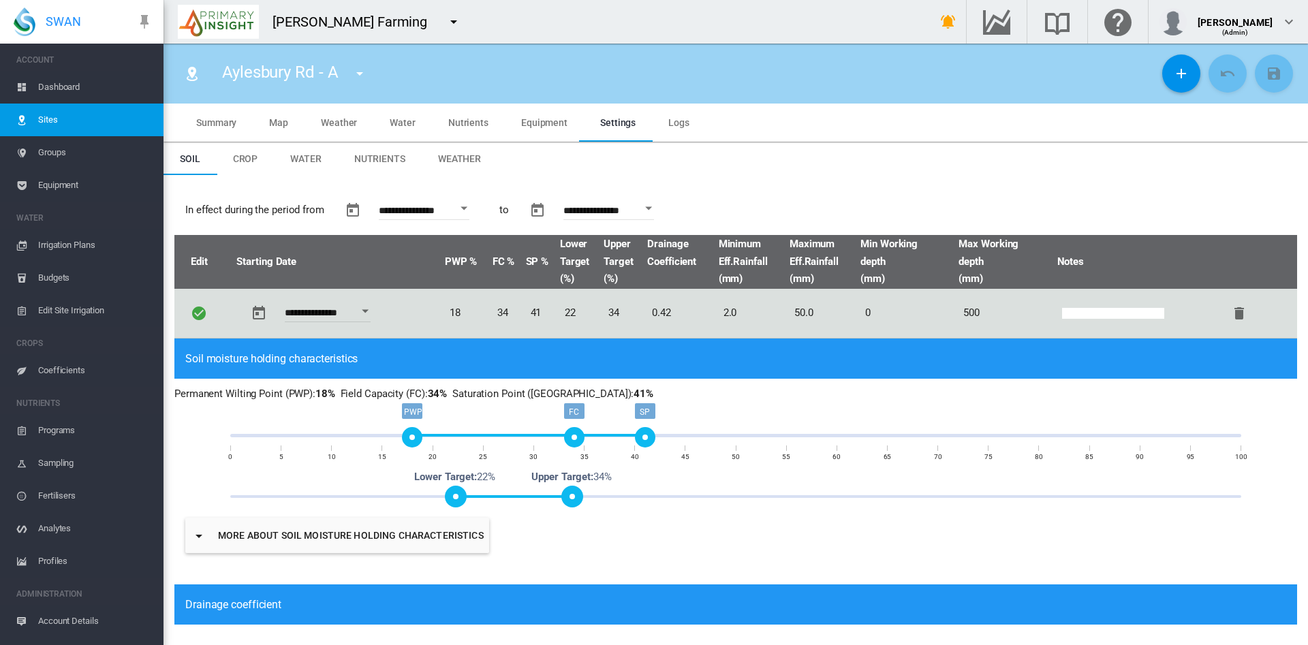
click at [56, 78] on span "Dashboard" at bounding box center [95, 87] width 114 height 33
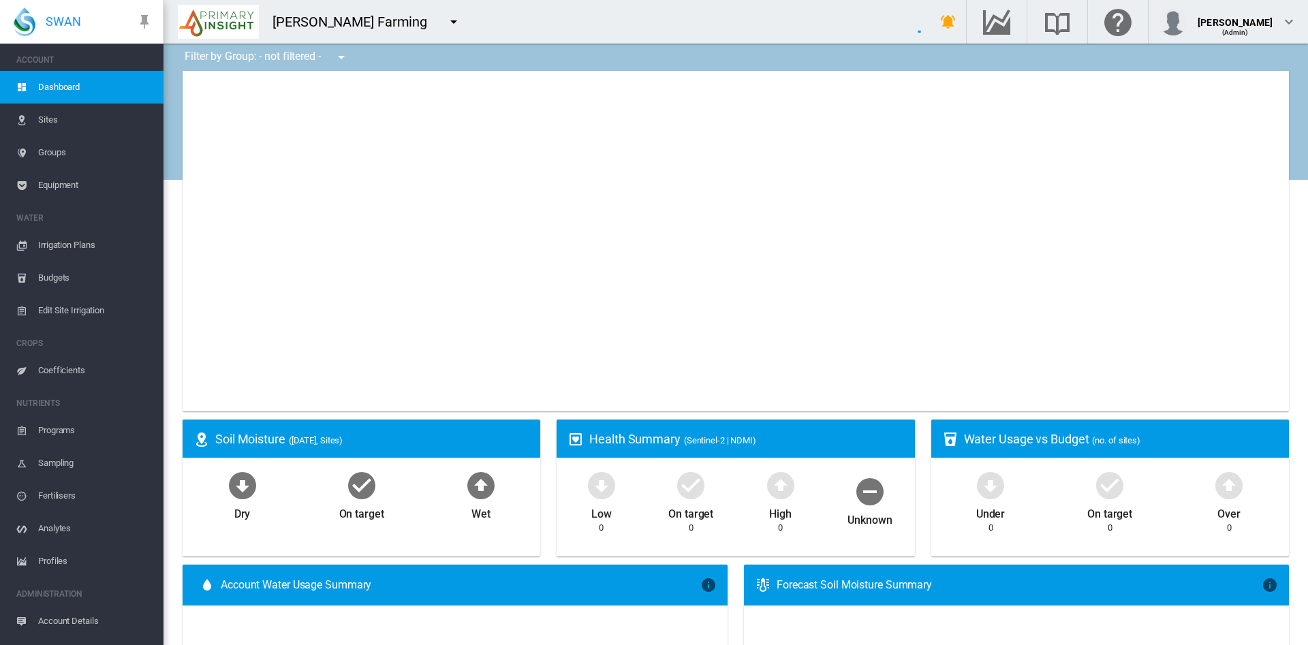
type input "**********"
